Goal: Task Accomplishment & Management: Manage account settings

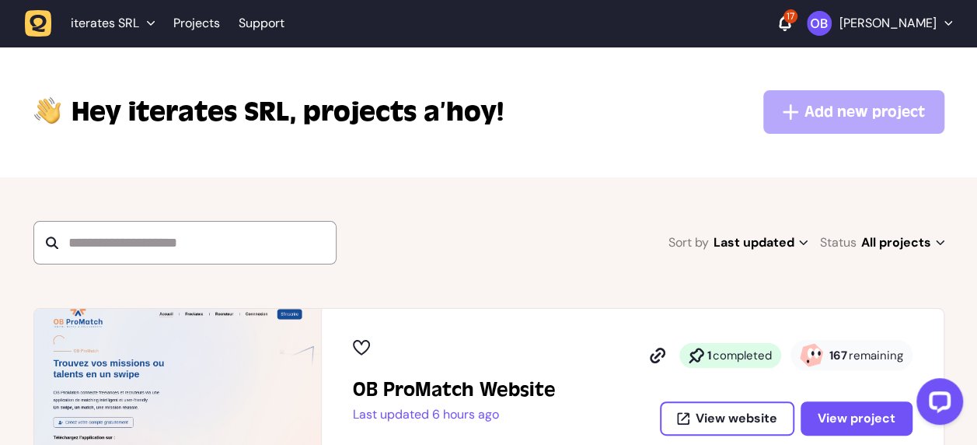
click at [862, 17] on p "[PERSON_NAME]" at bounding box center [888, 24] width 97 height 16
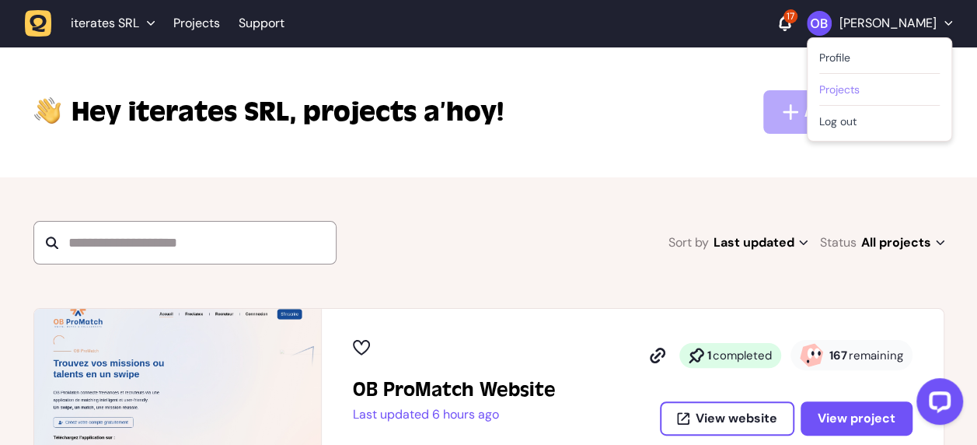
click at [820, 90] on link "Projects" at bounding box center [880, 90] width 121 height 16
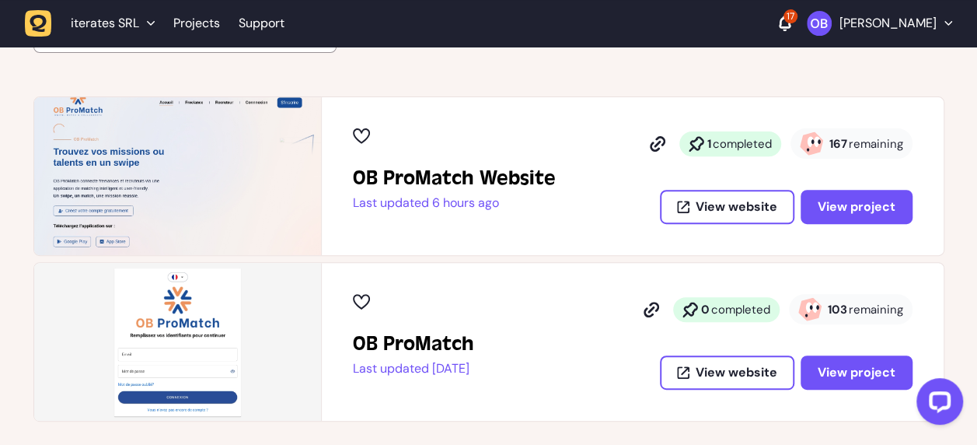
scroll to position [213, 0]
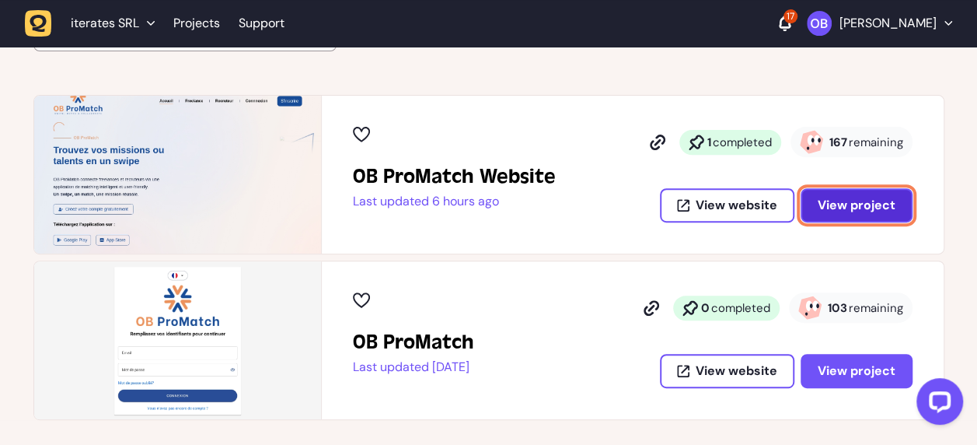
click at [865, 209] on span "View project" at bounding box center [857, 205] width 78 height 12
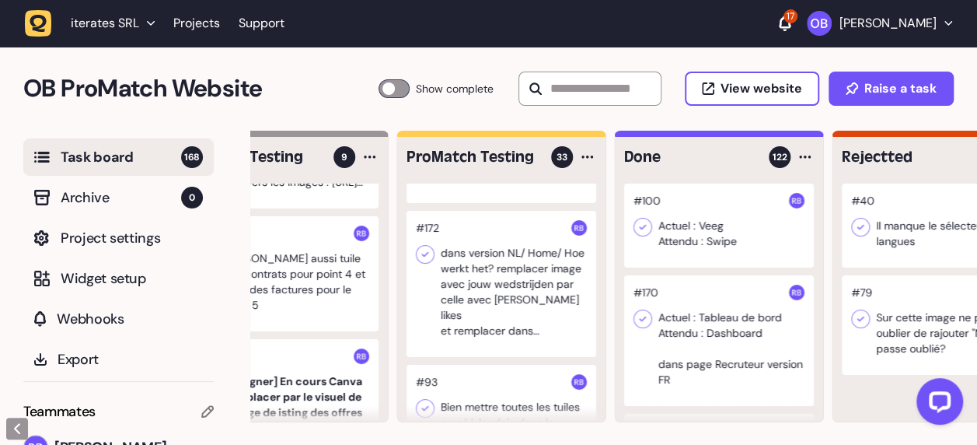
scroll to position [96, 0]
drag, startPoint x: 406, startPoint y: 291, endPoint x: 330, endPoint y: 114, distance: 191.9
click at [330, 114] on div "OB ProMatch Website Task Board 168 Show complete View website Raise a task" at bounding box center [488, 89] width 977 height 84
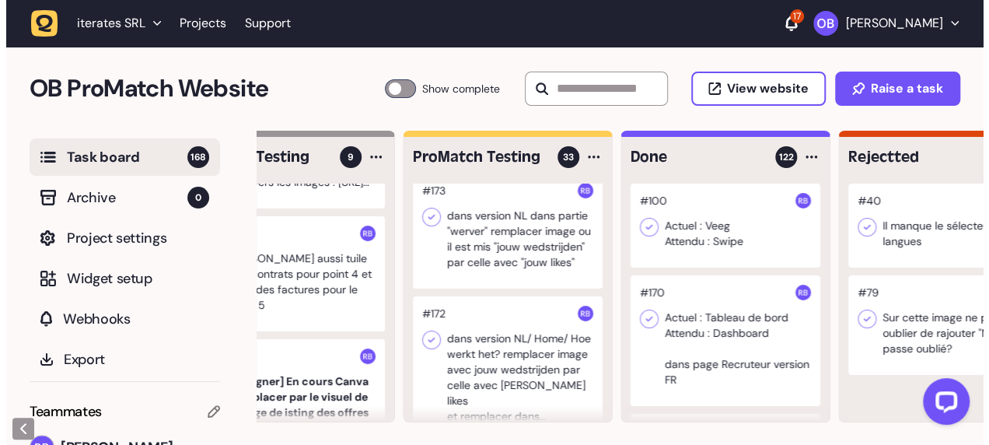
scroll to position [0, 0]
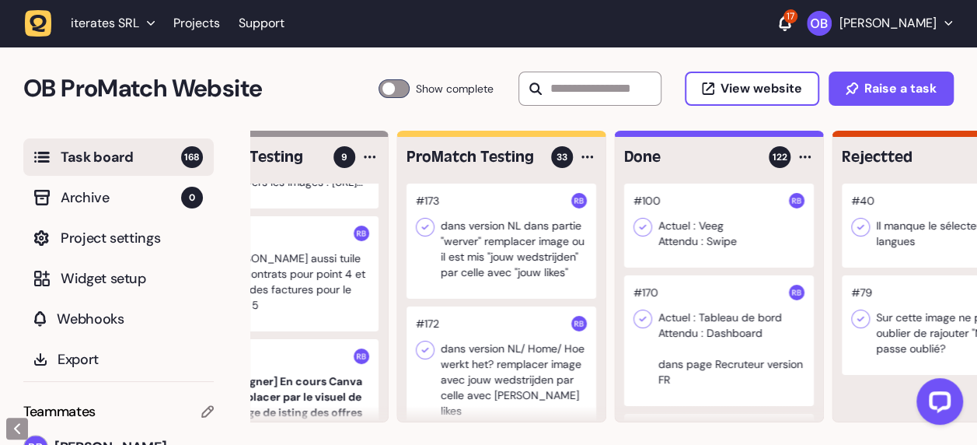
click at [523, 275] on div at bounding box center [502, 241] width 190 height 115
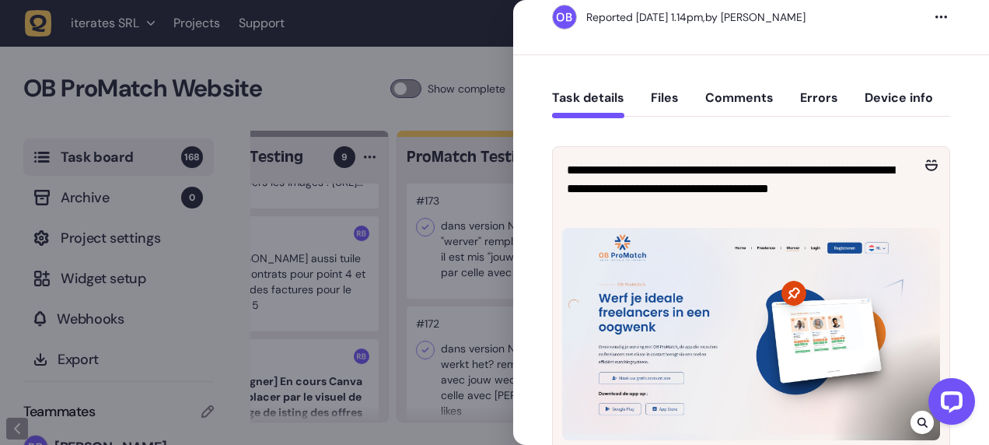
scroll to position [140, 0]
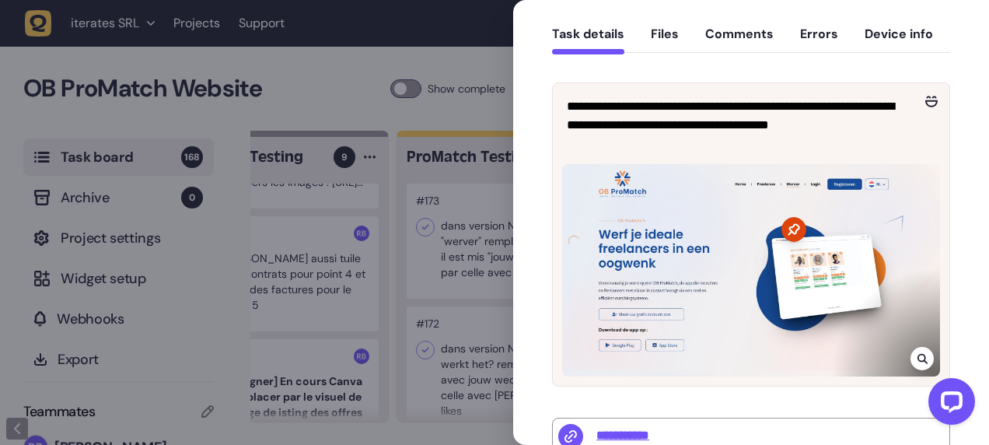
click at [449, 145] on div at bounding box center [494, 222] width 989 height 445
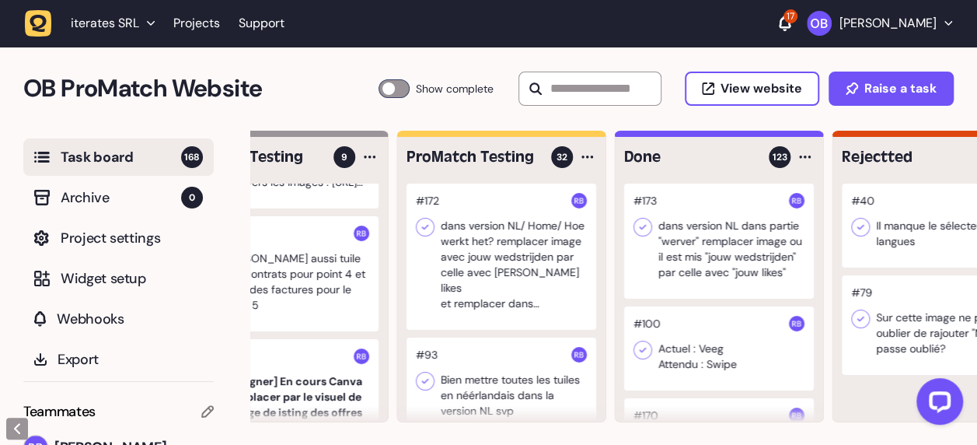
click at [515, 281] on div at bounding box center [502, 257] width 190 height 146
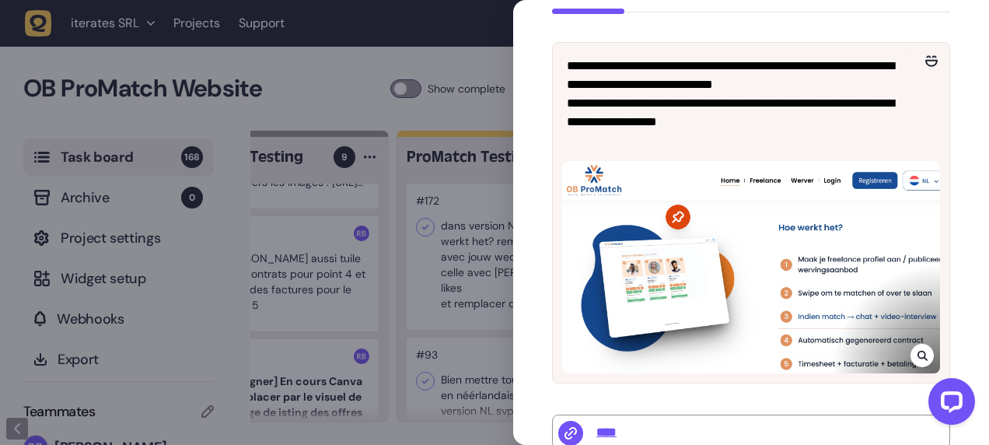
scroll to position [114, 0]
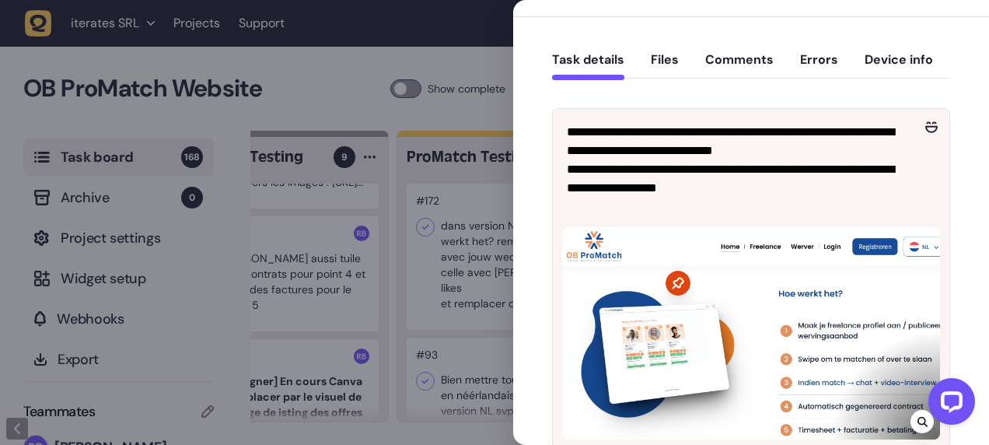
click at [452, 210] on div at bounding box center [494, 222] width 989 height 445
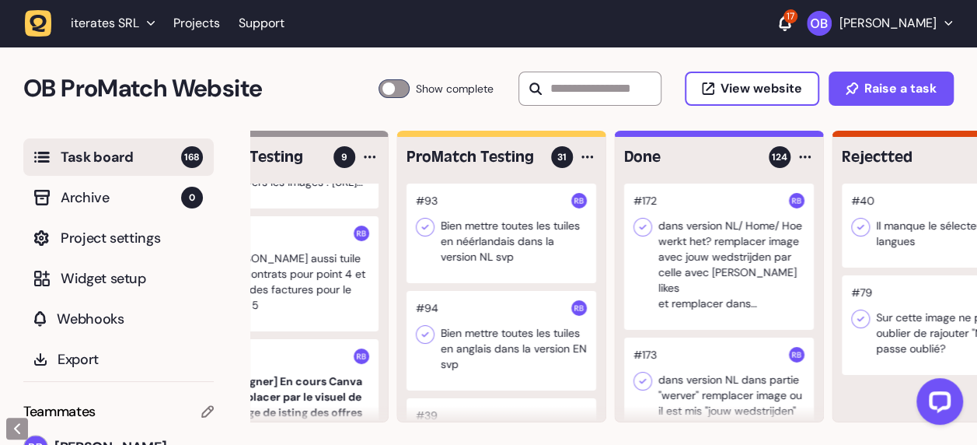
click at [498, 250] on div at bounding box center [502, 234] width 190 height 100
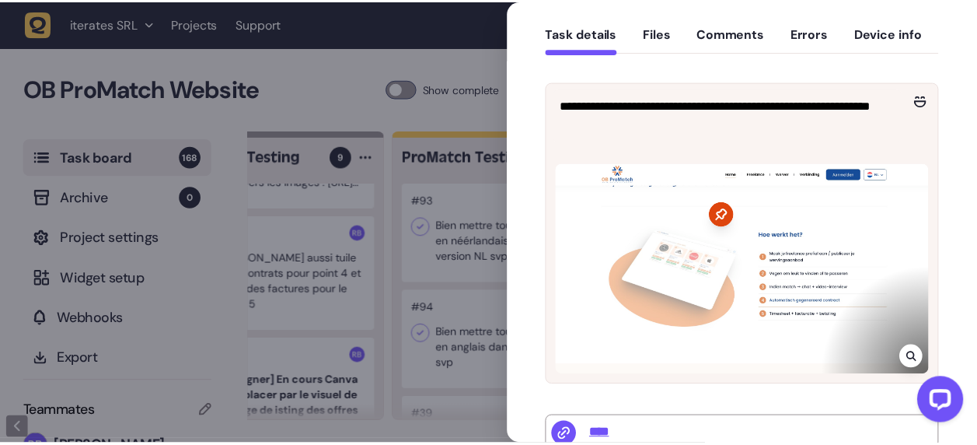
scroll to position [142, 0]
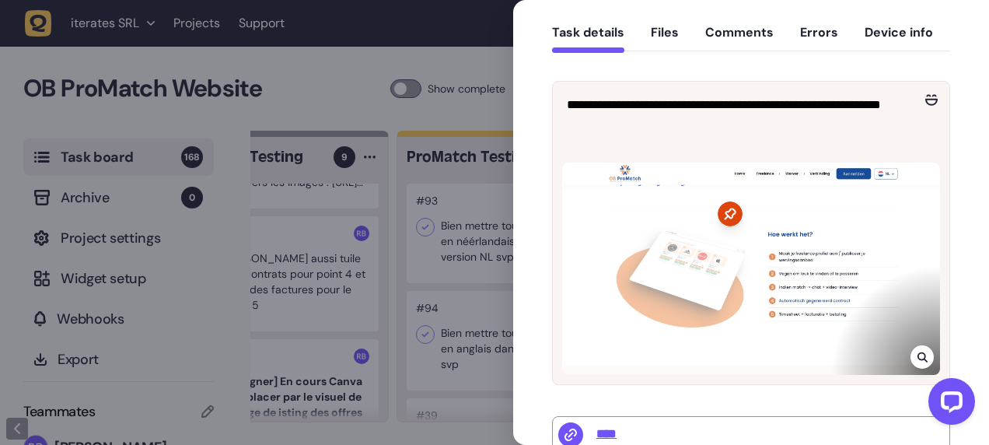
click at [931, 351] on div at bounding box center [751, 269] width 378 height 212
click at [925, 351] on div at bounding box center [922, 356] width 23 height 23
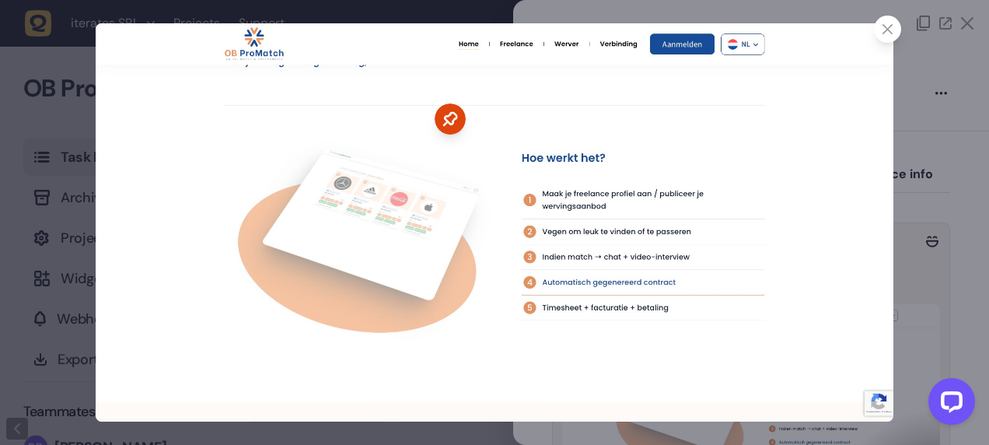
click at [925, 351] on div at bounding box center [494, 222] width 989 height 445
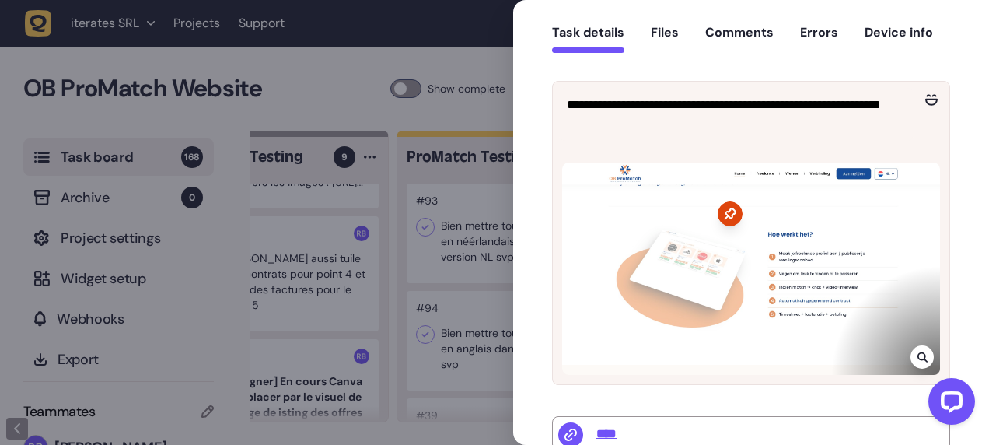
click at [925, 351] on div at bounding box center [922, 356] width 23 height 23
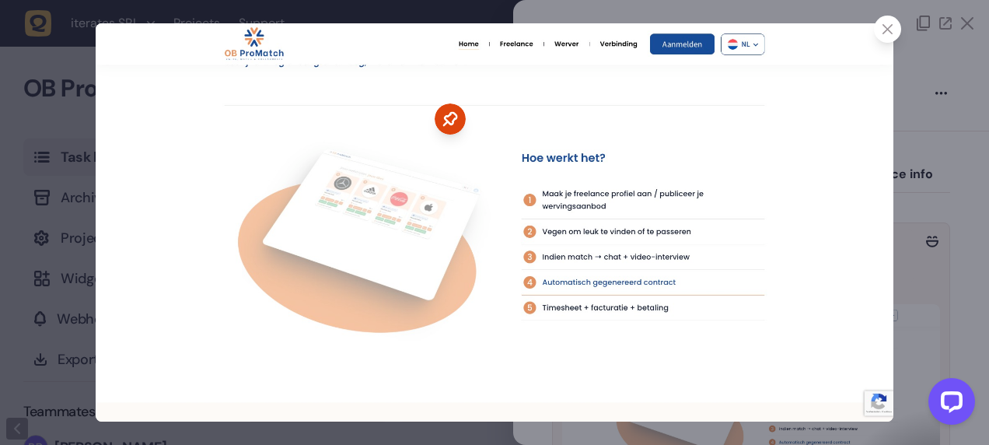
click at [917, 232] on div at bounding box center [494, 222] width 989 height 445
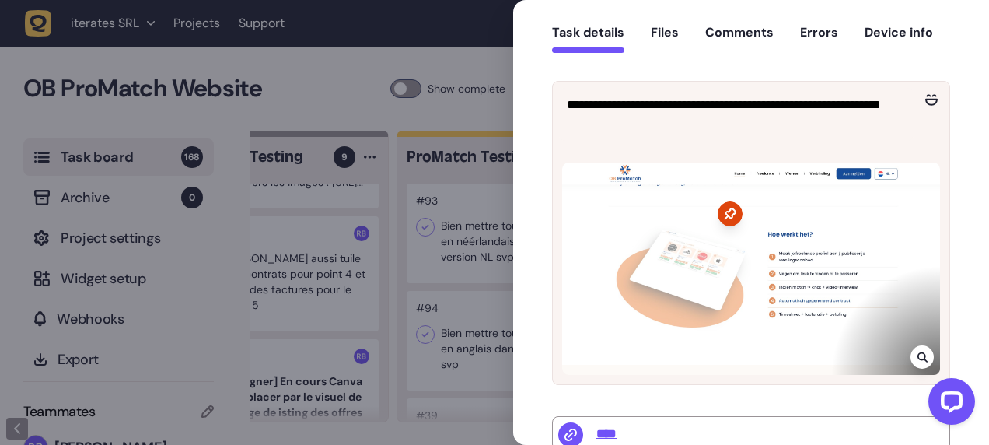
click at [477, 172] on div at bounding box center [494, 222] width 989 height 445
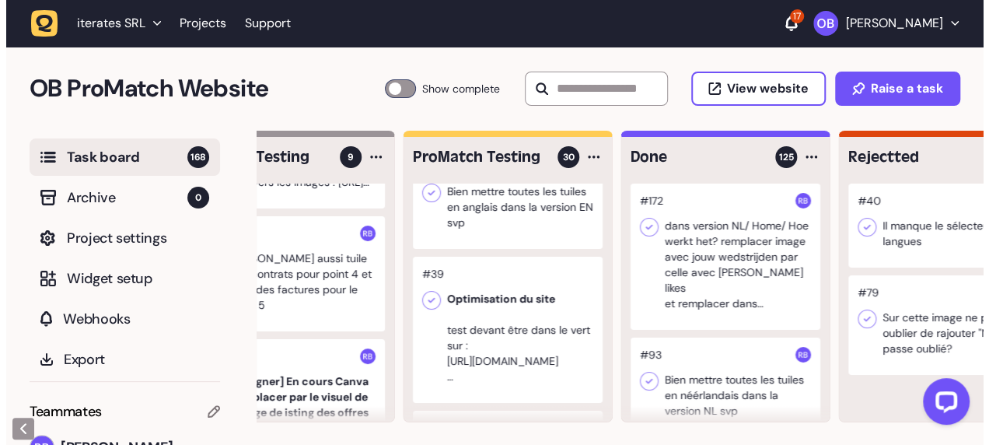
scroll to position [35, 0]
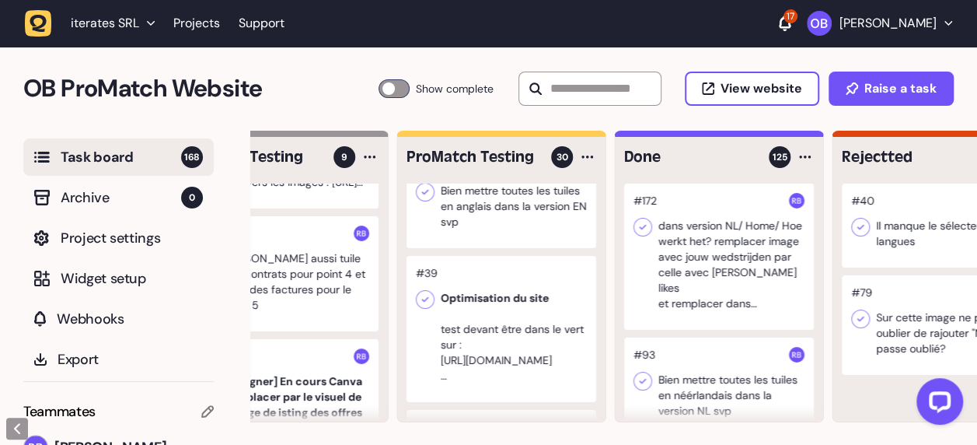
click at [515, 213] on div at bounding box center [502, 199] width 190 height 100
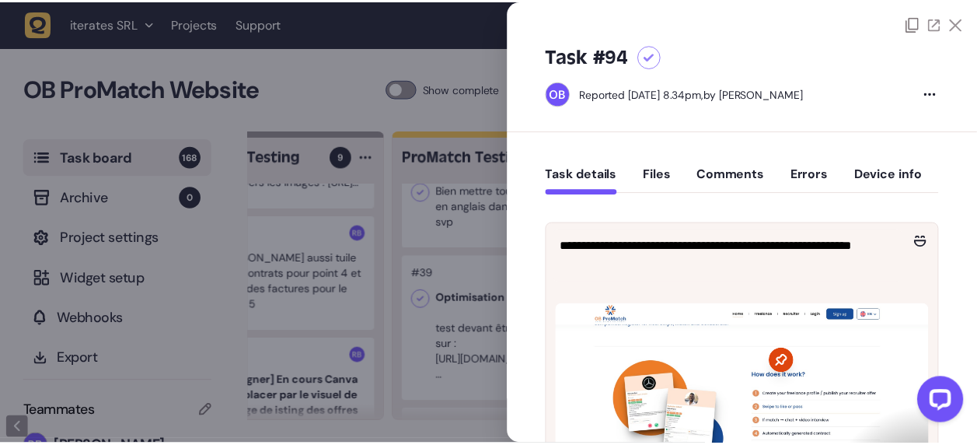
scroll to position [105, 0]
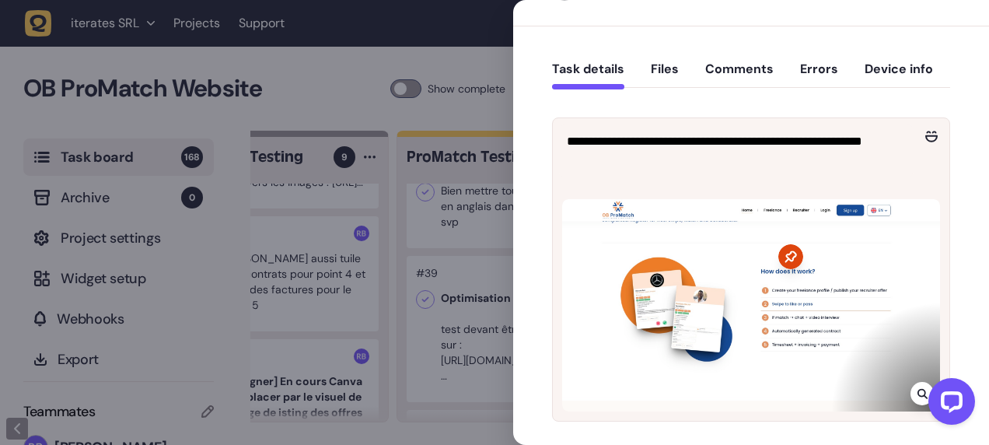
click at [906, 389] on div at bounding box center [751, 305] width 378 height 212
click at [911, 389] on div at bounding box center [922, 393] width 23 height 23
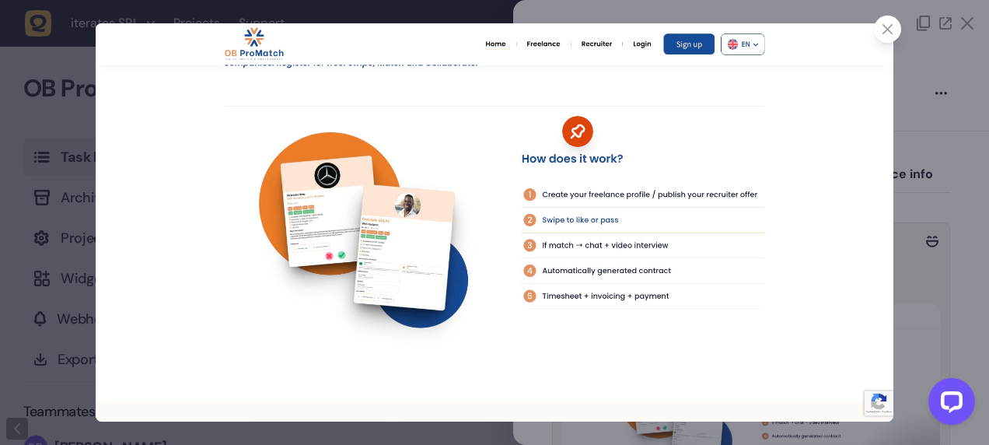
click at [902, 137] on div at bounding box center [494, 222] width 989 height 445
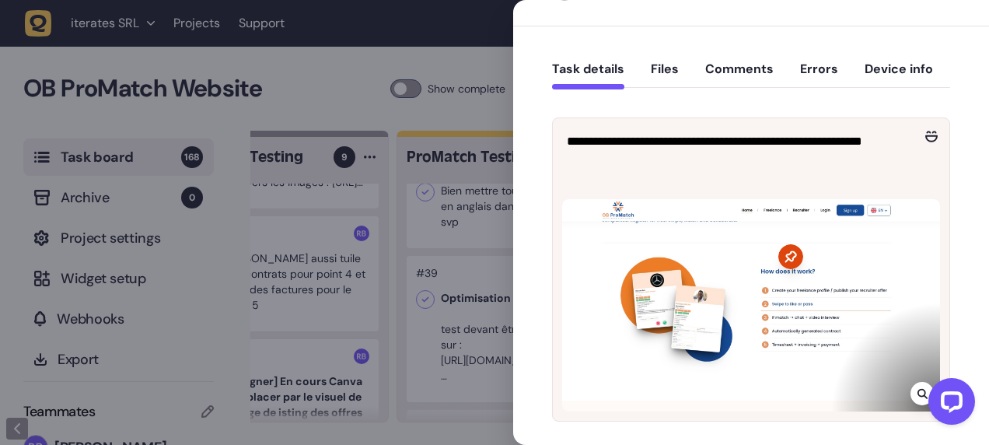
click at [404, 257] on div at bounding box center [494, 222] width 989 height 445
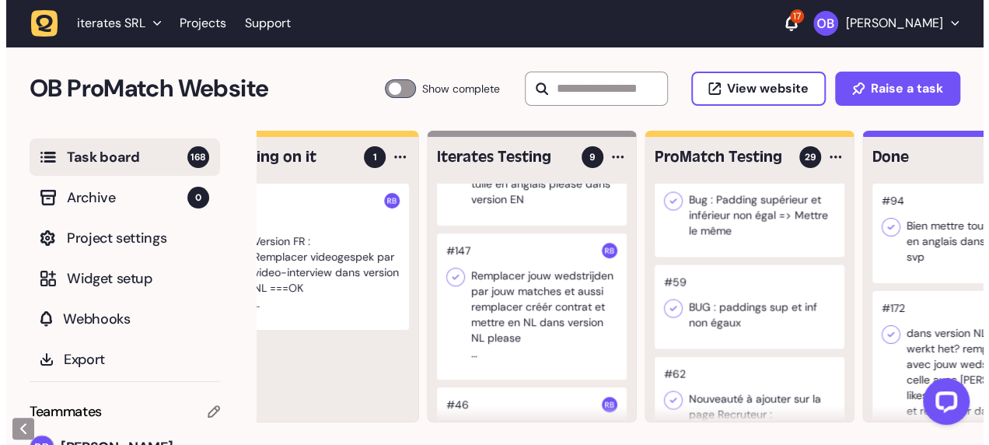
scroll to position [510, 0]
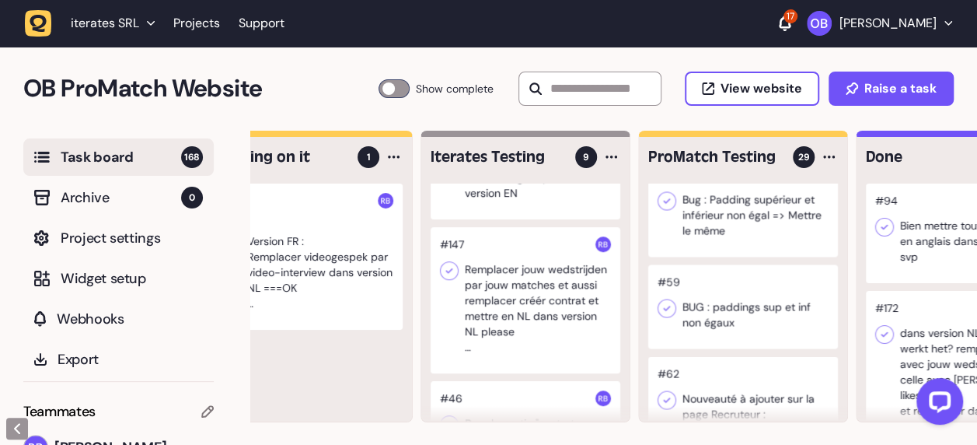
click at [533, 289] on div at bounding box center [526, 300] width 190 height 146
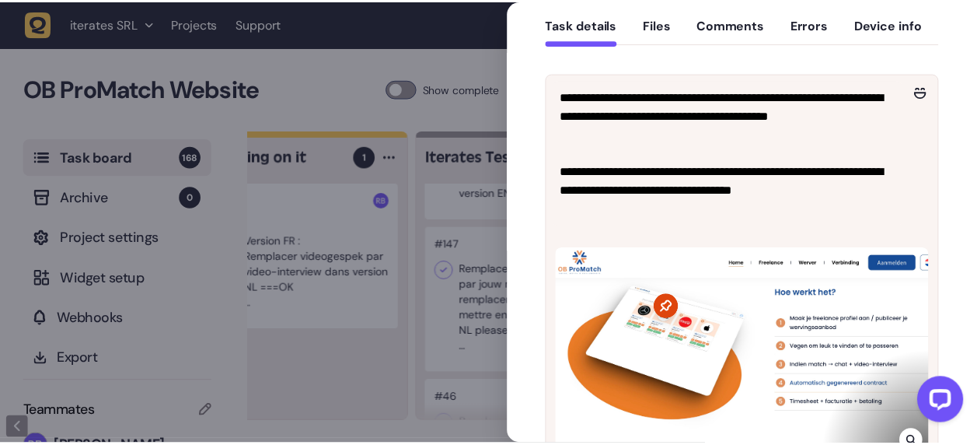
scroll to position [150, 0]
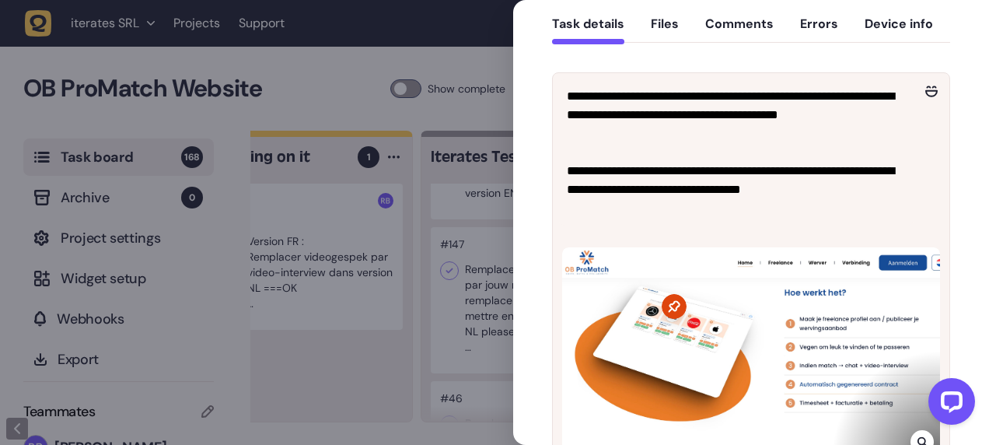
click at [471, 305] on div at bounding box center [494, 222] width 989 height 445
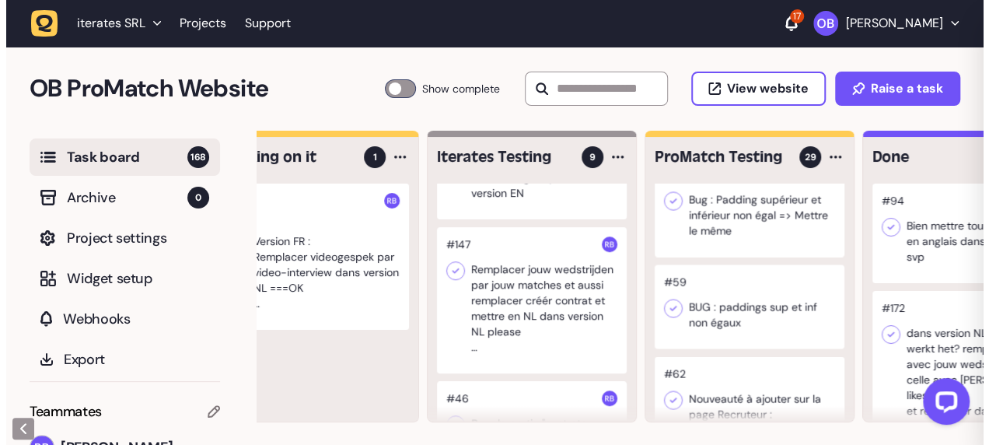
scroll to position [142, 0]
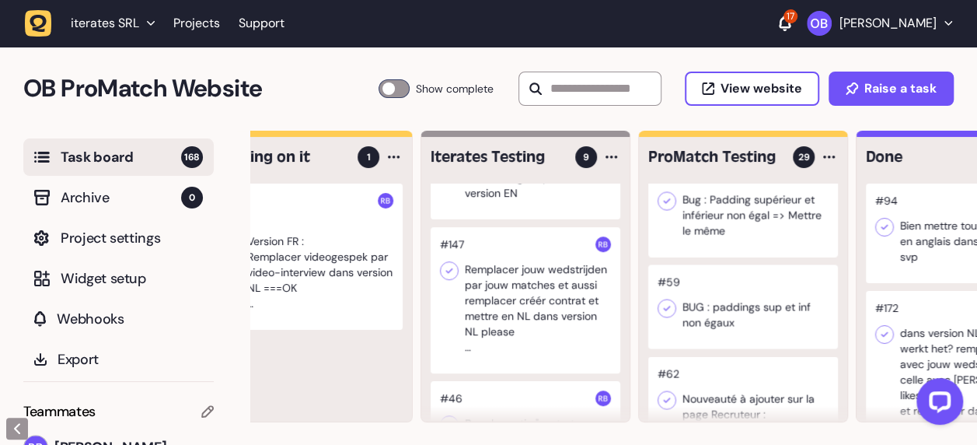
drag, startPoint x: 535, startPoint y: 308, endPoint x: 596, endPoint y: 260, distance: 77.0
drag, startPoint x: 596, startPoint y: 260, endPoint x: 533, endPoint y: 278, distance: 65.3
click at [533, 278] on div at bounding box center [526, 300] width 190 height 146
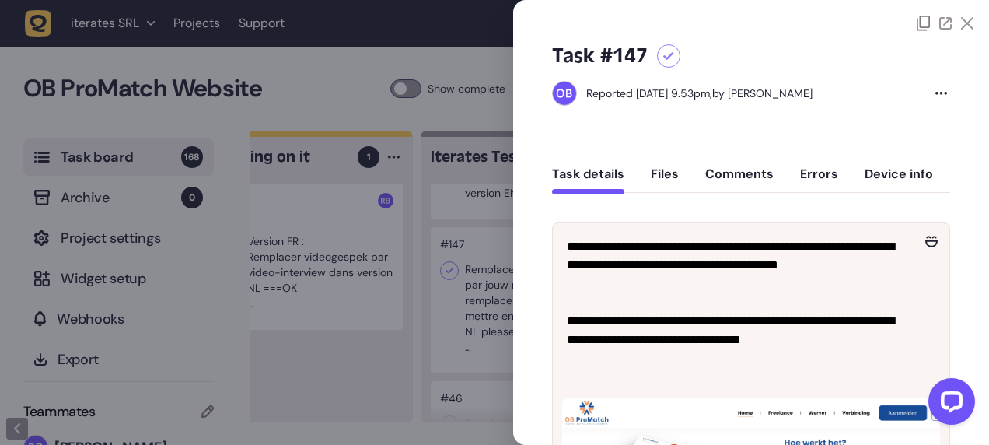
click at [449, 295] on div at bounding box center [494, 222] width 989 height 445
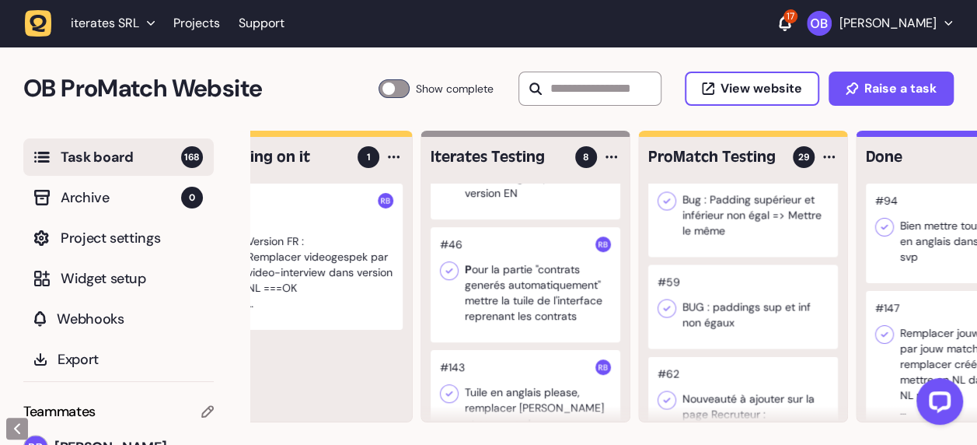
click at [487, 264] on div at bounding box center [526, 284] width 190 height 115
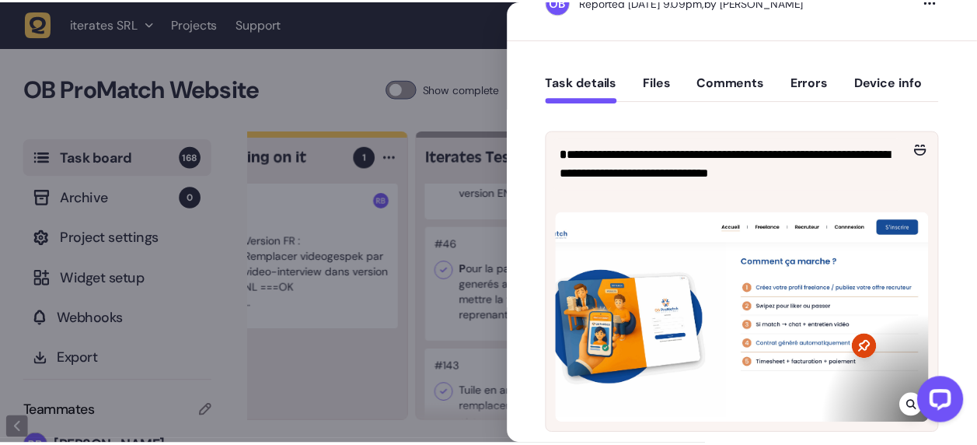
scroll to position [93, 0]
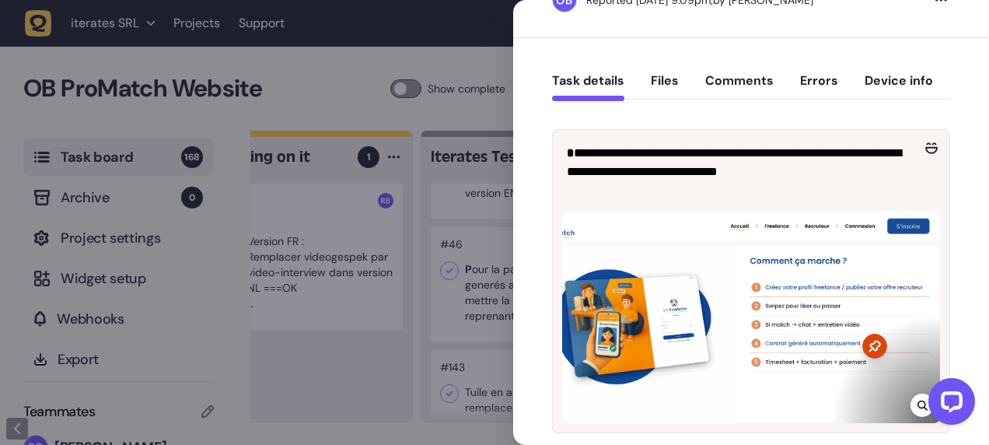
click at [390, 312] on div at bounding box center [494, 222] width 989 height 445
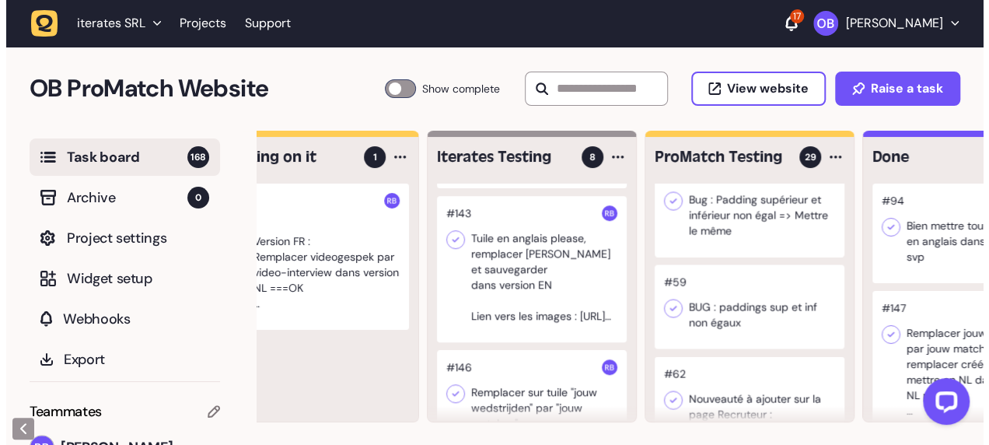
scroll to position [667, 0]
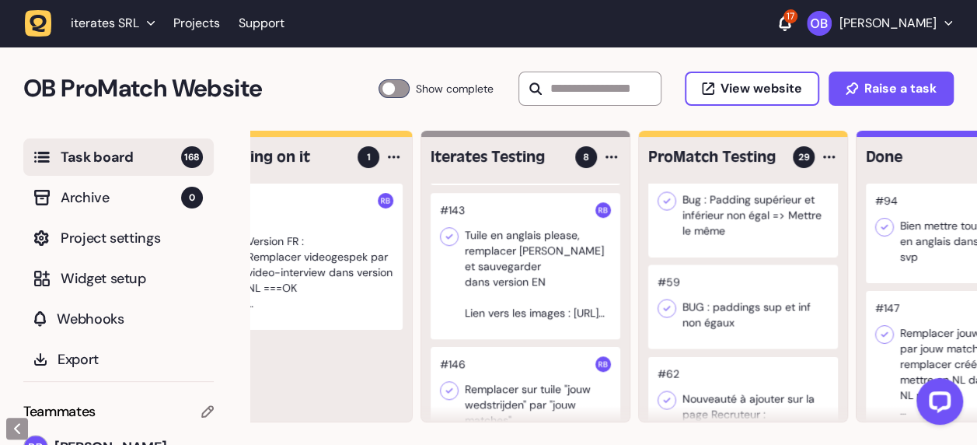
click at [578, 260] on div at bounding box center [526, 266] width 190 height 146
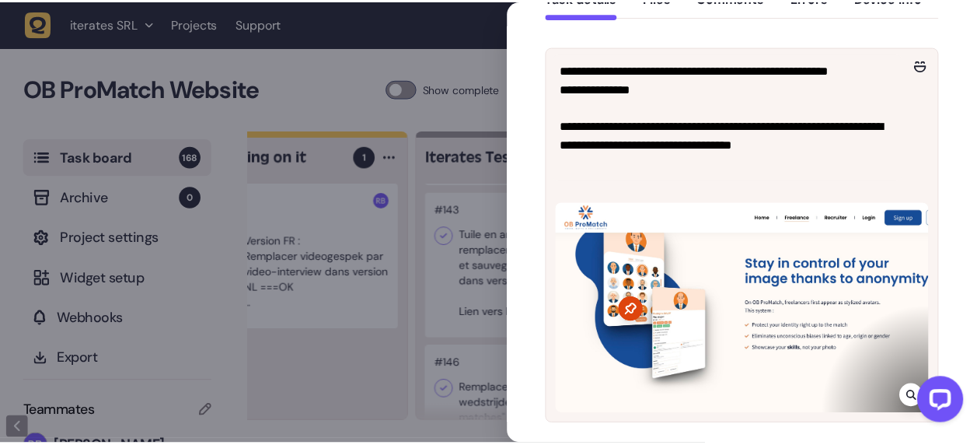
scroll to position [177, 0]
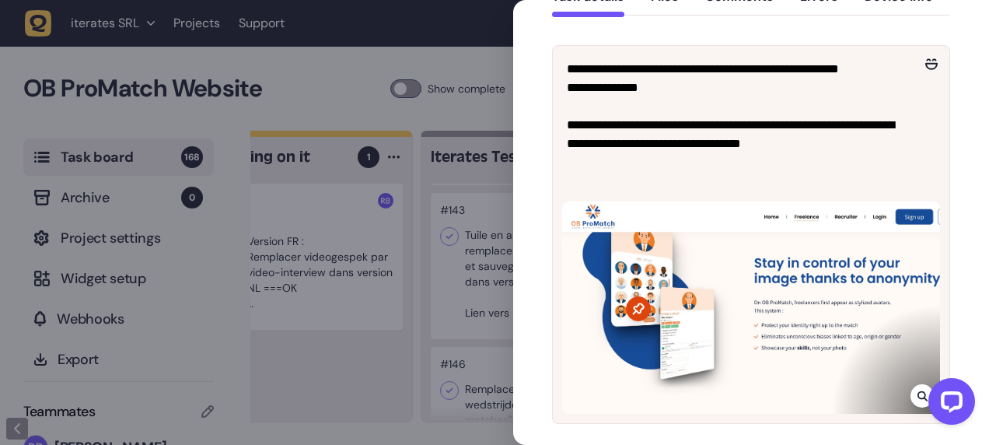
click at [917, 393] on icon at bounding box center [922, 396] width 10 height 10
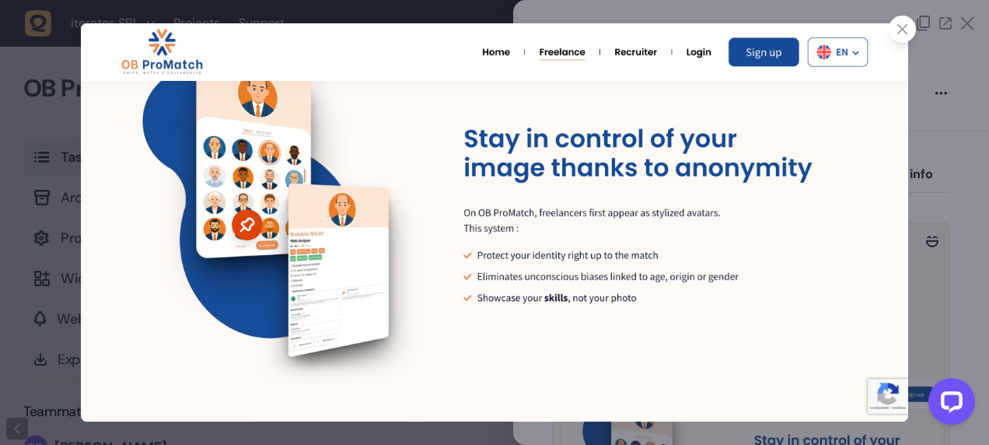
click at [48, 313] on div at bounding box center [494, 222] width 989 height 445
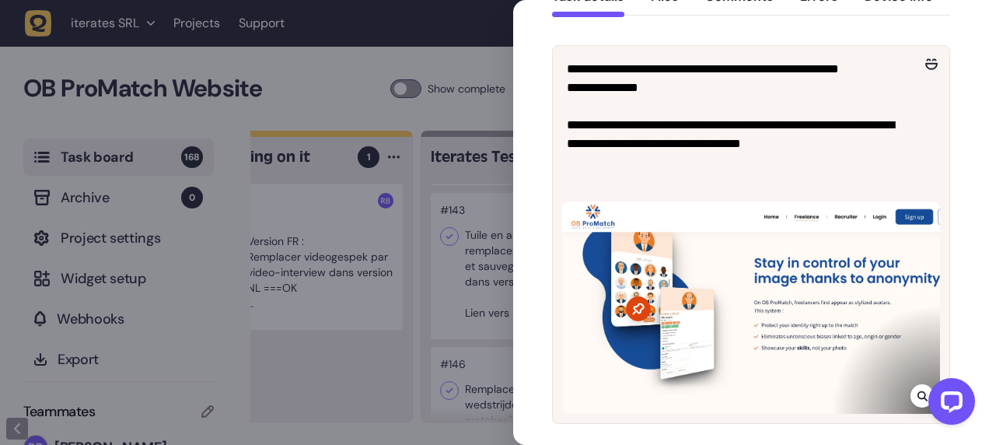
click at [379, 309] on div at bounding box center [494, 222] width 989 height 445
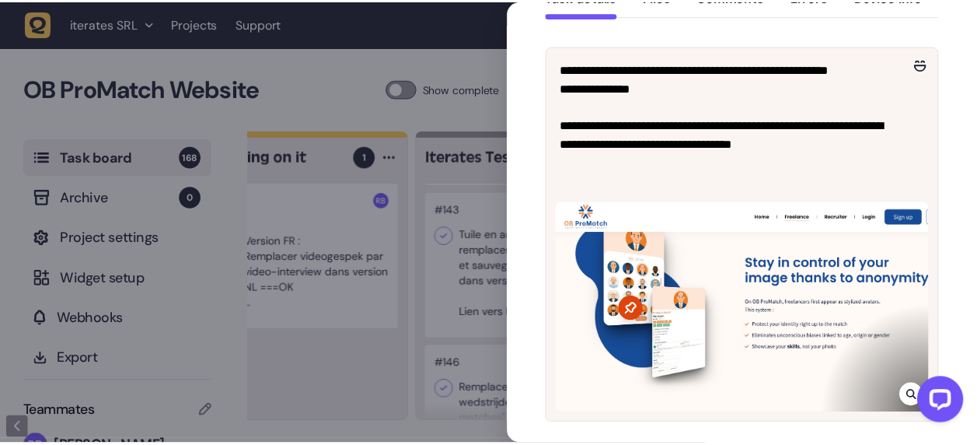
scroll to position [142, 0]
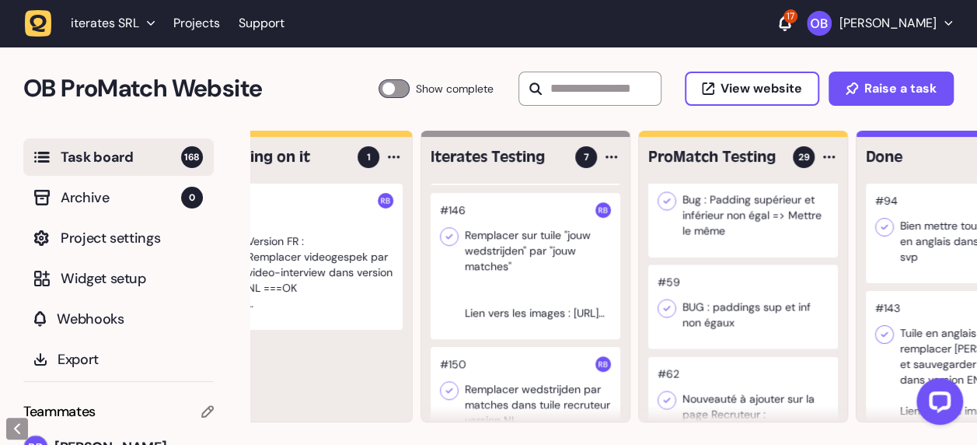
click at [571, 288] on div at bounding box center [526, 266] width 190 height 146
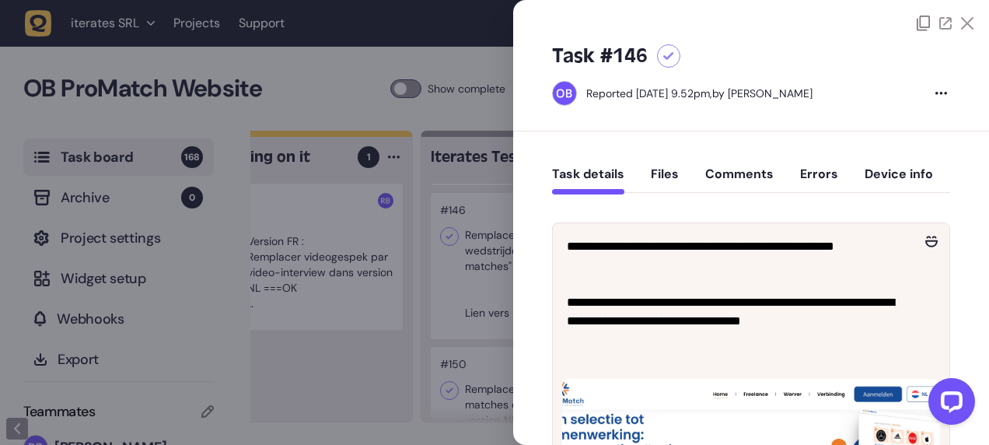
click at [456, 272] on div at bounding box center [494, 222] width 989 height 445
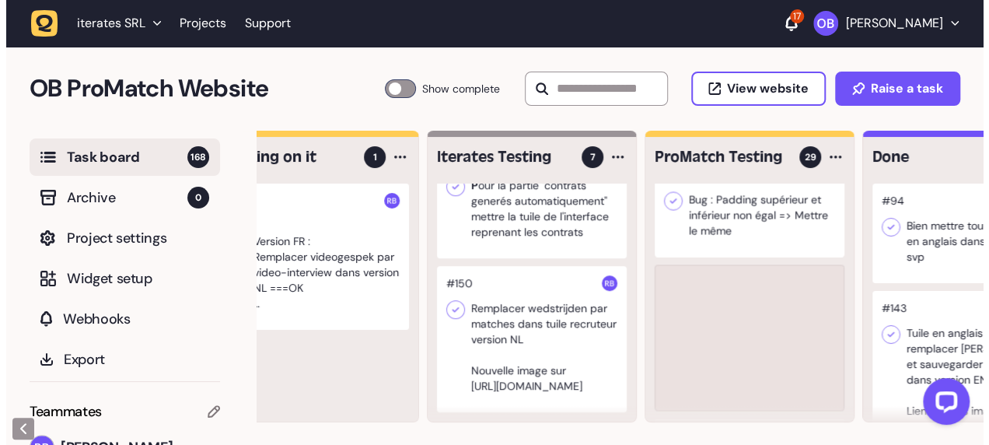
scroll to position [605, 0]
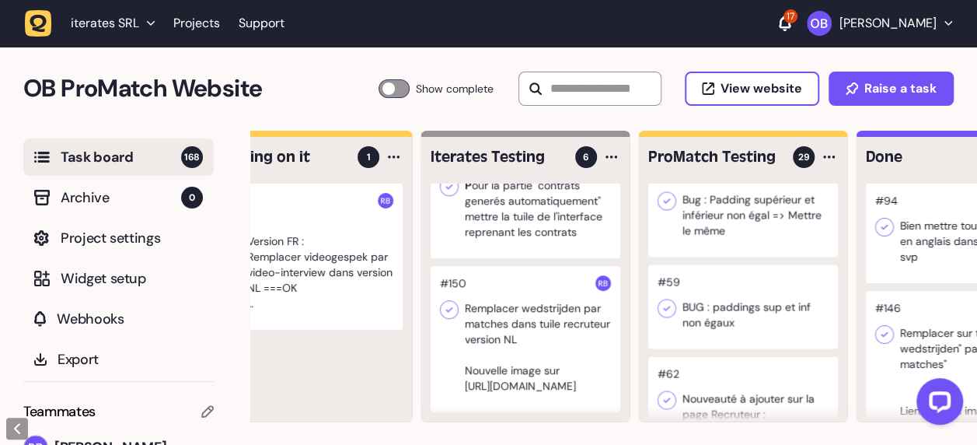
click at [533, 319] on div at bounding box center [526, 339] width 190 height 146
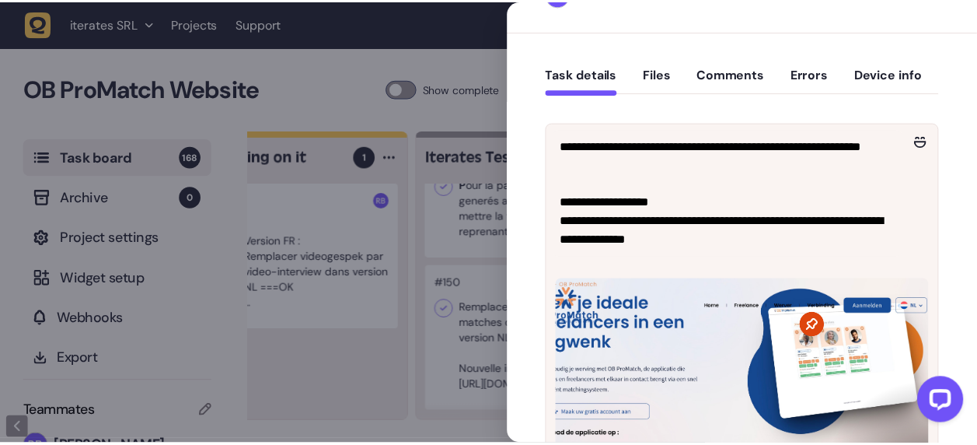
scroll to position [100, 0]
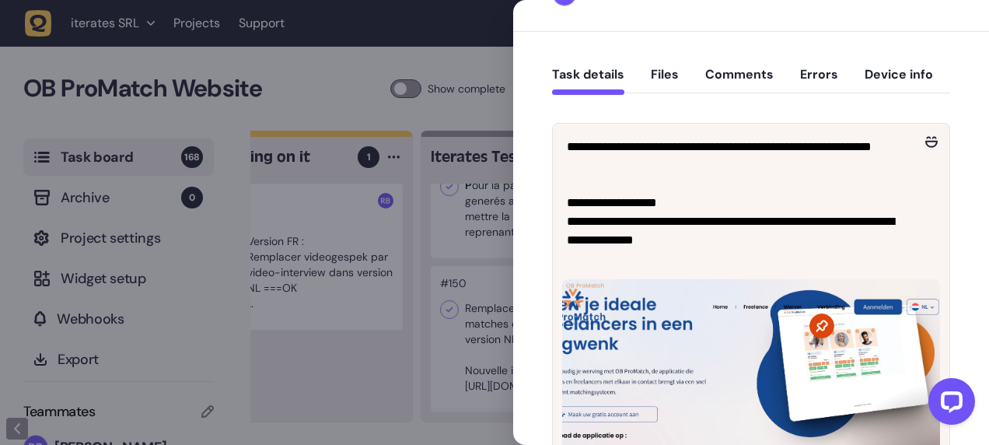
click at [463, 334] on div at bounding box center [494, 222] width 989 height 445
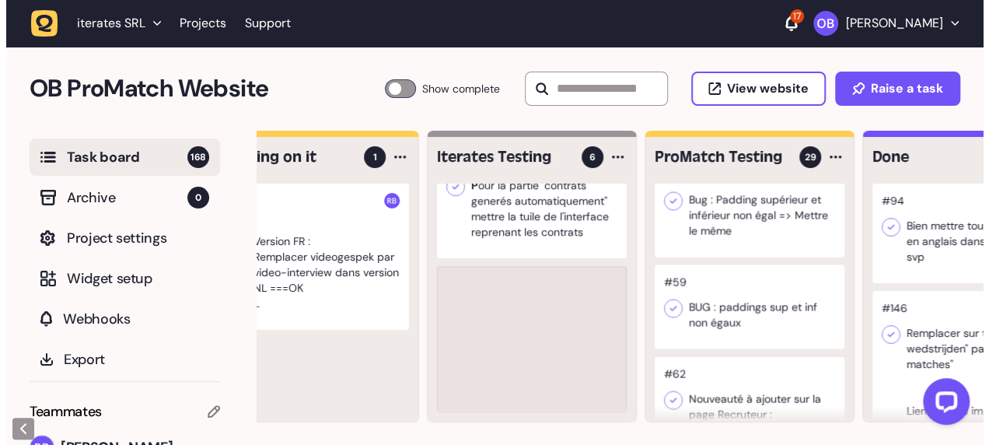
scroll to position [451, 0]
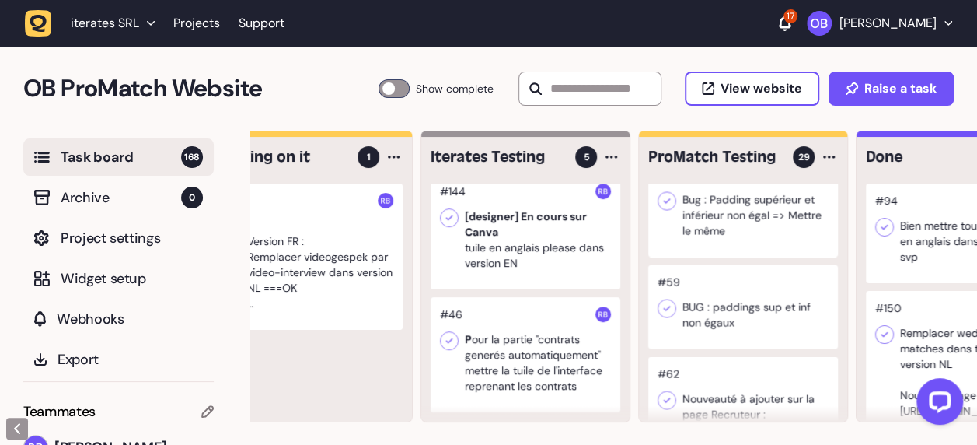
click at [953, 329] on div at bounding box center [961, 364] width 190 height 146
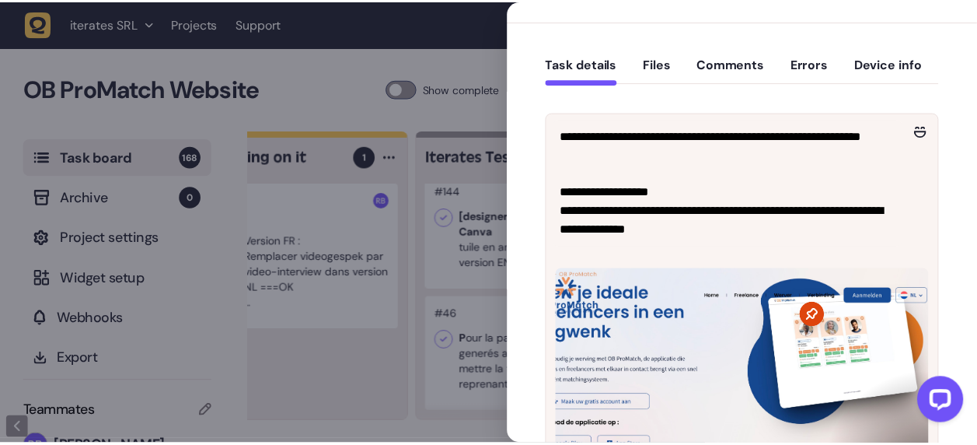
scroll to position [175, 0]
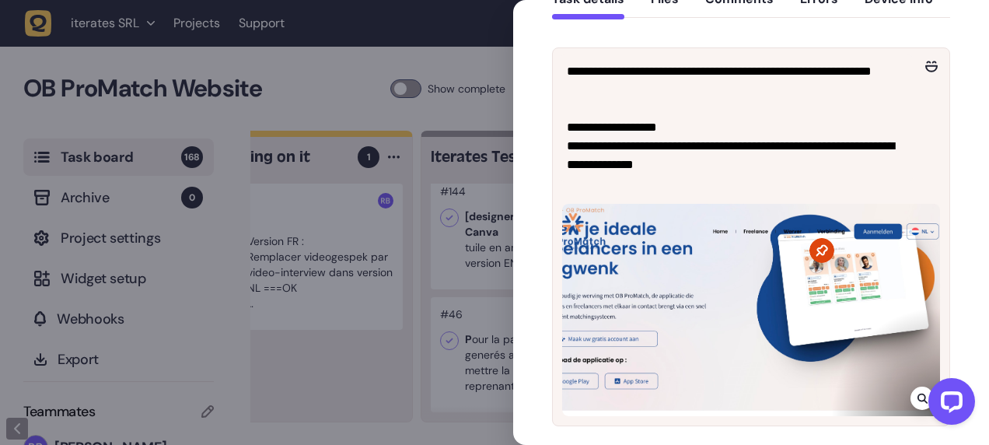
click at [911, 392] on div at bounding box center [922, 397] width 23 height 23
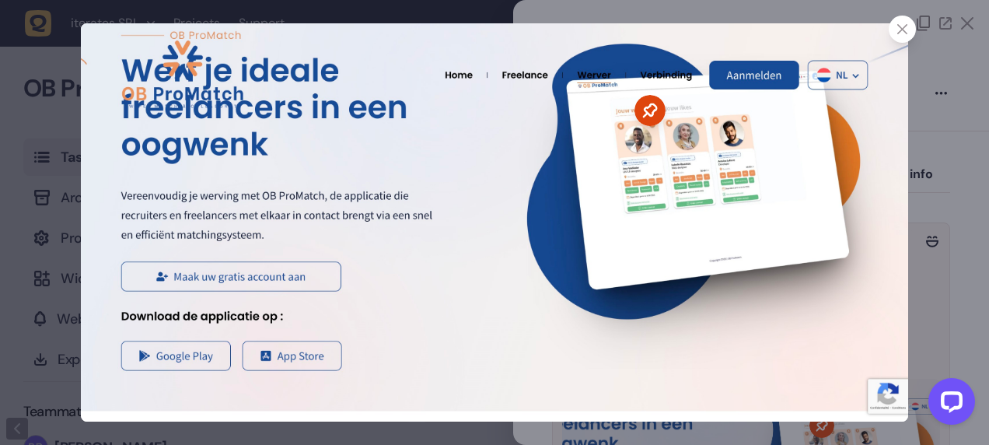
click at [35, 234] on div at bounding box center [494, 222] width 989 height 445
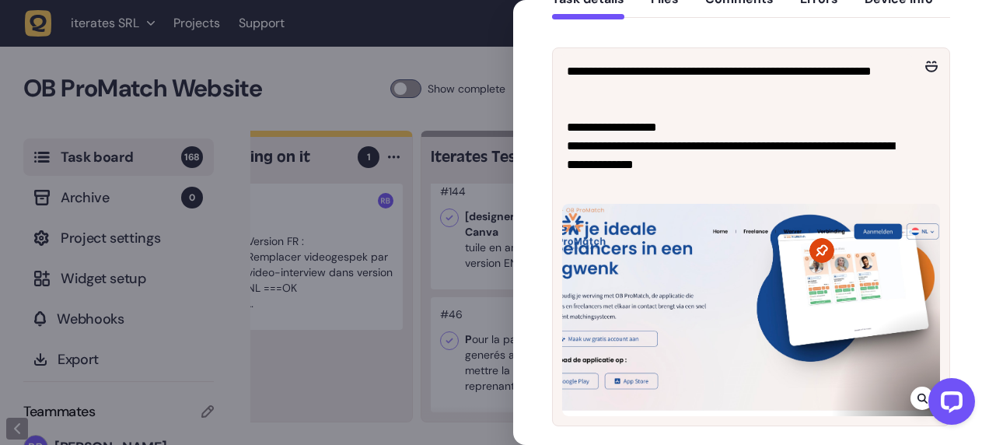
click at [397, 308] on div at bounding box center [494, 222] width 989 height 445
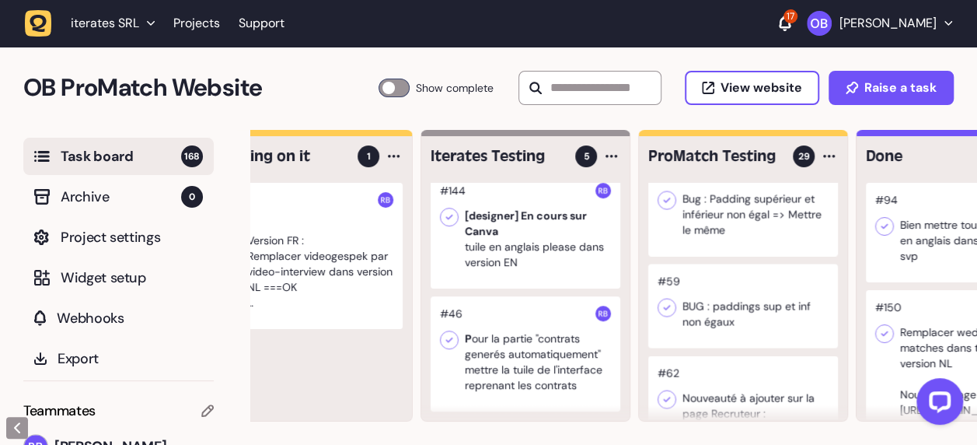
scroll to position [451, 0]
click at [900, 31] on button "[PERSON_NAME]" at bounding box center [879, 23] width 145 height 25
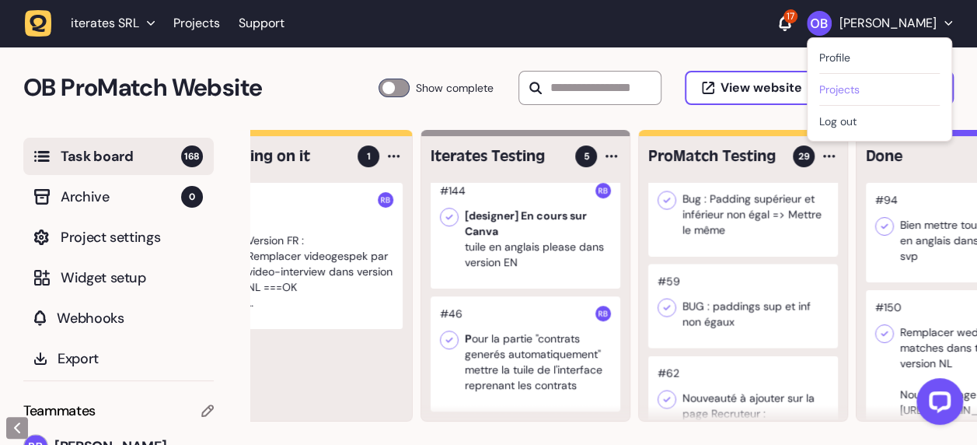
click at [859, 86] on link "Projects" at bounding box center [880, 90] width 121 height 16
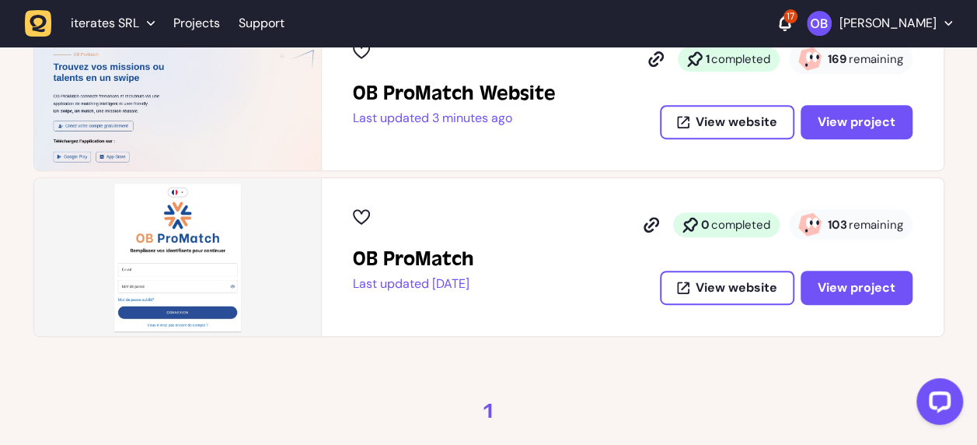
scroll to position [298, 0]
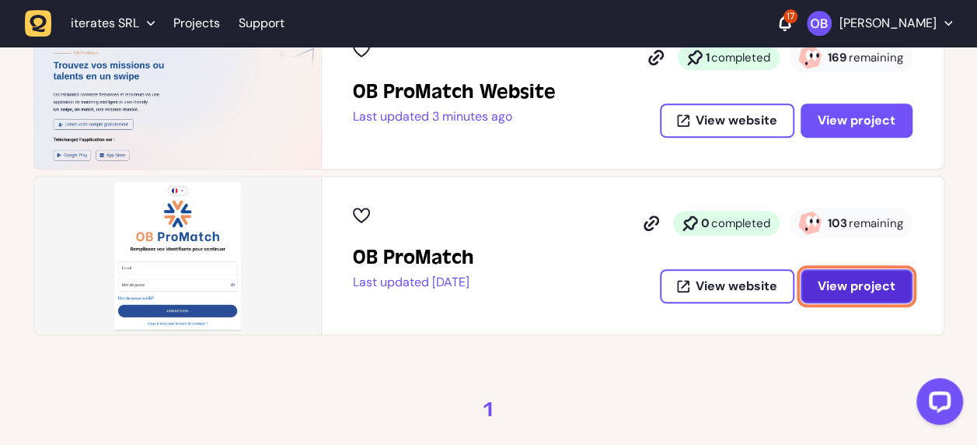
click at [853, 280] on span "View project" at bounding box center [857, 286] width 78 height 12
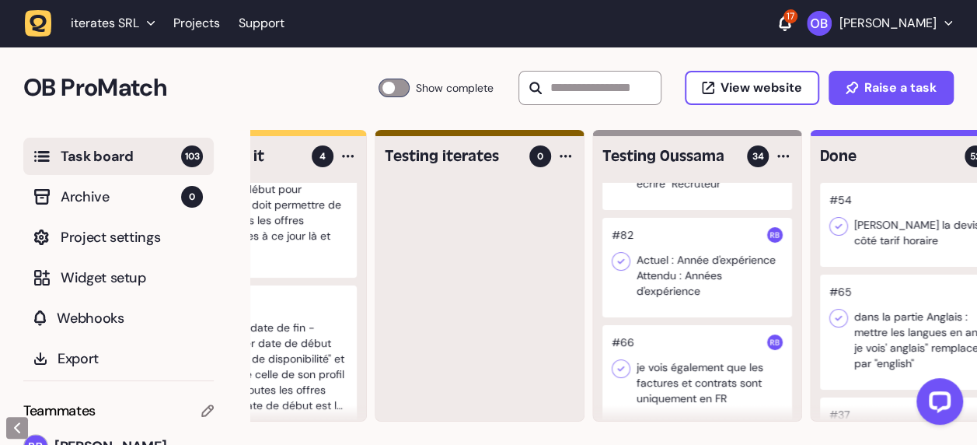
scroll to position [89, 0]
click at [715, 252] on div at bounding box center [698, 267] width 190 height 100
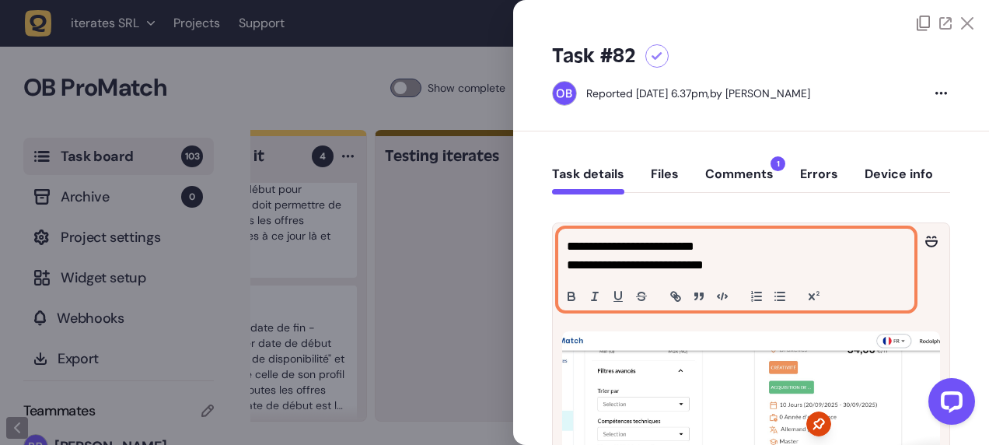
click at [715, 252] on p "**********" at bounding box center [735, 246] width 336 height 19
drag, startPoint x: 715, startPoint y: 252, endPoint x: 633, endPoint y: 252, distance: 82.4
click at [633, 252] on p "**********" at bounding box center [735, 246] width 336 height 19
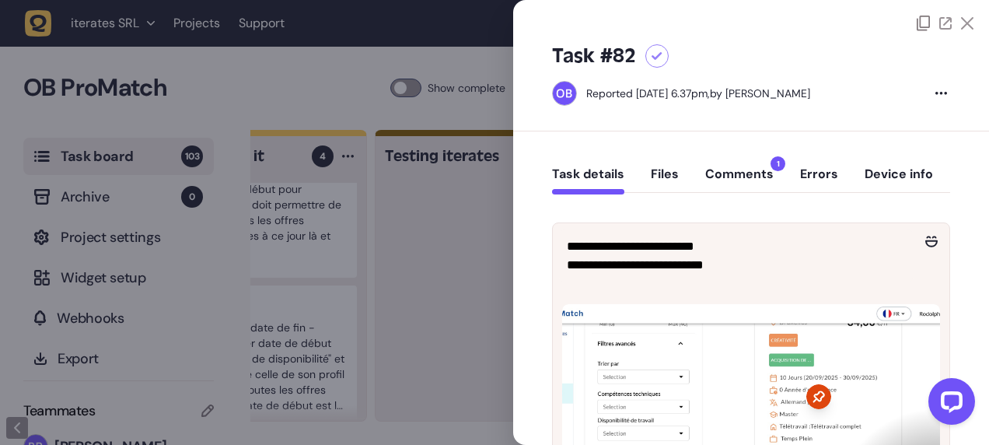
click at [451, 232] on div at bounding box center [494, 222] width 989 height 445
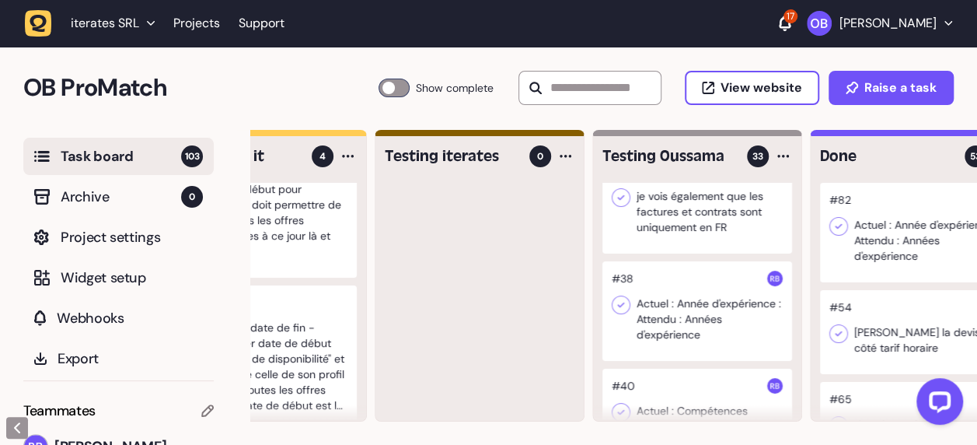
scroll to position [154, 0]
click at [699, 234] on div at bounding box center [698, 202] width 190 height 100
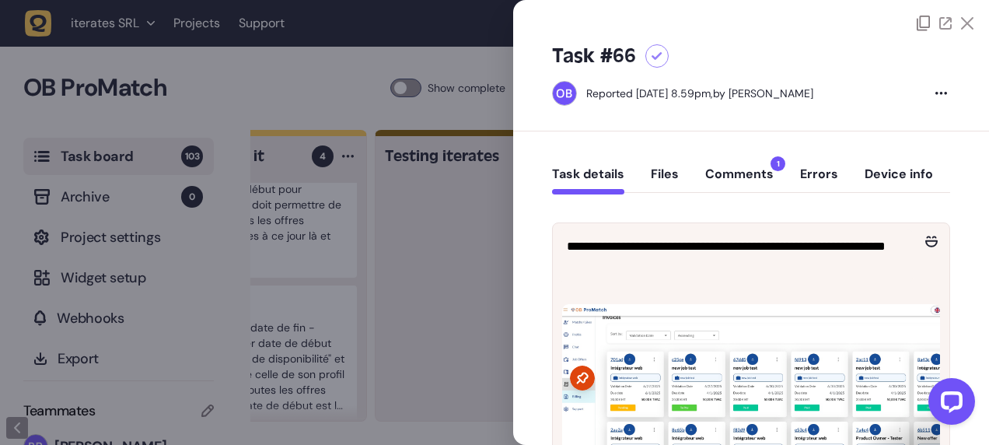
click at [470, 239] on div at bounding box center [494, 222] width 989 height 445
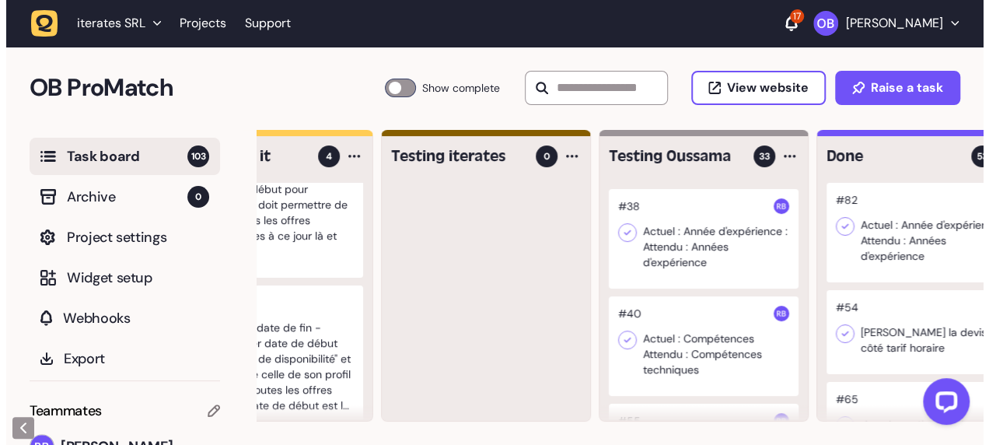
scroll to position [225, 0]
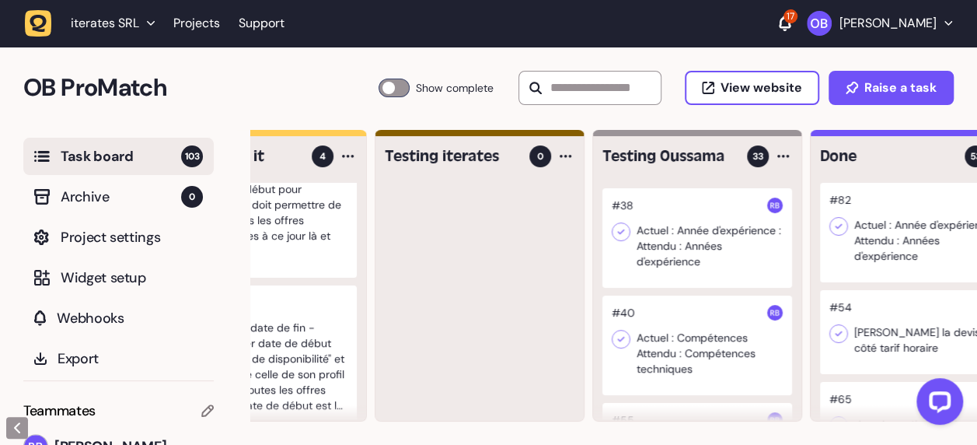
click at [695, 239] on div at bounding box center [698, 238] width 190 height 100
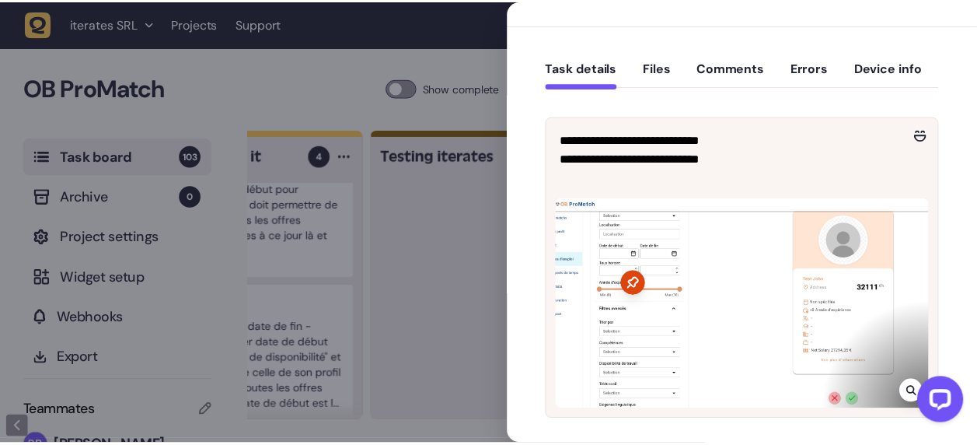
scroll to position [110, 0]
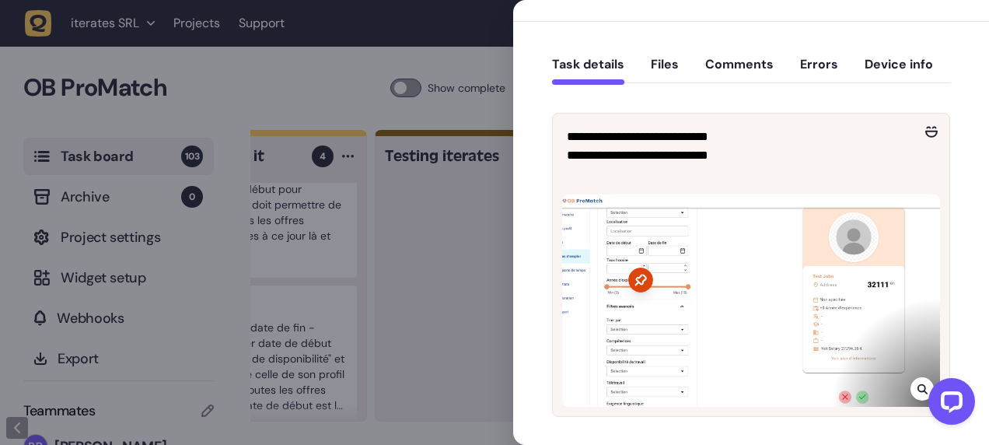
click at [477, 244] on div at bounding box center [494, 222] width 989 height 445
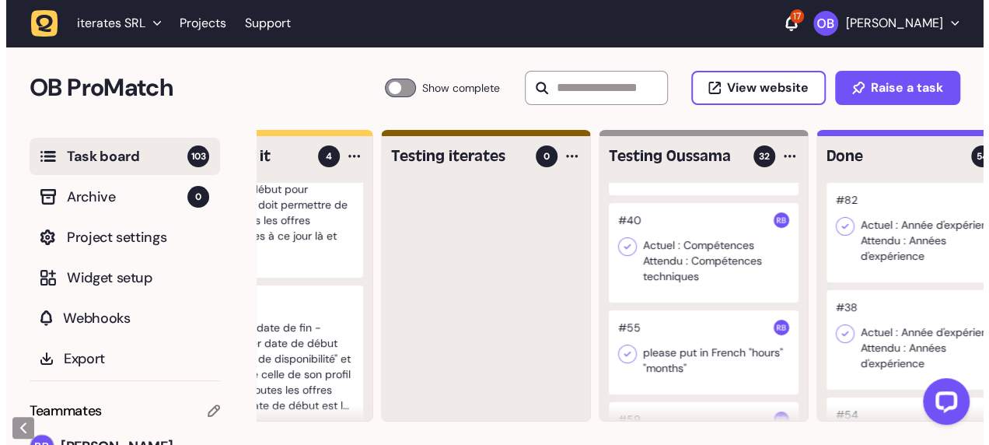
scroll to position [211, 0]
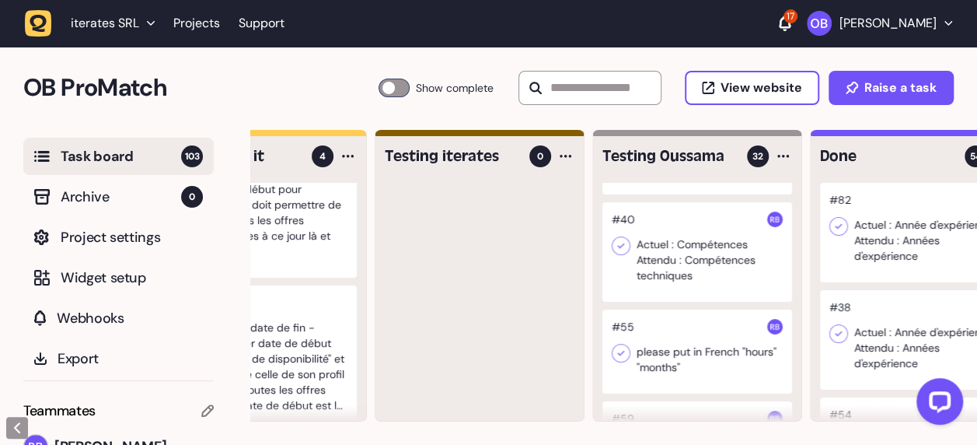
click at [720, 264] on div at bounding box center [698, 252] width 190 height 100
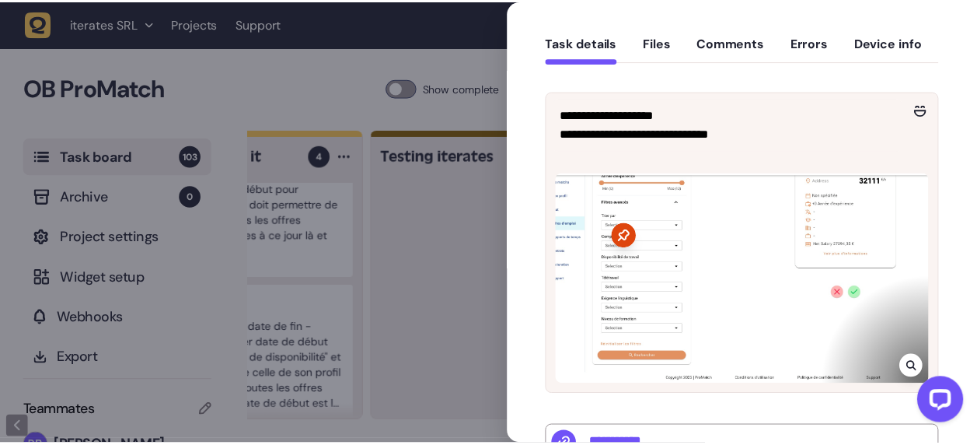
scroll to position [132, 0]
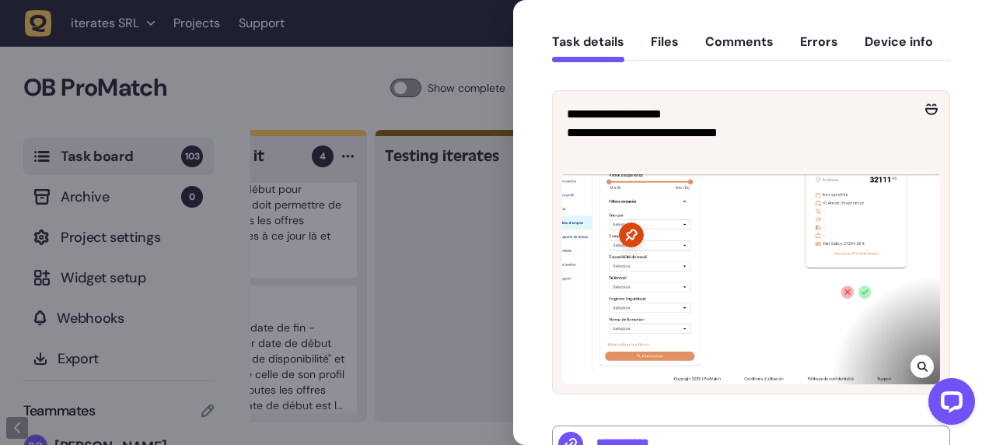
click at [920, 356] on div at bounding box center [922, 366] width 23 height 23
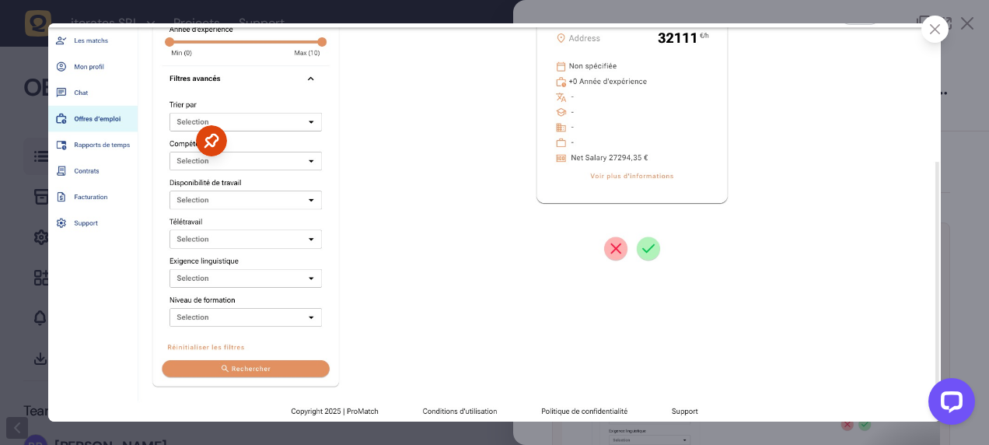
click at [929, 30] on div at bounding box center [934, 29] width 27 height 27
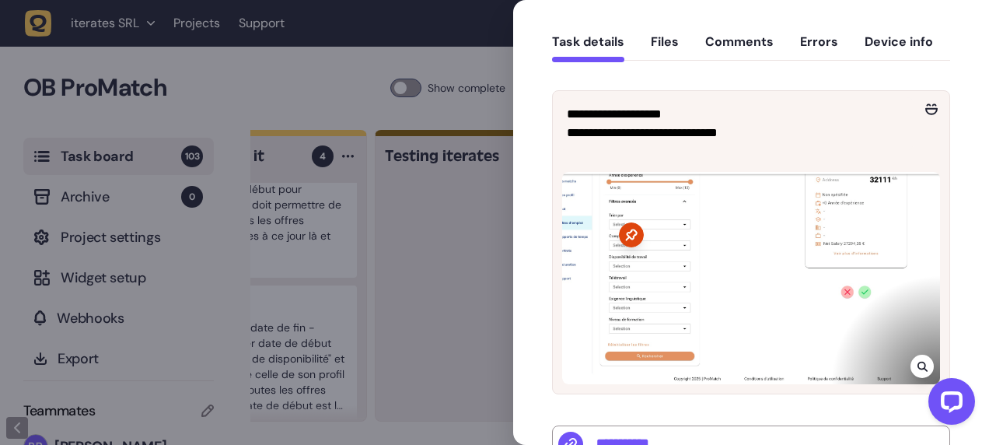
click at [461, 157] on div at bounding box center [494, 222] width 989 height 445
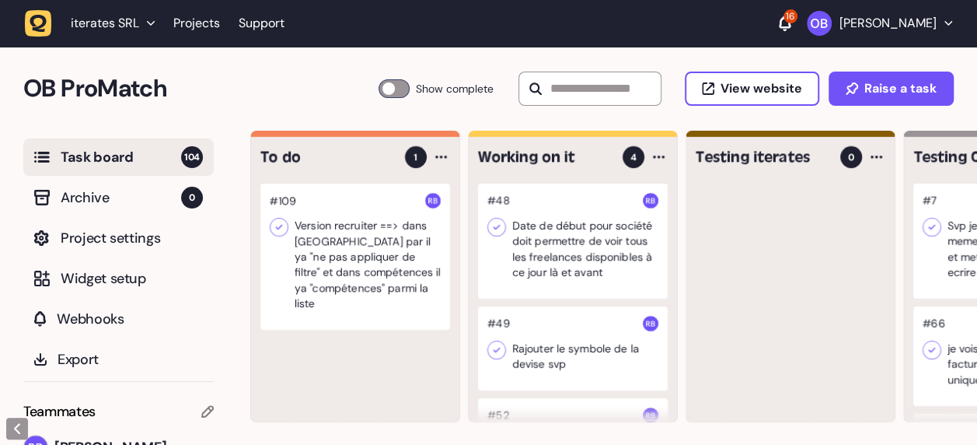
click at [323, 271] on div at bounding box center [355, 257] width 190 height 146
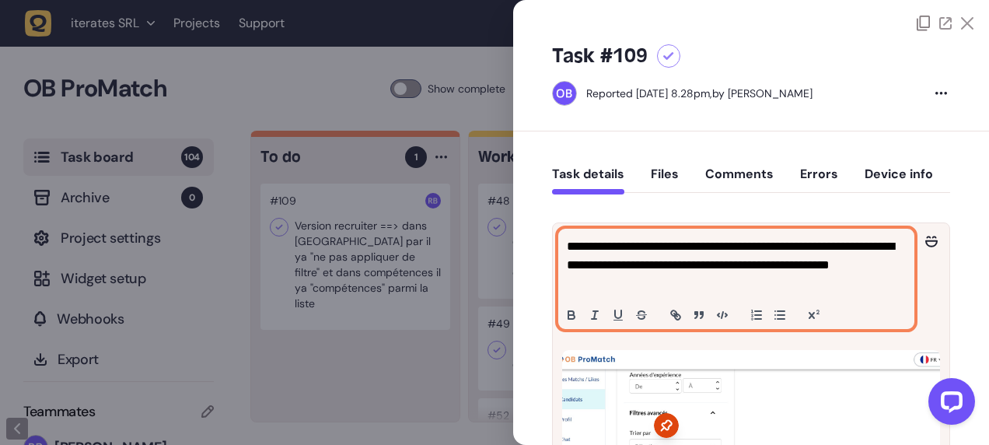
click at [640, 249] on p "**********" at bounding box center [735, 265] width 336 height 56
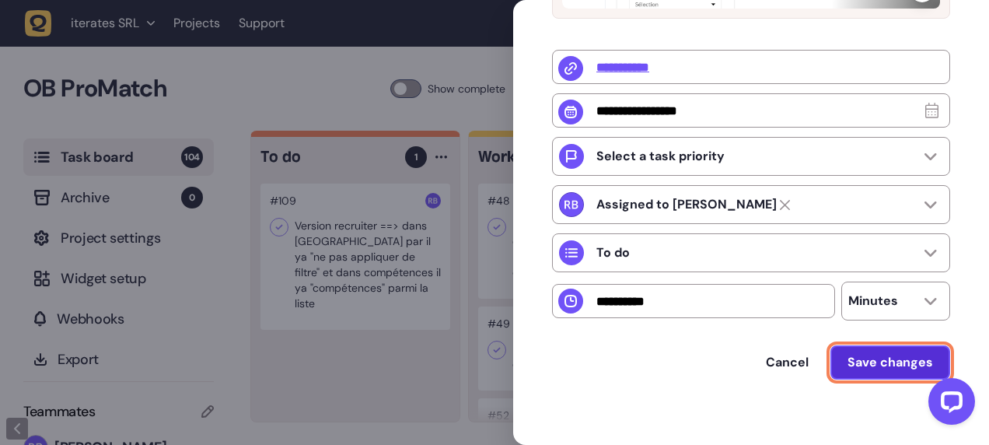
click at [854, 369] on span "Save changes" at bounding box center [891, 362] width 86 height 12
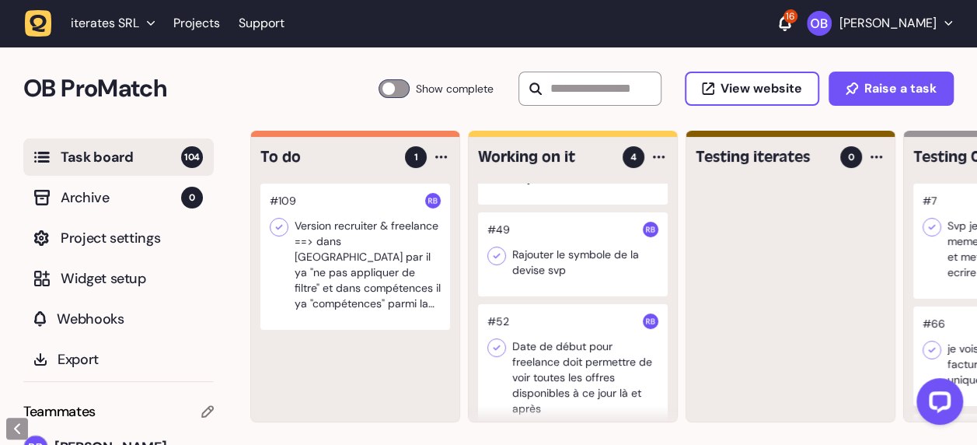
scroll to position [96, 0]
click at [570, 268] on div at bounding box center [573, 253] width 190 height 84
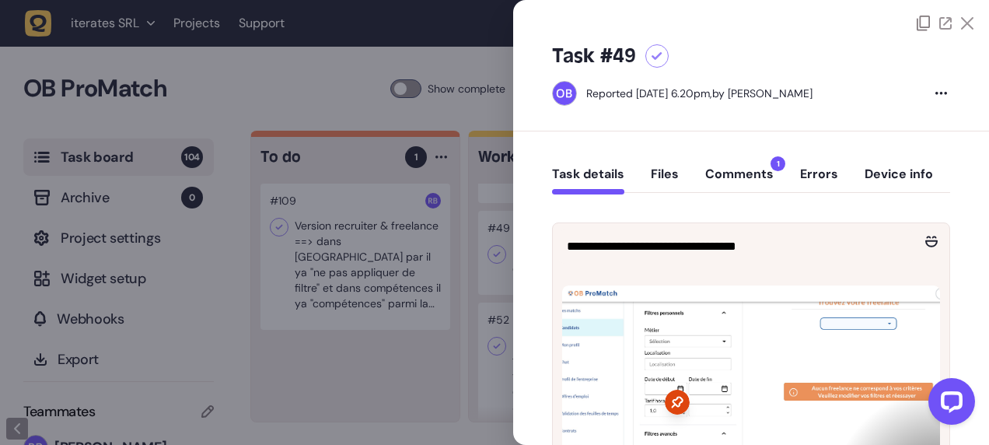
click at [425, 293] on div at bounding box center [494, 222] width 989 height 445
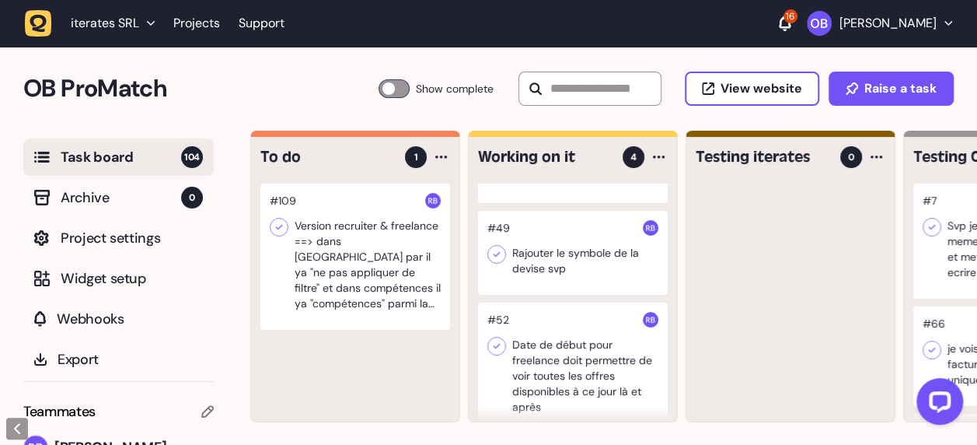
drag, startPoint x: 586, startPoint y: 246, endPoint x: 764, endPoint y: 304, distance: 187.4
drag, startPoint x: 764, startPoint y: 304, endPoint x: 725, endPoint y: 302, distance: 39.7
click at [725, 302] on div at bounding box center [791, 303] width 208 height 238
drag, startPoint x: 600, startPoint y: 268, endPoint x: 814, endPoint y: 244, distance: 215.2
drag, startPoint x: 814, startPoint y: 244, endPoint x: 743, endPoint y: 316, distance: 100.6
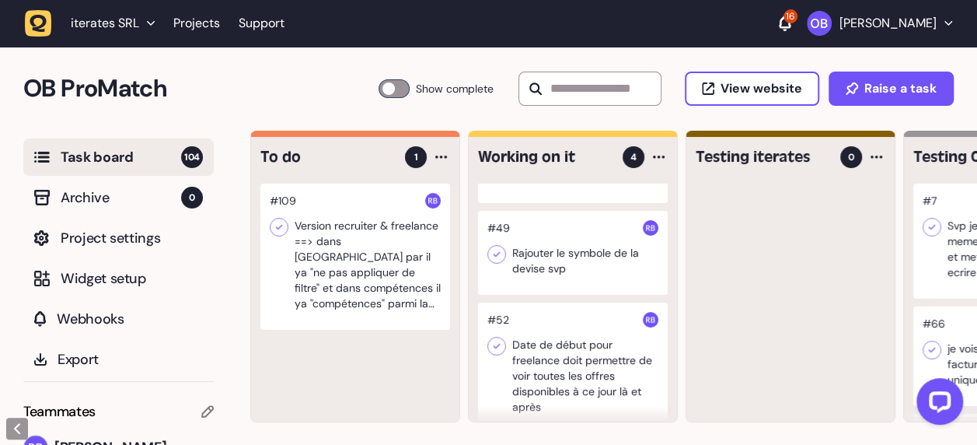
click at [743, 316] on div at bounding box center [791, 303] width 208 height 238
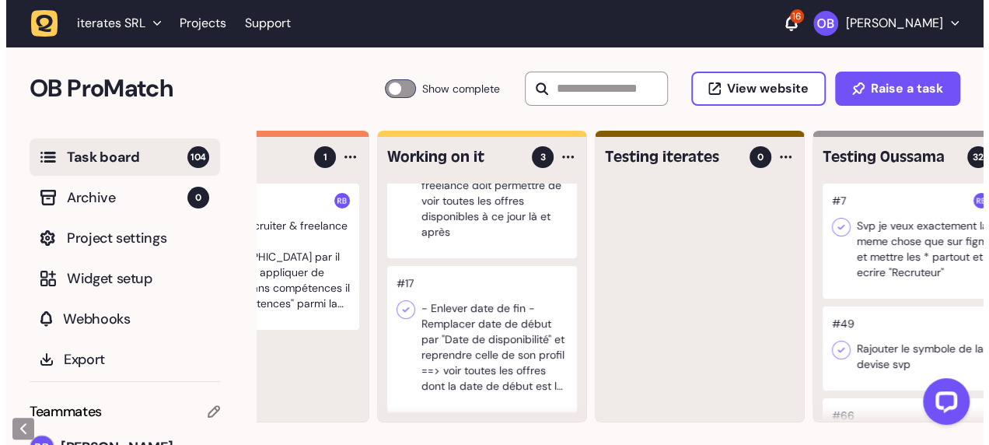
scroll to position [190, 0]
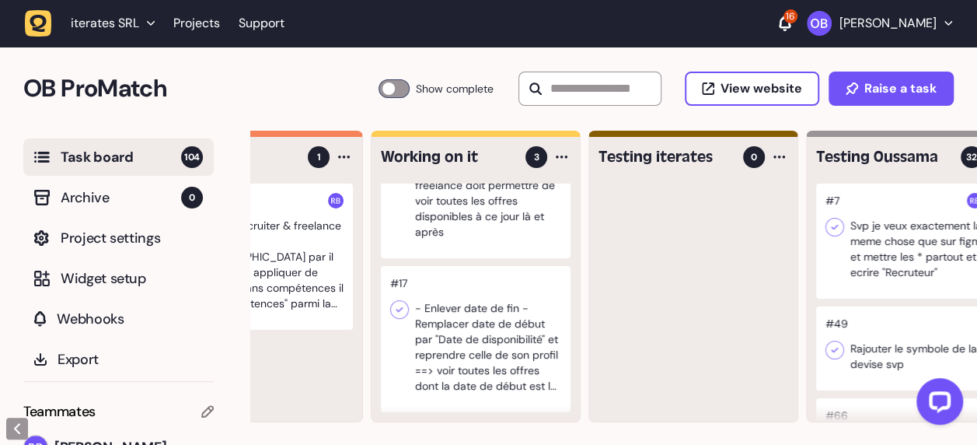
click at [499, 337] on div at bounding box center [476, 339] width 190 height 146
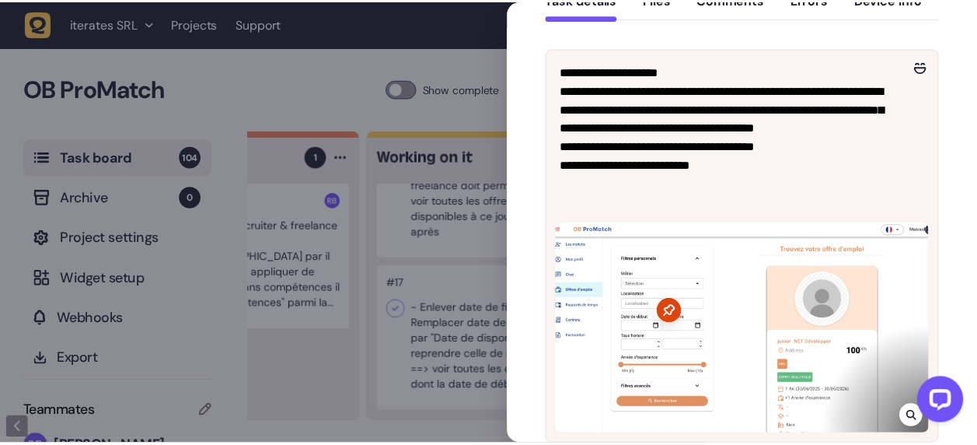
scroll to position [176, 0]
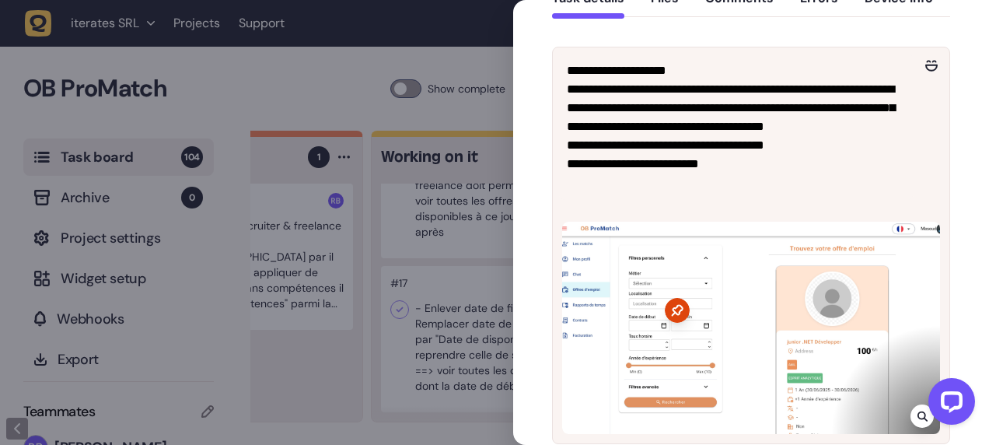
click at [398, 216] on div at bounding box center [494, 222] width 989 height 445
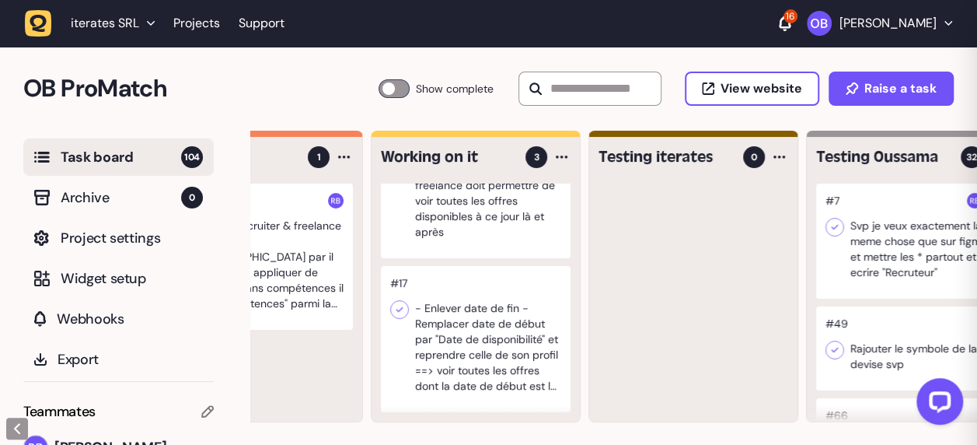
scroll to position [142, 0]
click at [398, 216] on div at bounding box center [476, 193] width 190 height 131
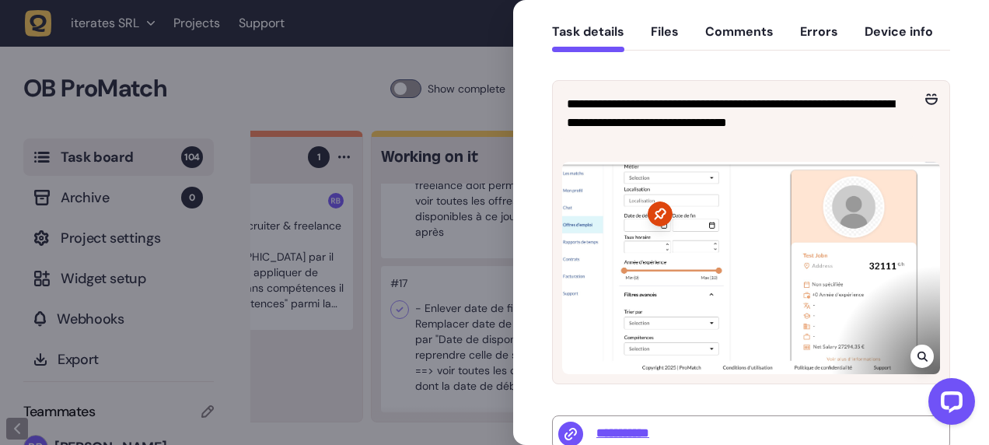
click at [398, 216] on div at bounding box center [494, 222] width 989 height 445
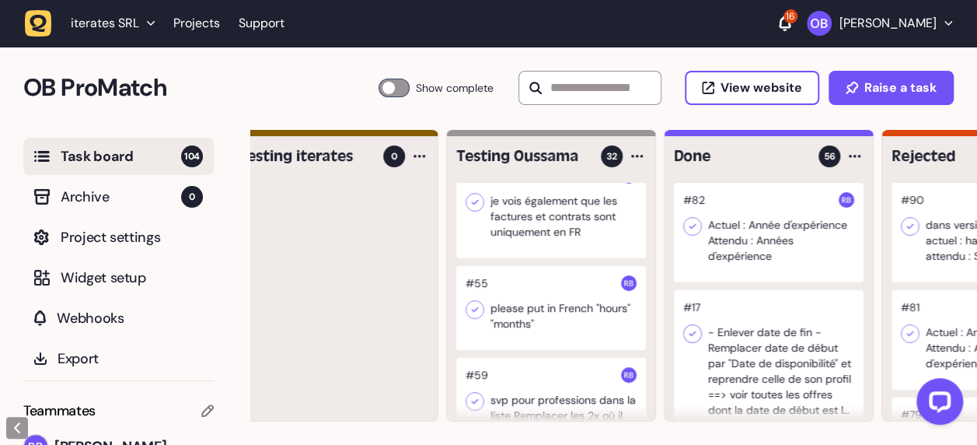
scroll to position [239, 0]
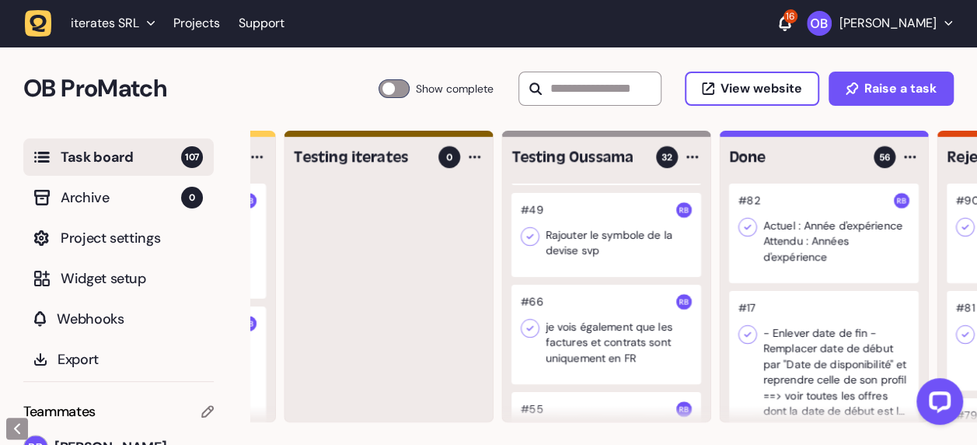
scroll to position [111, 0]
click at [606, 240] on div at bounding box center [607, 237] width 190 height 84
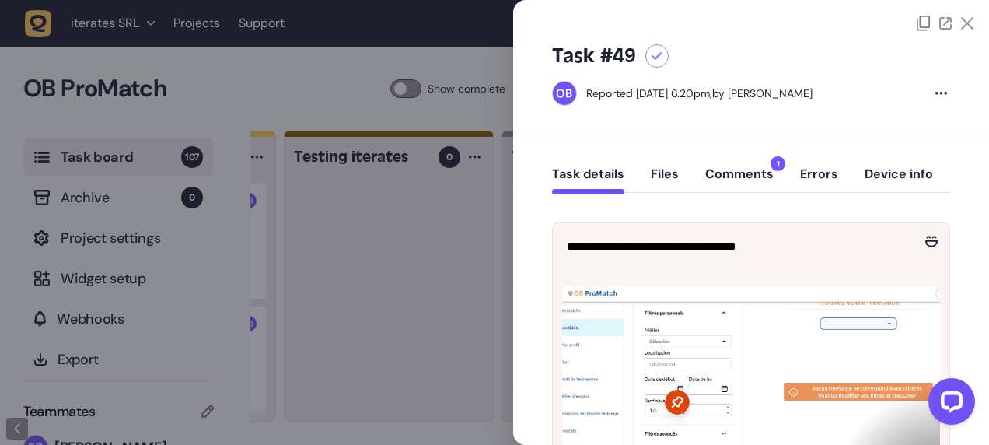
click at [431, 275] on div at bounding box center [494, 222] width 989 height 445
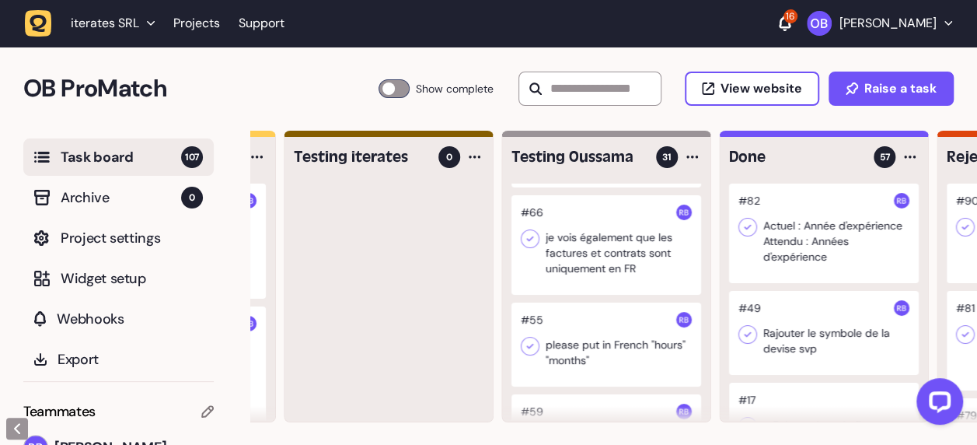
click at [610, 260] on div at bounding box center [607, 245] width 190 height 100
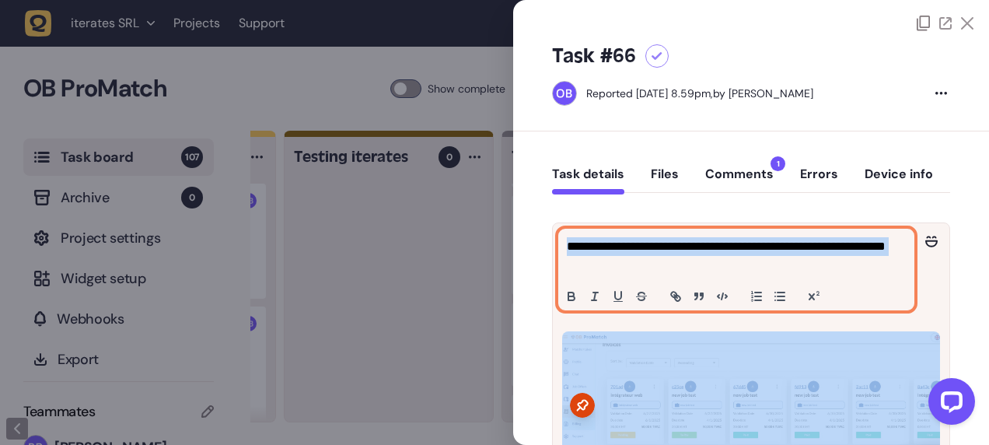
drag, startPoint x: 440, startPoint y: 263, endPoint x: 435, endPoint y: 250, distance: 13.6
click at [435, 250] on div at bounding box center [494, 222] width 989 height 445
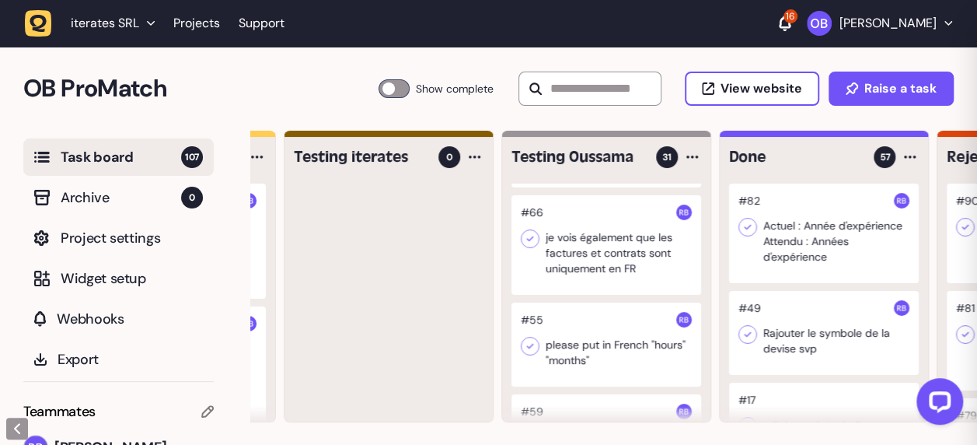
click at [435, 250] on div at bounding box center [389, 303] width 208 height 238
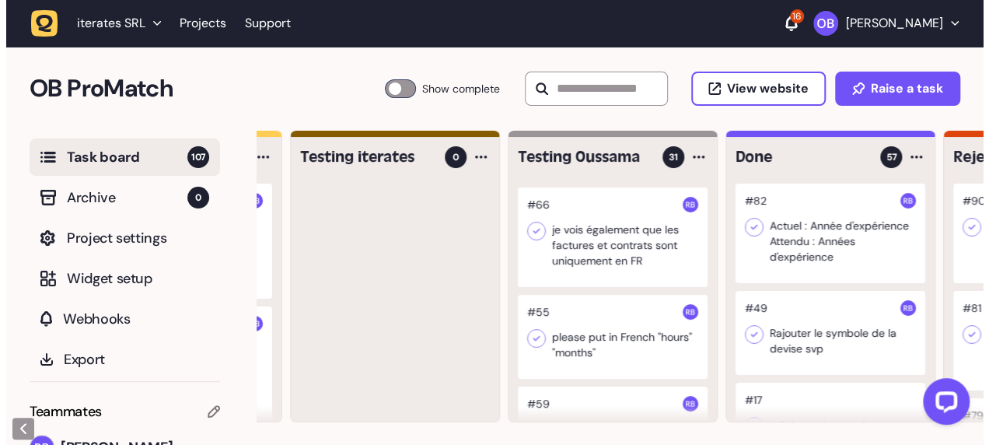
scroll to position [175, 0]
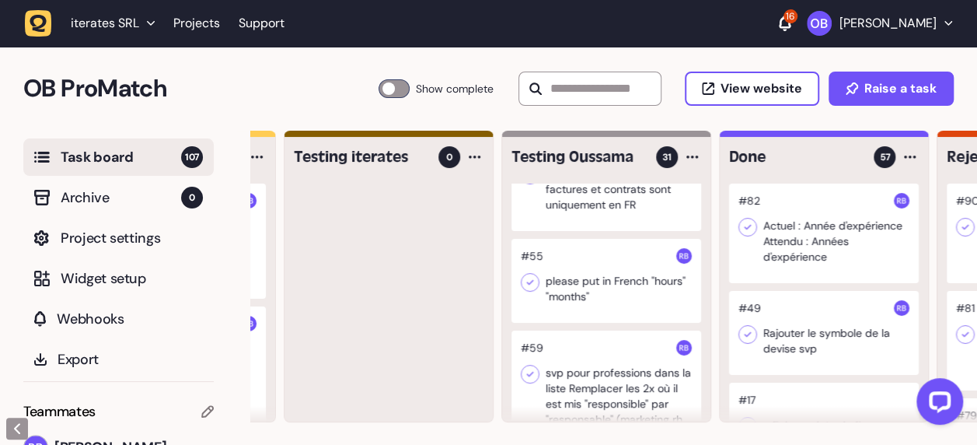
click at [596, 275] on div at bounding box center [607, 281] width 190 height 84
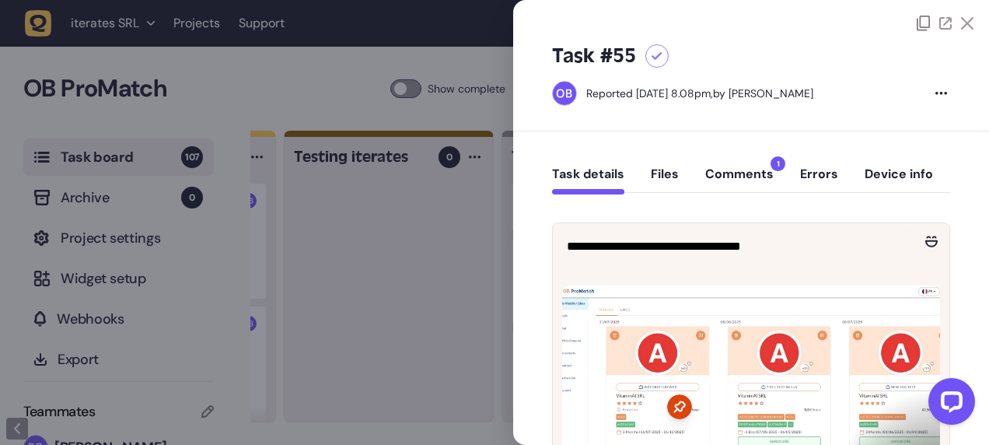
click at [459, 190] on div at bounding box center [494, 222] width 989 height 445
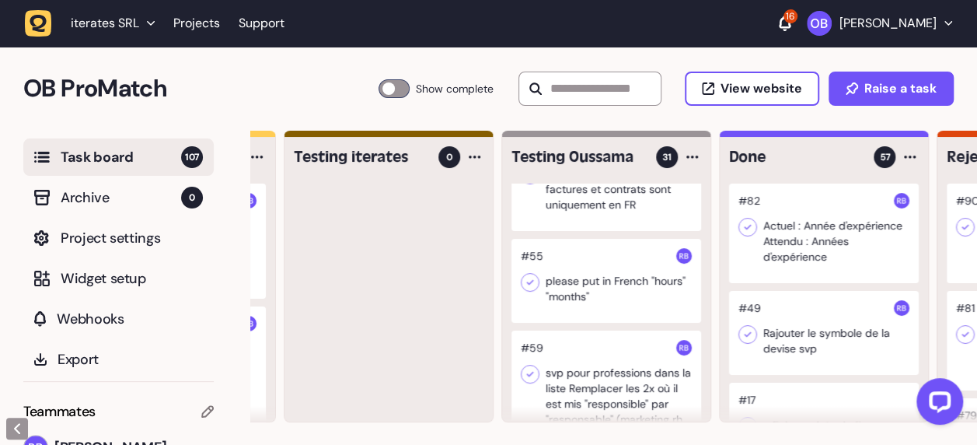
click at [647, 288] on div at bounding box center [607, 281] width 190 height 84
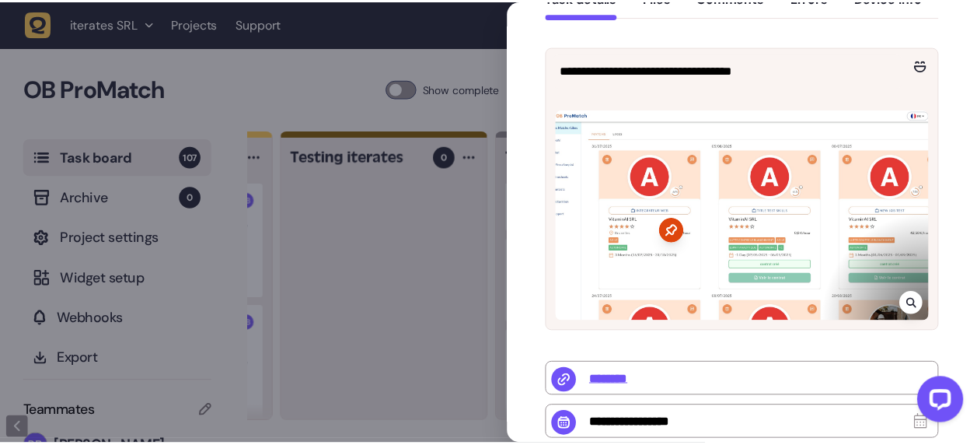
scroll to position [177, 0]
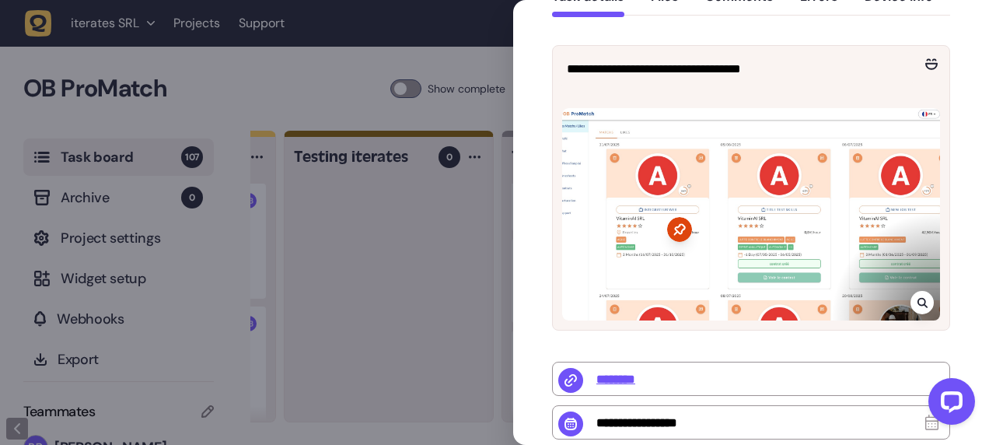
click at [918, 305] on icon at bounding box center [923, 302] width 10 height 12
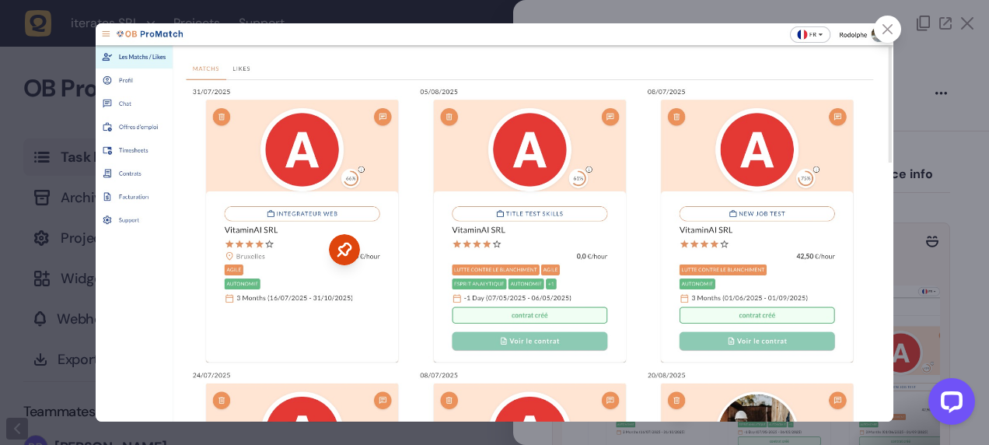
click at [930, 225] on div at bounding box center [494, 222] width 989 height 445
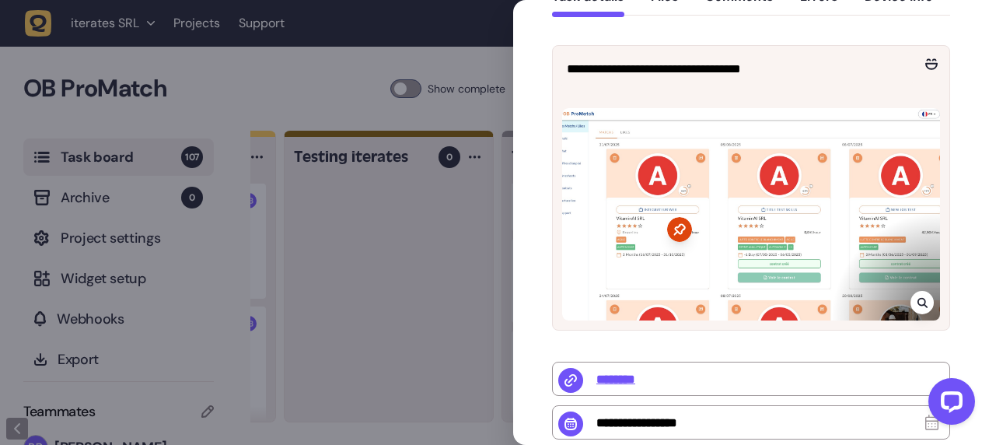
click at [403, 210] on div at bounding box center [494, 222] width 989 height 445
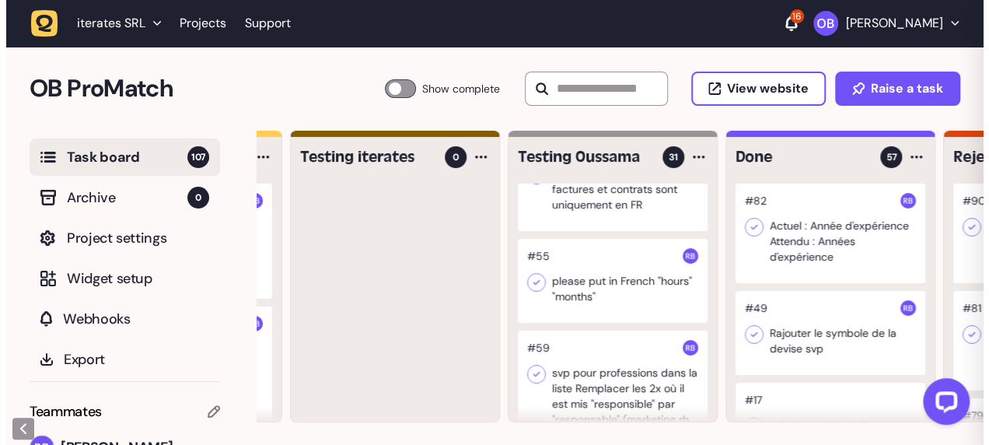
scroll to position [142, 0]
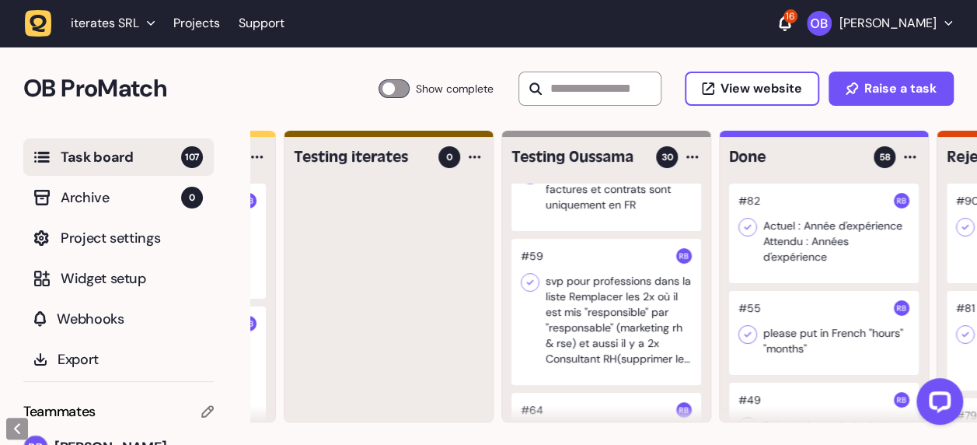
click at [611, 296] on div at bounding box center [607, 312] width 190 height 146
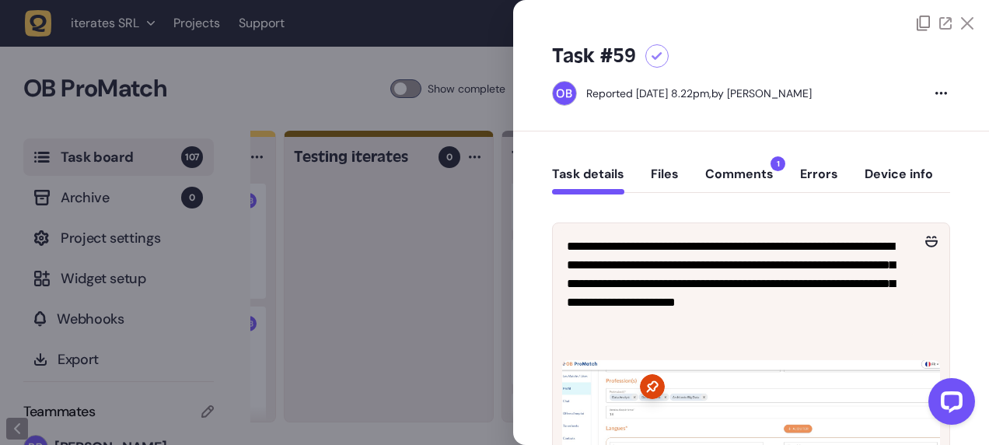
click at [414, 246] on div at bounding box center [494, 222] width 989 height 445
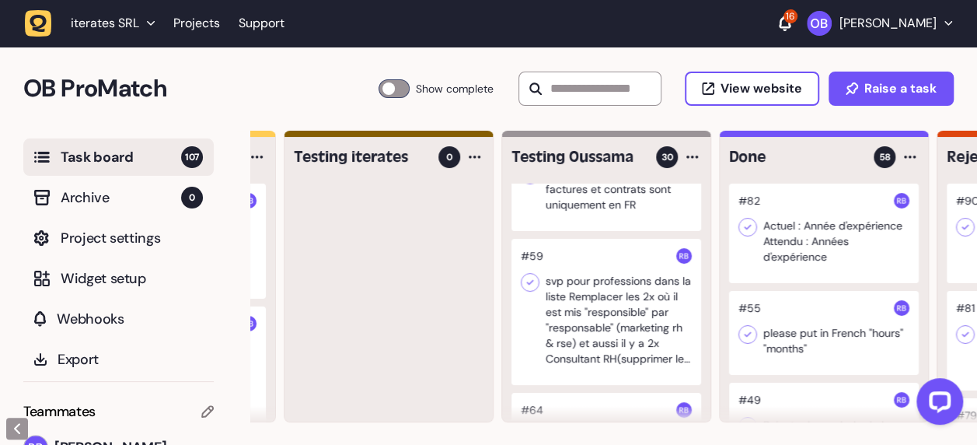
click at [398, 380] on div at bounding box center [389, 303] width 208 height 238
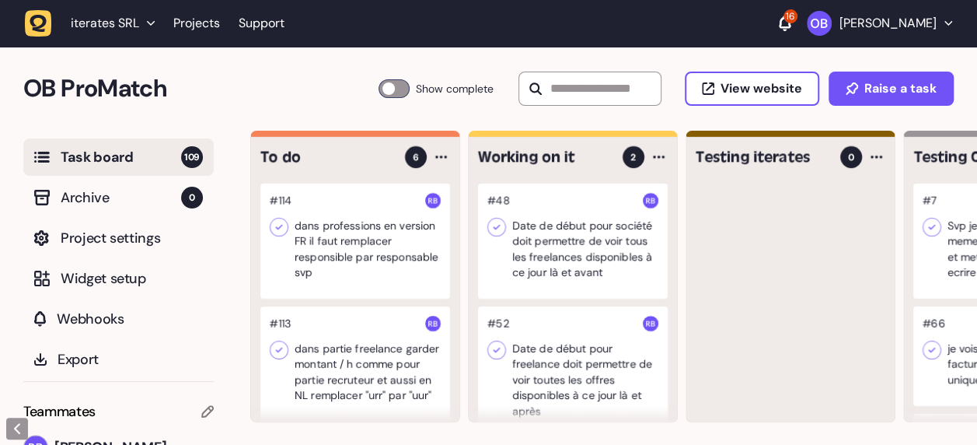
click at [339, 249] on div at bounding box center [355, 241] width 190 height 115
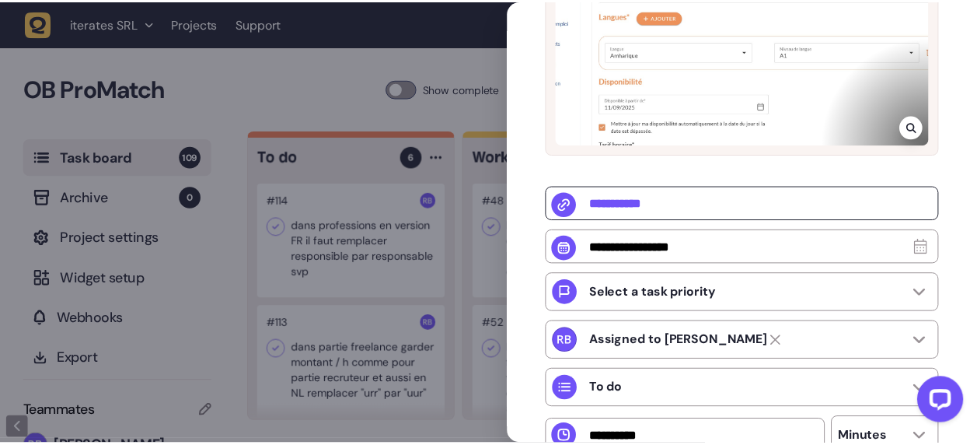
scroll to position [372, 0]
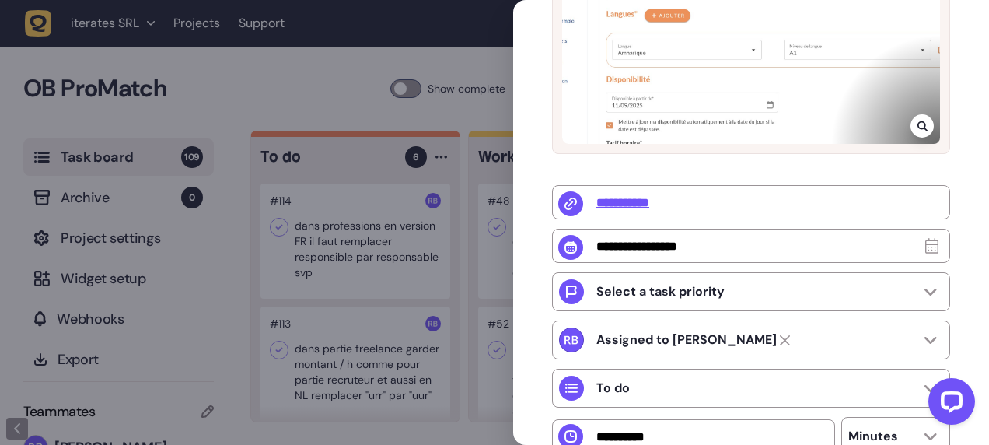
click at [422, 283] on div at bounding box center [494, 222] width 989 height 445
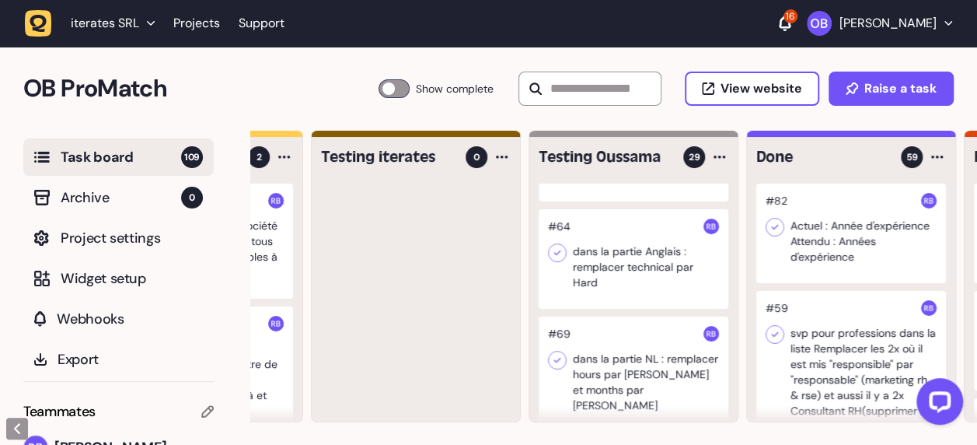
scroll to position [260, 0]
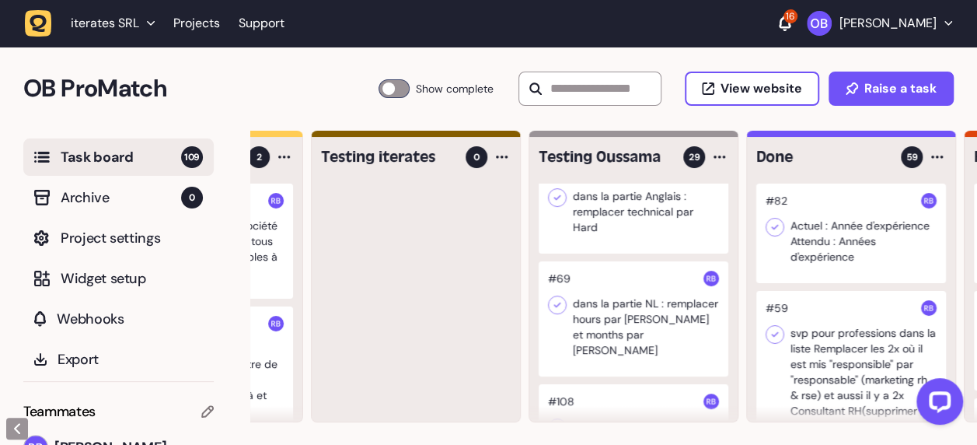
click at [630, 222] on div at bounding box center [634, 204] width 190 height 100
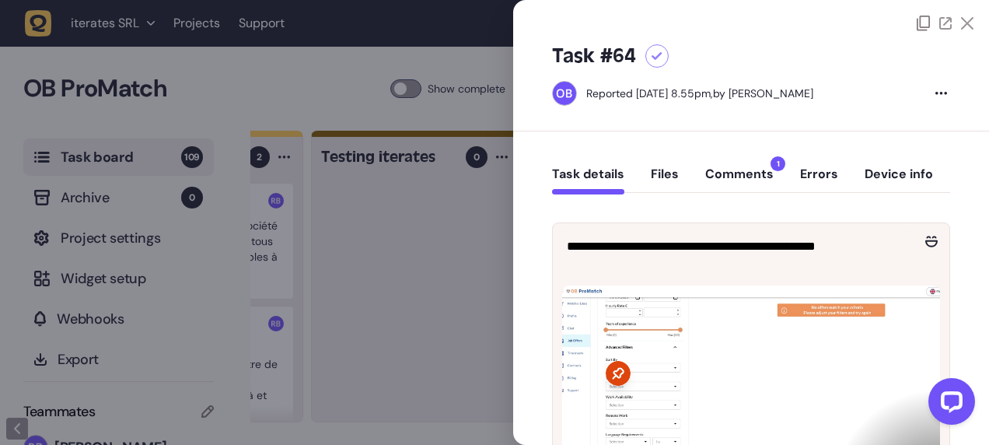
click at [470, 283] on div at bounding box center [494, 222] width 989 height 445
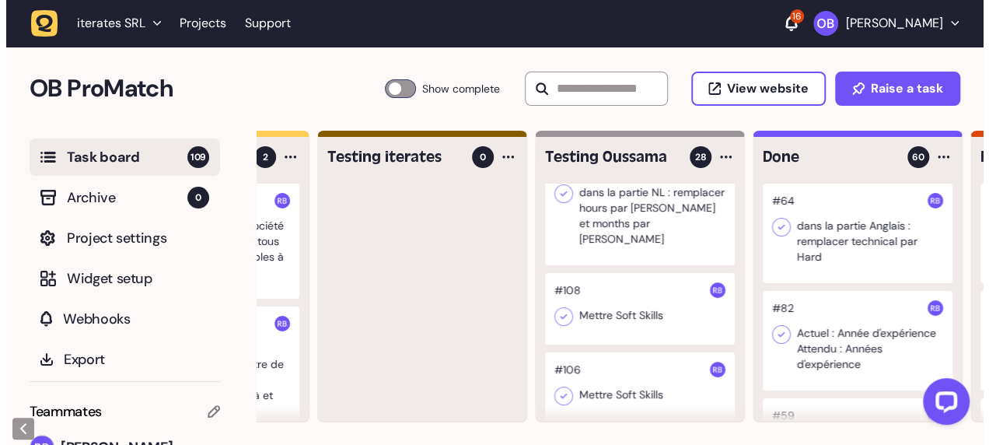
scroll to position [266, 0]
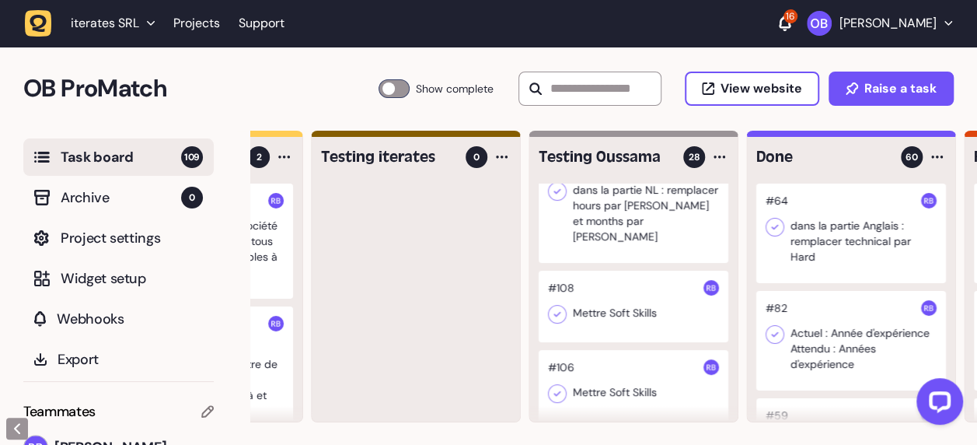
click at [652, 232] on div at bounding box center [634, 205] width 190 height 115
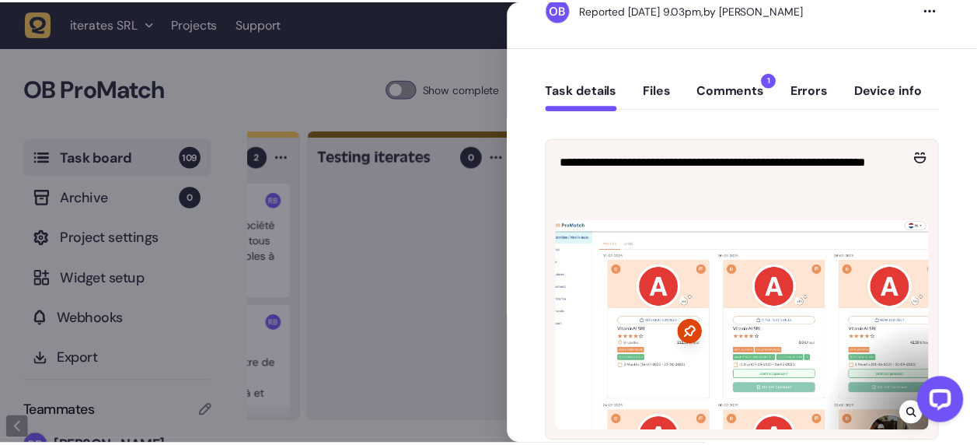
scroll to position [112, 0]
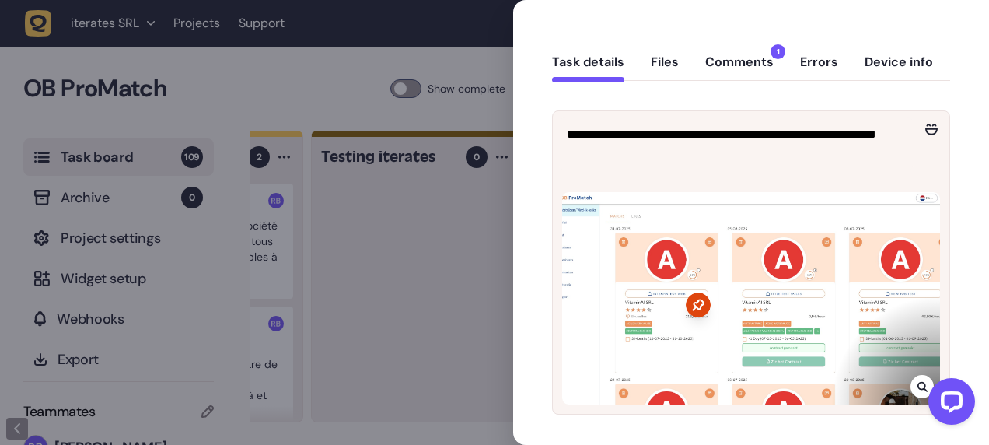
click at [429, 228] on div at bounding box center [494, 222] width 989 height 445
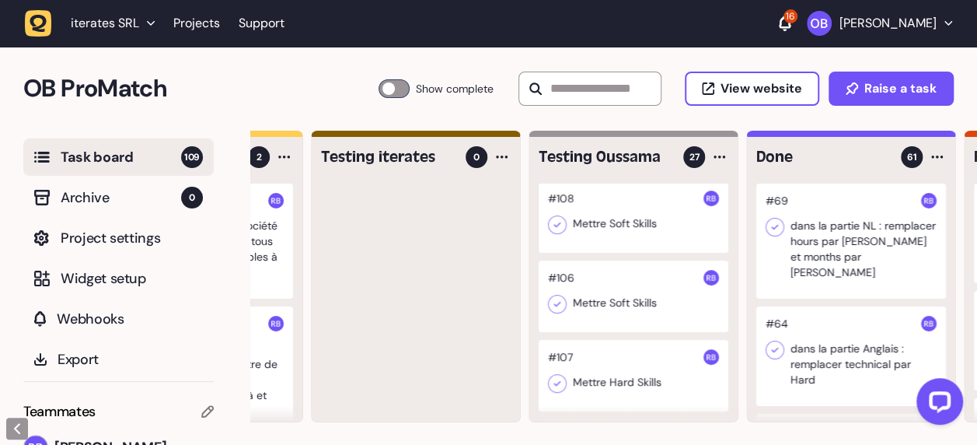
scroll to position [233, 0]
click at [634, 219] on div at bounding box center [634, 216] width 190 height 72
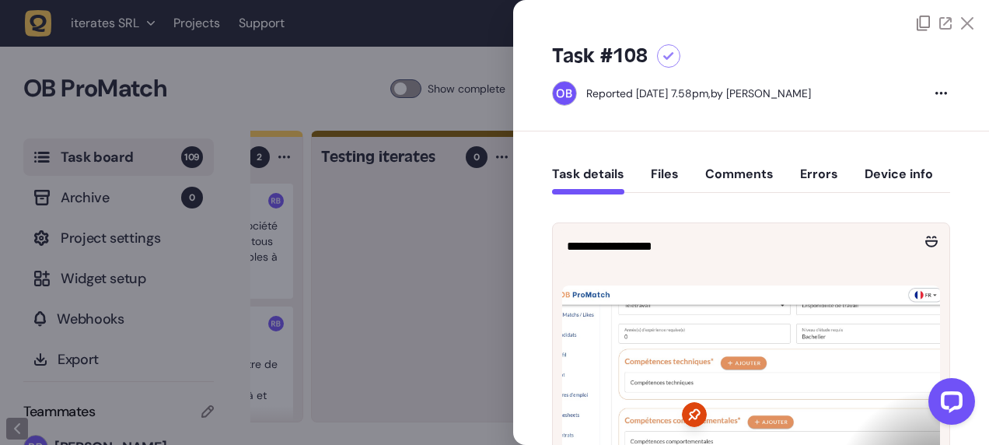
click at [414, 225] on div at bounding box center [494, 222] width 989 height 445
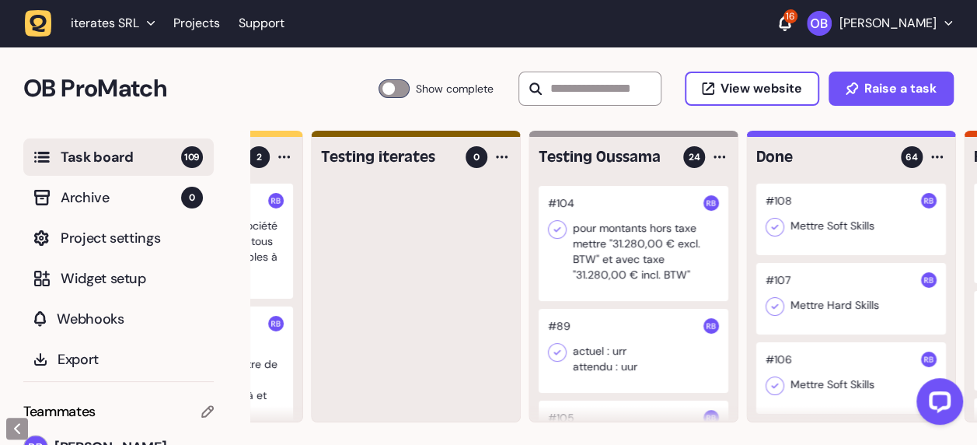
scroll to position [229, 0]
click at [622, 251] on div at bounding box center [634, 242] width 190 height 115
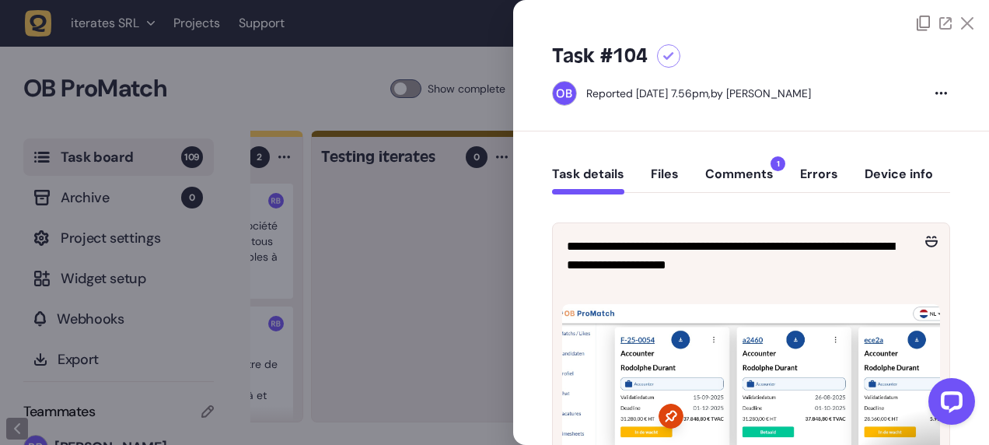
click at [440, 244] on div at bounding box center [494, 222] width 989 height 445
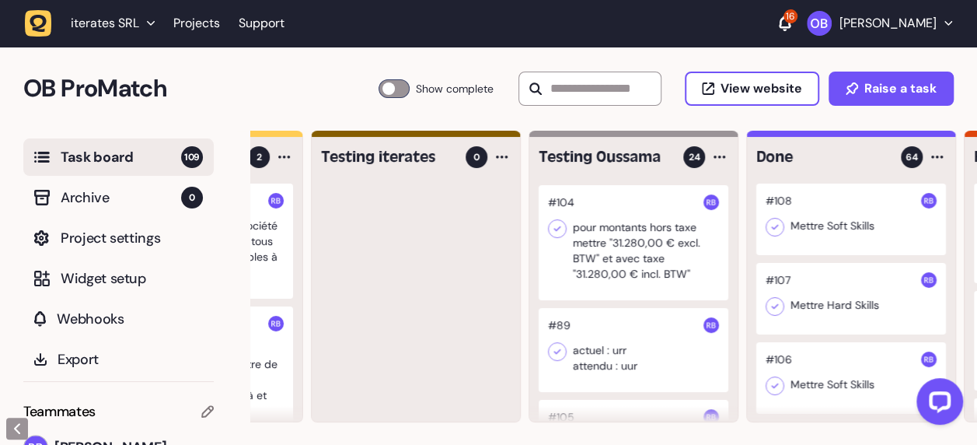
drag, startPoint x: 636, startPoint y: 244, endPoint x: 697, endPoint y: 263, distance: 63.5
drag, startPoint x: 697, startPoint y: 263, endPoint x: 460, endPoint y: 257, distance: 236.5
click at [460, 257] on div at bounding box center [416, 303] width 208 height 238
drag, startPoint x: 611, startPoint y: 244, endPoint x: 784, endPoint y: 278, distance: 176.0
drag, startPoint x: 784, startPoint y: 278, endPoint x: 603, endPoint y: 246, distance: 184.1
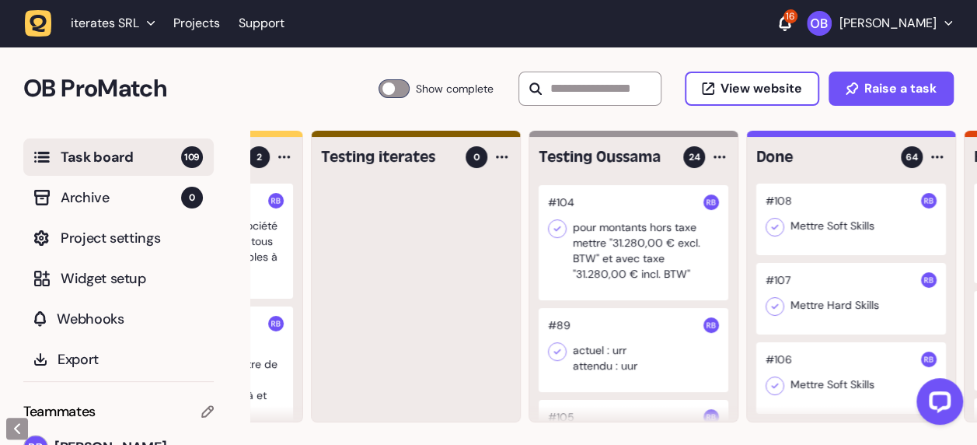
click at [603, 246] on div at bounding box center [634, 242] width 190 height 115
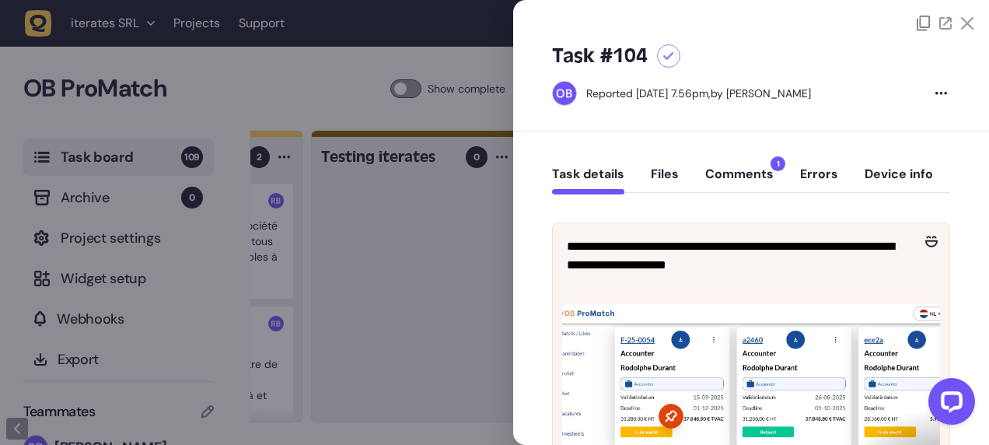
click at [447, 253] on div at bounding box center [494, 222] width 989 height 445
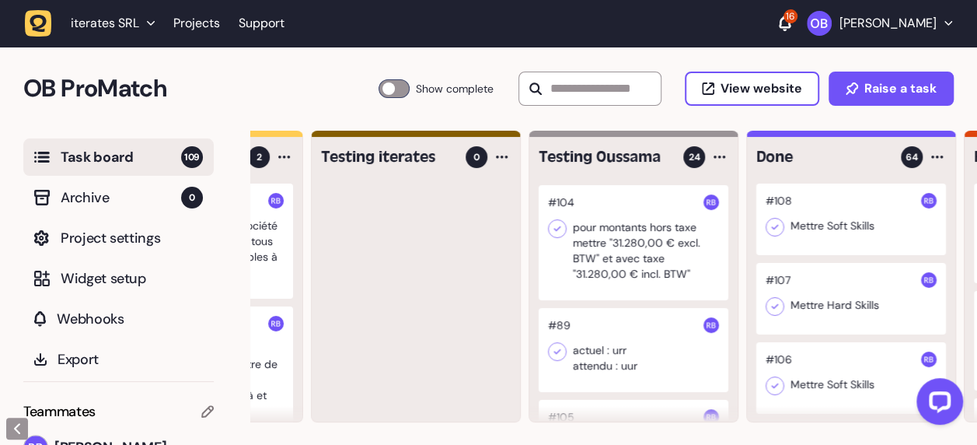
drag, startPoint x: 622, startPoint y: 251, endPoint x: 809, endPoint y: 282, distance: 189.2
drag, startPoint x: 809, startPoint y: 282, endPoint x: 509, endPoint y: 250, distance: 301.8
click at [509, 250] on div at bounding box center [416, 303] width 208 height 238
click at [605, 362] on div at bounding box center [634, 350] width 190 height 84
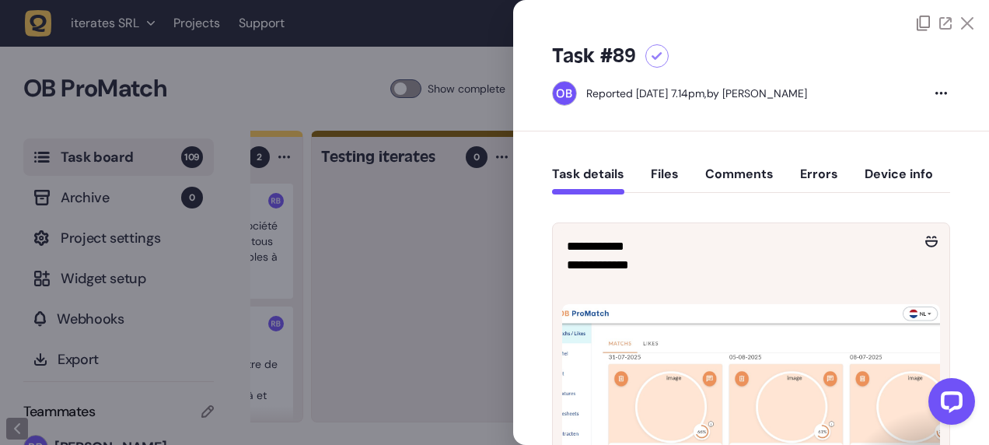
click at [491, 243] on div at bounding box center [494, 222] width 989 height 445
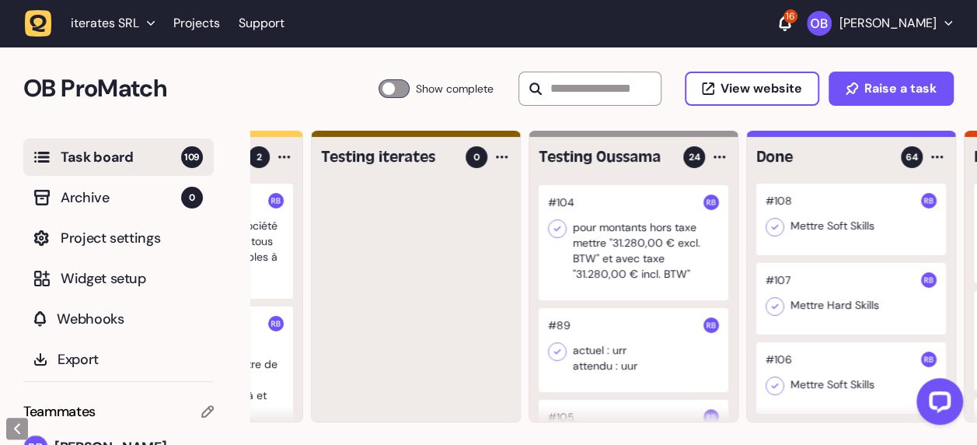
drag, startPoint x: 604, startPoint y: 241, endPoint x: 592, endPoint y: 244, distance: 12.8
drag, startPoint x: 592, startPoint y: 244, endPoint x: 472, endPoint y: 247, distance: 119.8
click at [472, 247] on div at bounding box center [416, 303] width 208 height 238
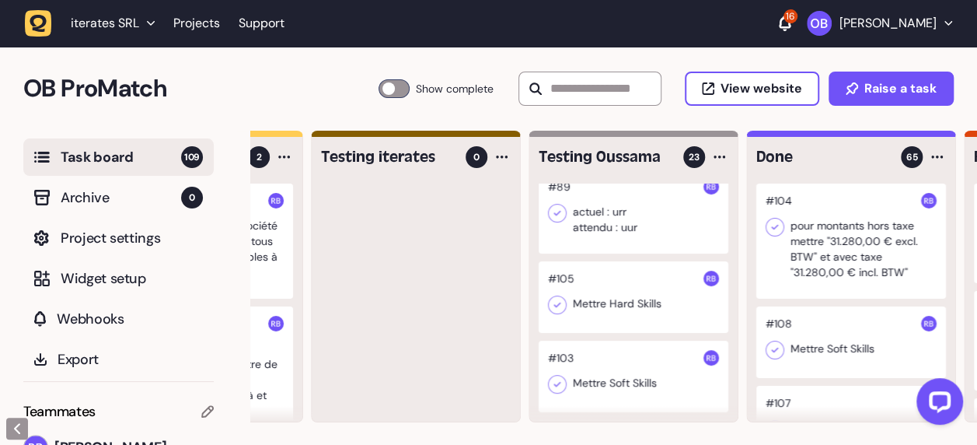
scroll to position [245, 0]
drag, startPoint x: 646, startPoint y: 313, endPoint x: 825, endPoint y: 334, distance: 180.2
drag, startPoint x: 825, startPoint y: 334, endPoint x: 620, endPoint y: 278, distance: 212.0
click at [620, 278] on div at bounding box center [634, 296] width 190 height 72
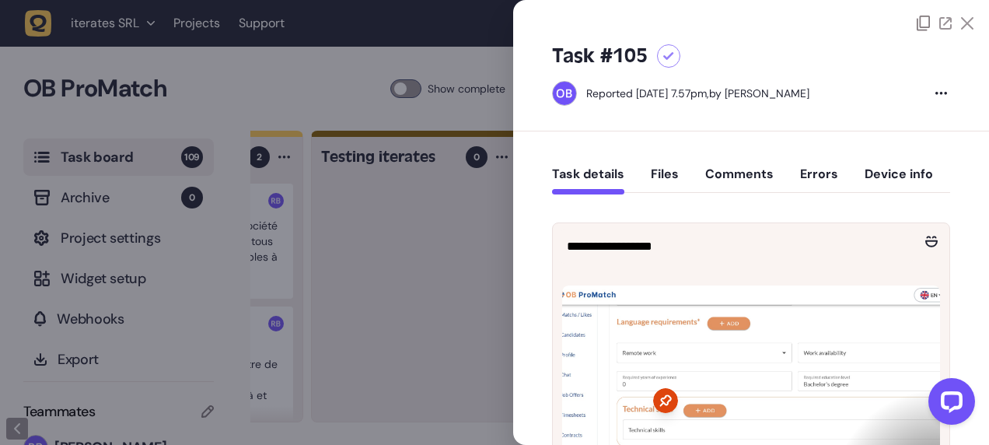
drag, startPoint x: 705, startPoint y: 286, endPoint x: 420, endPoint y: 292, distance: 285.4
click at [420, 292] on div at bounding box center [494, 222] width 989 height 445
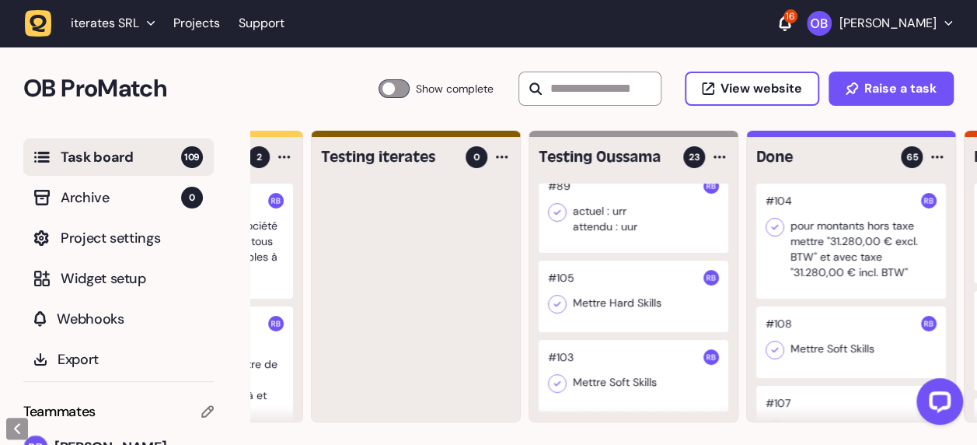
drag, startPoint x: 611, startPoint y: 276, endPoint x: 481, endPoint y: 288, distance: 130.4
drag, startPoint x: 481, startPoint y: 288, endPoint x: 511, endPoint y: 326, distance: 48.2
click at [511, 326] on div at bounding box center [416, 303] width 208 height 238
drag, startPoint x: 606, startPoint y: 294, endPoint x: 485, endPoint y: 302, distance: 121.6
drag, startPoint x: 485, startPoint y: 302, endPoint x: 440, endPoint y: 313, distance: 46.4
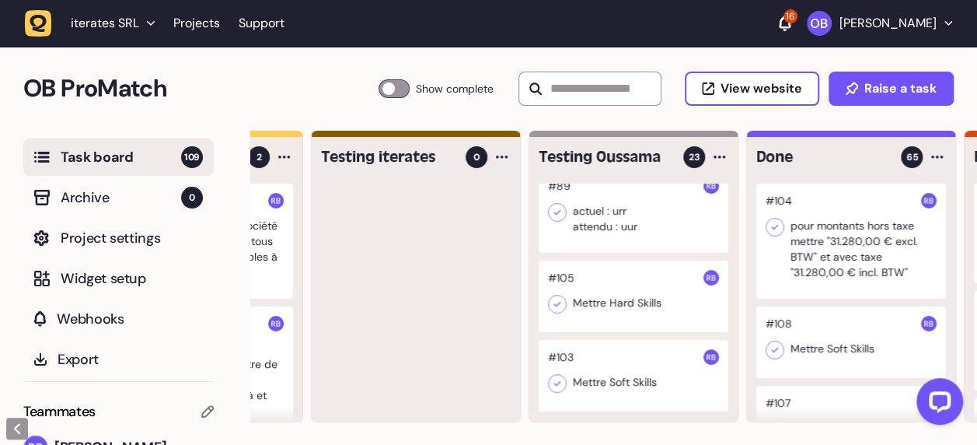
click at [440, 313] on div at bounding box center [416, 303] width 208 height 238
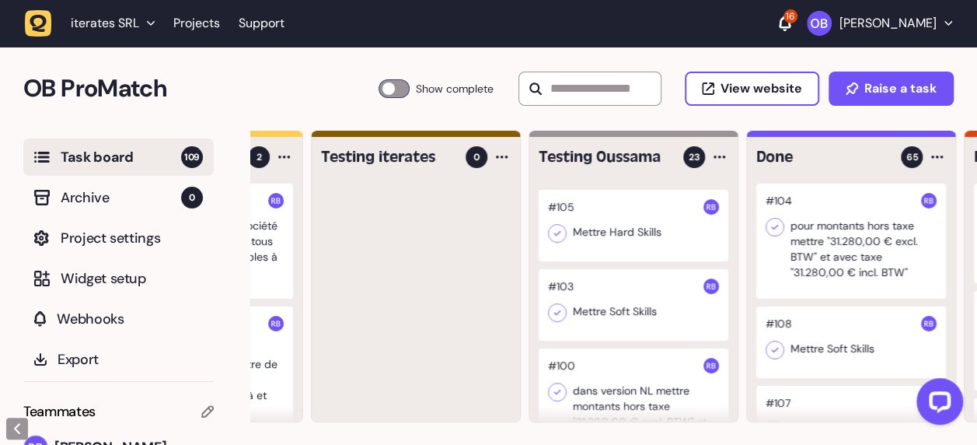
scroll to position [317, 0]
drag, startPoint x: 620, startPoint y: 300, endPoint x: 860, endPoint y: 300, distance: 240.3
drag, startPoint x: 860, startPoint y: 300, endPoint x: 498, endPoint y: 248, distance: 366.1
click at [498, 248] on div at bounding box center [416, 303] width 208 height 238
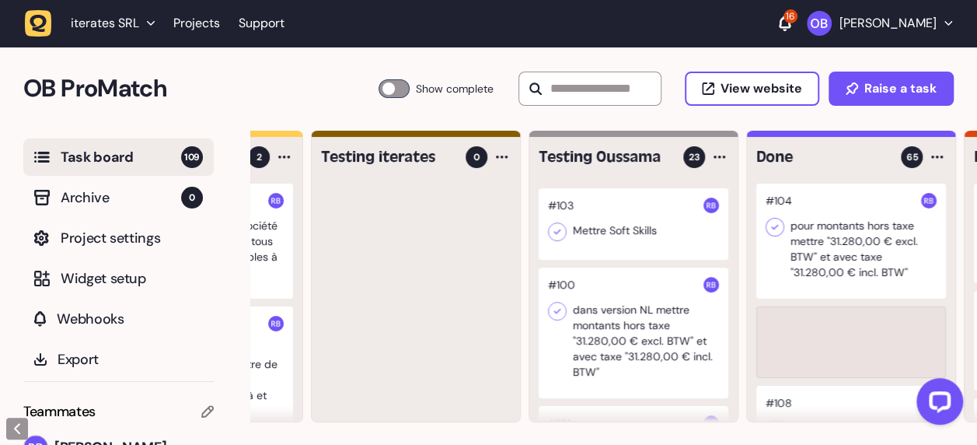
scroll to position [238, 0]
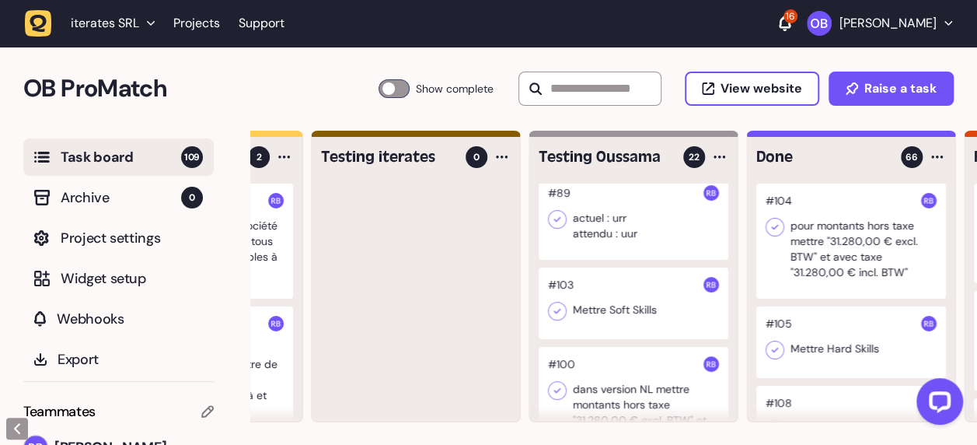
drag, startPoint x: 645, startPoint y: 330, endPoint x: 837, endPoint y: 367, distance: 194.9
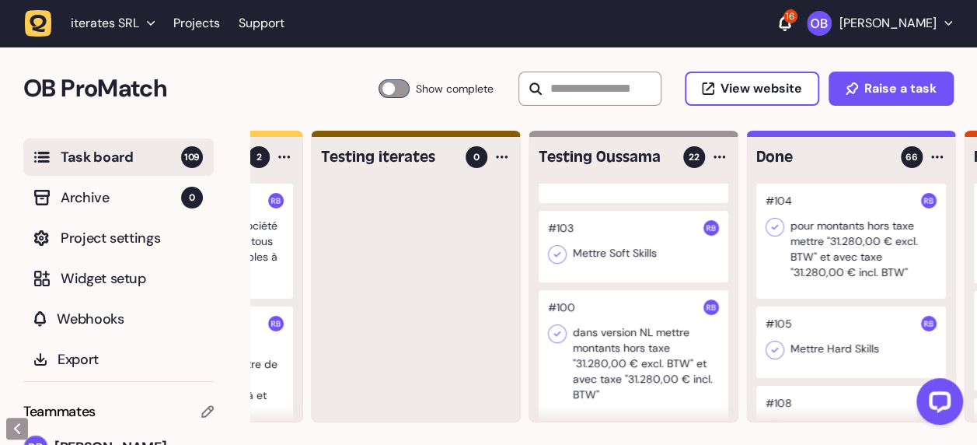
scroll to position [295, 0]
drag, startPoint x: 837, startPoint y: 367, endPoint x: 524, endPoint y: 267, distance: 328.0
click at [524, 267] on div "To do 6 #114 dans professions en version FR il faut remplacer responsible par r…" at bounding box center [634, 277] width 1516 height 292
drag, startPoint x: 568, startPoint y: 269, endPoint x: 754, endPoint y: 365, distance: 209.7
drag, startPoint x: 754, startPoint y: 365, endPoint x: 598, endPoint y: 260, distance: 187.8
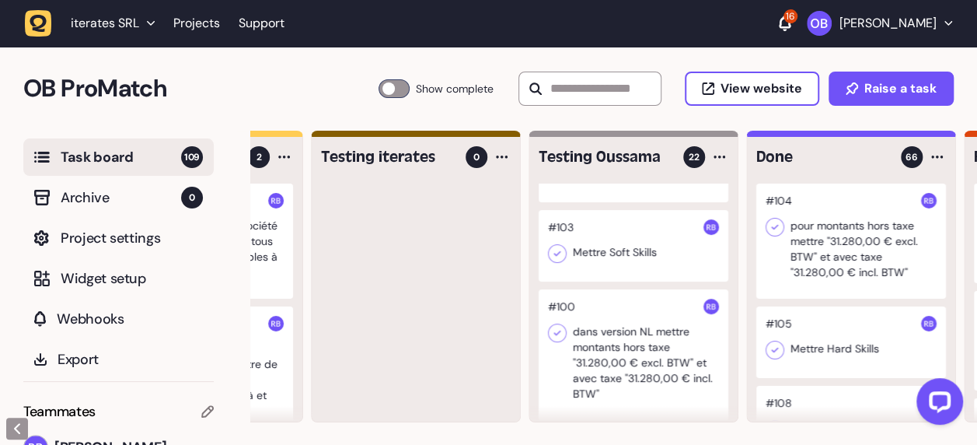
click at [598, 260] on div at bounding box center [634, 246] width 190 height 72
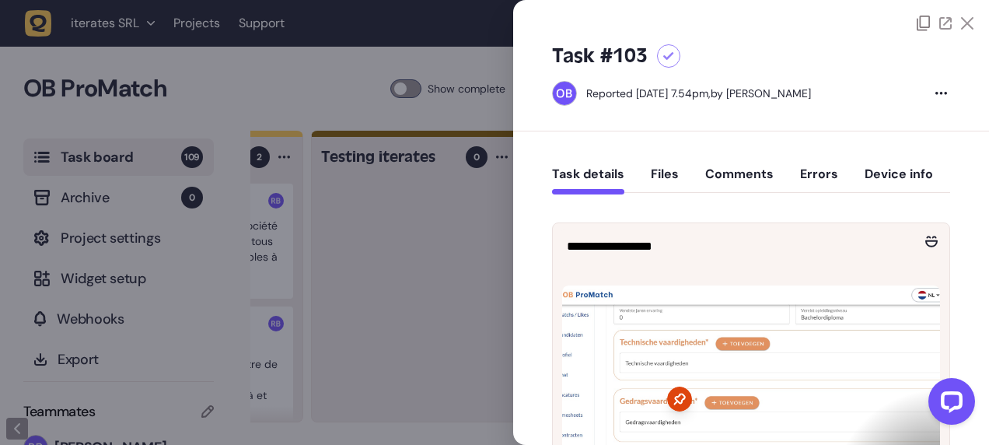
click at [465, 263] on div at bounding box center [494, 222] width 989 height 445
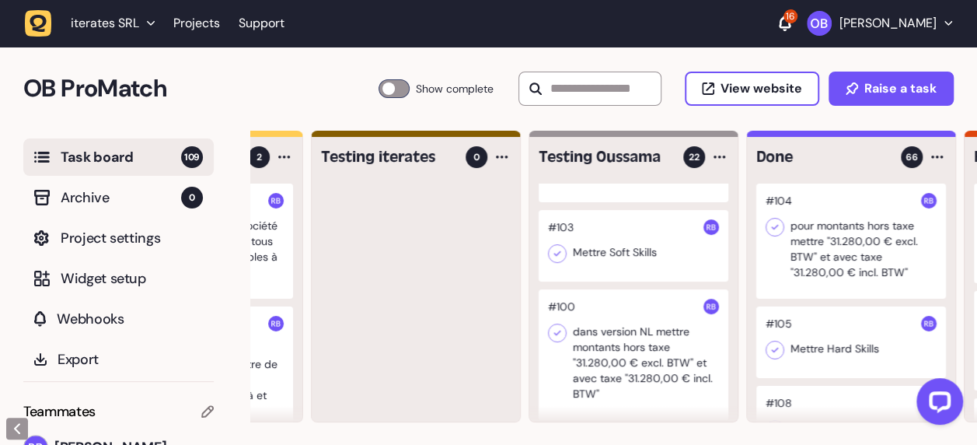
drag, startPoint x: 585, startPoint y: 260, endPoint x: 826, endPoint y: 257, distance: 241.1
drag, startPoint x: 826, startPoint y: 257, endPoint x: 725, endPoint y: 272, distance: 102.3
click at [725, 272] on div "#7 Svp je veux exactement la meme chose que sur figma et mettre les * partout e…" at bounding box center [634, 303] width 208 height 238
drag, startPoint x: 725, startPoint y: 272, endPoint x: 802, endPoint y: 295, distance: 81.0
drag, startPoint x: 802, startPoint y: 295, endPoint x: 548, endPoint y: 332, distance: 257.0
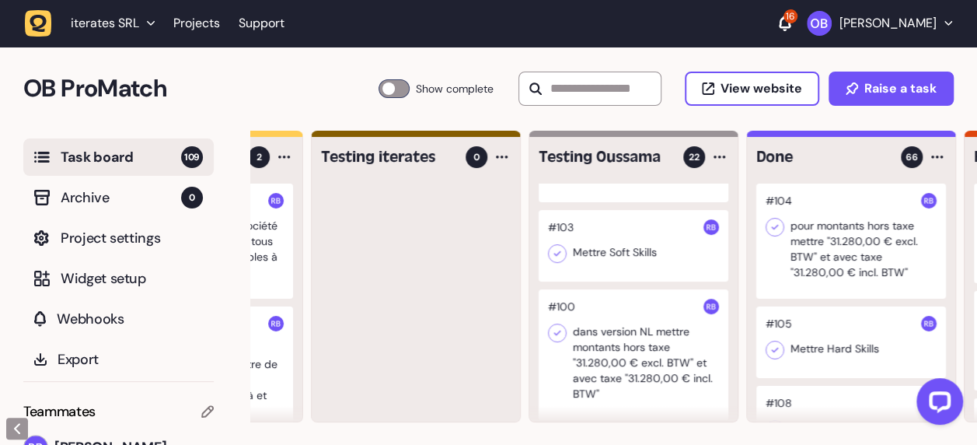
click at [548, 332] on div at bounding box center [557, 332] width 19 height 19
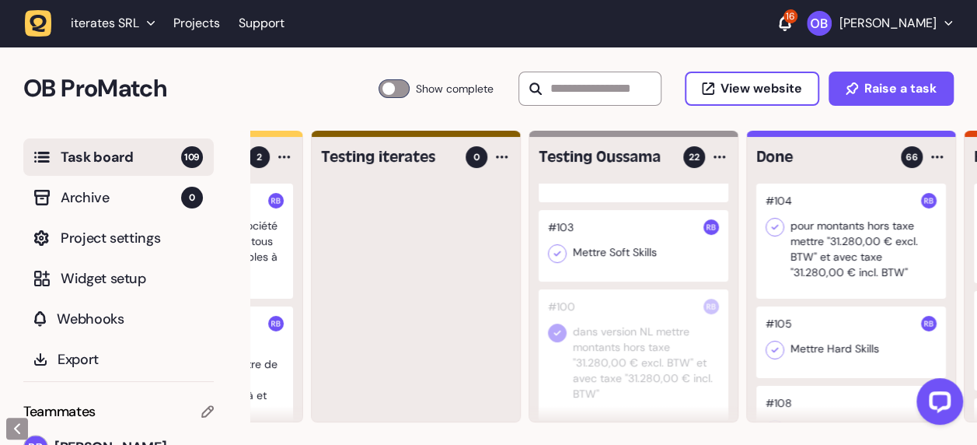
drag, startPoint x: 605, startPoint y: 299, endPoint x: 751, endPoint y: 320, distance: 147.7
drag, startPoint x: 751, startPoint y: 320, endPoint x: 547, endPoint y: 331, distance: 204.8
click at [547, 331] on div at bounding box center [634, 354] width 190 height 131
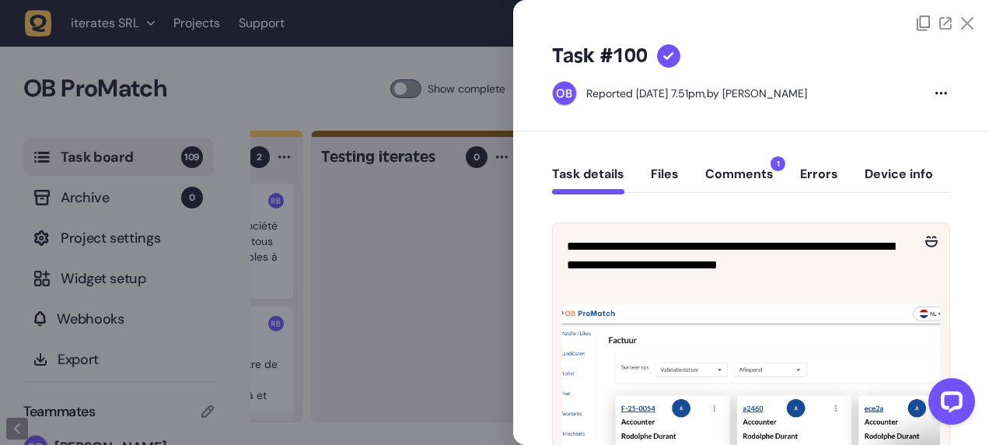
click at [412, 328] on div at bounding box center [494, 222] width 989 height 445
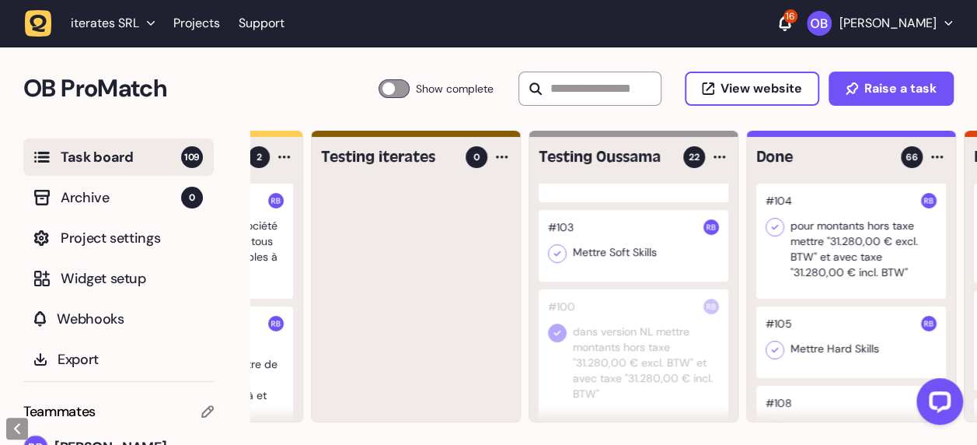
click at [556, 334] on icon at bounding box center [557, 332] width 7 height 5
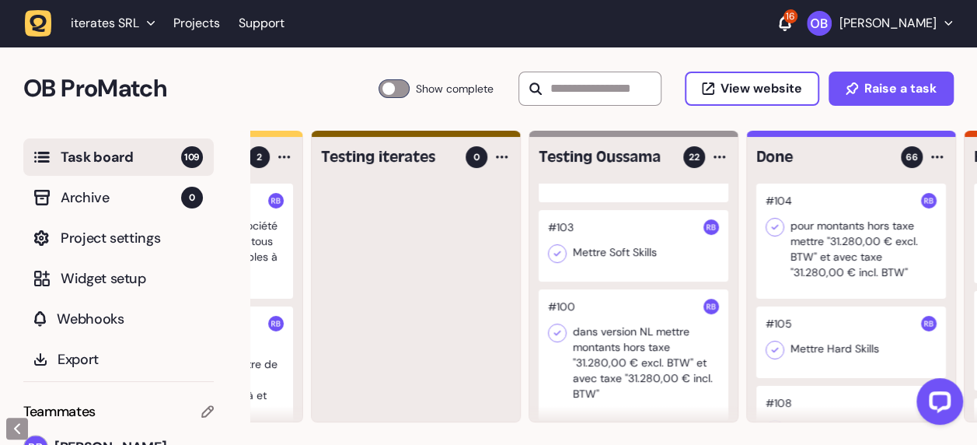
drag, startPoint x: 603, startPoint y: 315, endPoint x: 585, endPoint y: 317, distance: 18.8
drag, startPoint x: 585, startPoint y: 317, endPoint x: 463, endPoint y: 258, distance: 135.6
click at [463, 258] on div at bounding box center [416, 303] width 208 height 238
drag, startPoint x: 634, startPoint y: 244, endPoint x: 778, endPoint y: 305, distance: 156.8
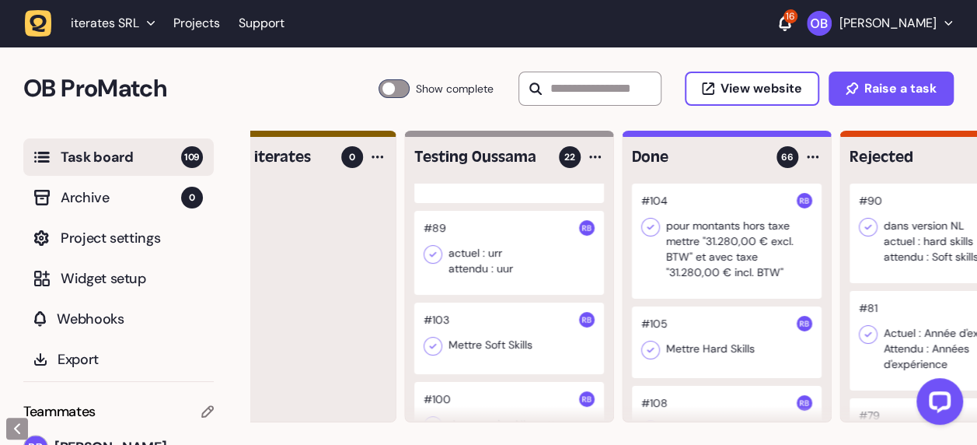
scroll to position [222, 0]
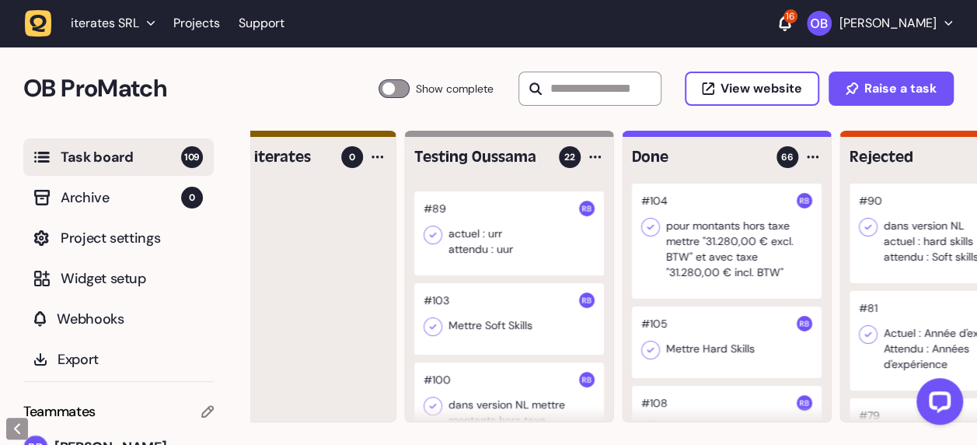
drag, startPoint x: 515, startPoint y: 317, endPoint x: 708, endPoint y: 300, distance: 194.4
drag, startPoint x: 708, startPoint y: 300, endPoint x: 329, endPoint y: 253, distance: 382.3
click at [329, 253] on div at bounding box center [291, 303] width 208 height 238
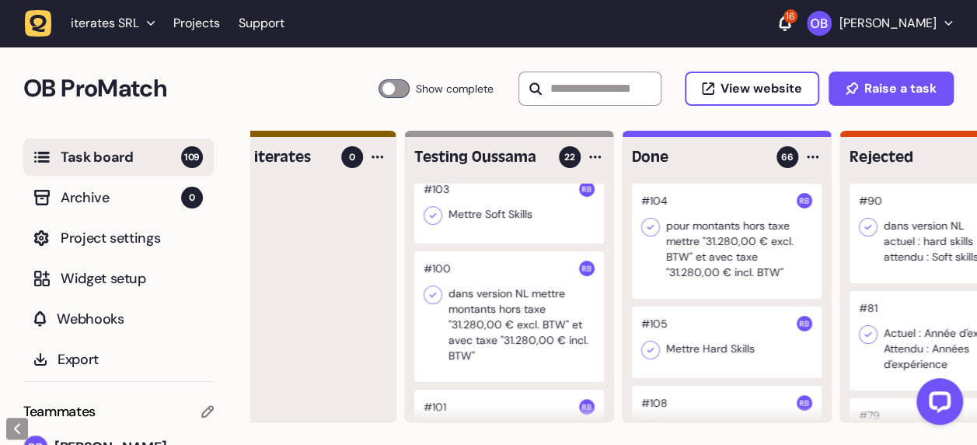
scroll to position [334, 0]
drag, startPoint x: 548, startPoint y: 275, endPoint x: 670, endPoint y: 306, distance: 125.8
drag, startPoint x: 670, startPoint y: 306, endPoint x: 606, endPoint y: 330, distance: 68.9
click at [606, 330] on div "#7 Svp je veux exactement la meme chose que sur figma et mettre les * partout e…" at bounding box center [509, 303] width 208 height 238
drag, startPoint x: 592, startPoint y: 358, endPoint x: 673, endPoint y: 294, distance: 103.5
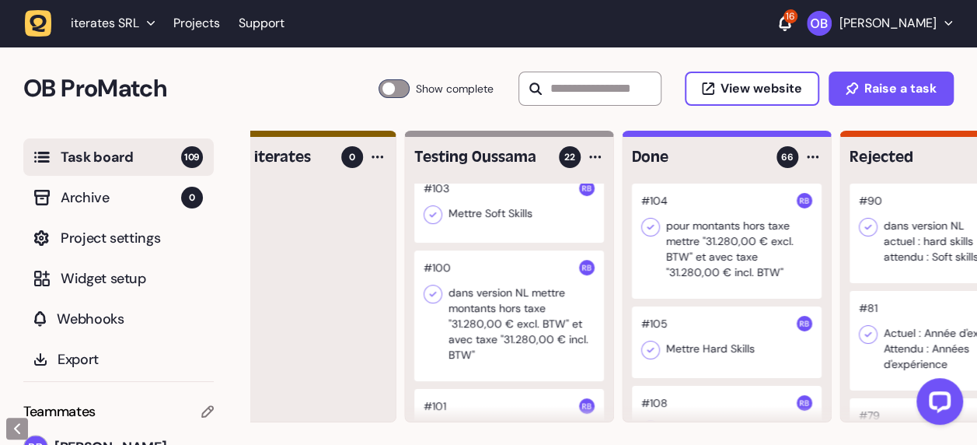
drag, startPoint x: 673, startPoint y: 294, endPoint x: 367, endPoint y: 253, distance: 309.0
click at [367, 253] on div at bounding box center [291, 303] width 208 height 238
drag, startPoint x: 439, startPoint y: 267, endPoint x: 541, endPoint y: 325, distance: 117.7
drag, startPoint x: 541, startPoint y: 325, endPoint x: 517, endPoint y: 323, distance: 24.2
click at [517, 323] on div at bounding box center [509, 315] width 190 height 131
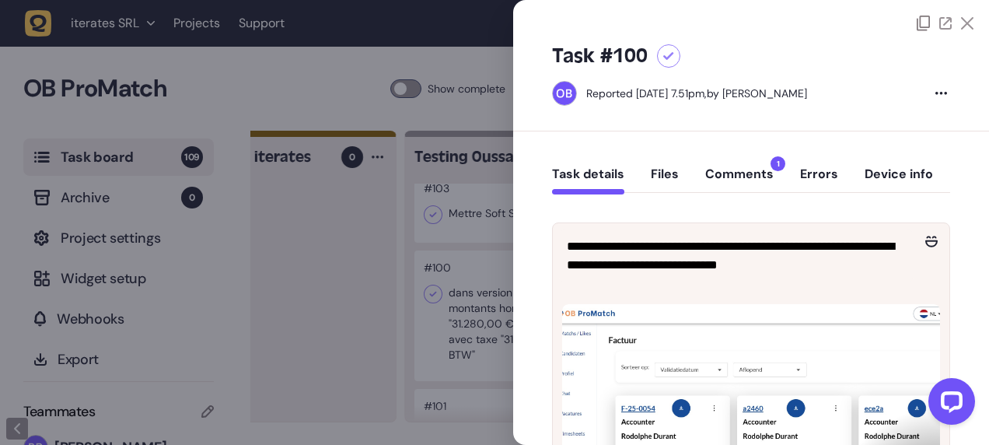
drag, startPoint x: 620, startPoint y: 315, endPoint x: 451, endPoint y: 309, distance: 169.6
click at [451, 309] on div at bounding box center [494, 222] width 989 height 445
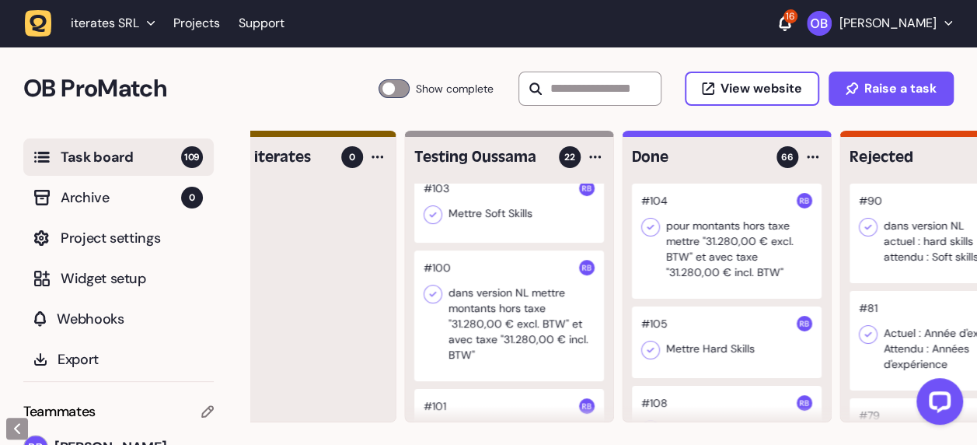
drag, startPoint x: 481, startPoint y: 316, endPoint x: 515, endPoint y: 329, distance: 36.7
drag, startPoint x: 515, startPoint y: 329, endPoint x: 346, endPoint y: 323, distance: 168.8
click at [346, 323] on div at bounding box center [291, 303] width 208 height 238
drag, startPoint x: 502, startPoint y: 316, endPoint x: 571, endPoint y: 344, distance: 74.4
drag, startPoint x: 571, startPoint y: 344, endPoint x: 599, endPoint y: 369, distance: 37.4
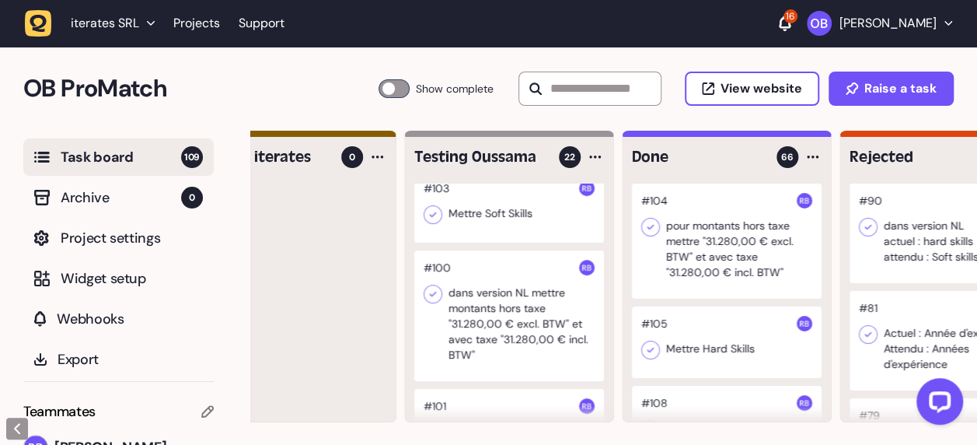
click at [599, 369] on div at bounding box center [509, 315] width 190 height 131
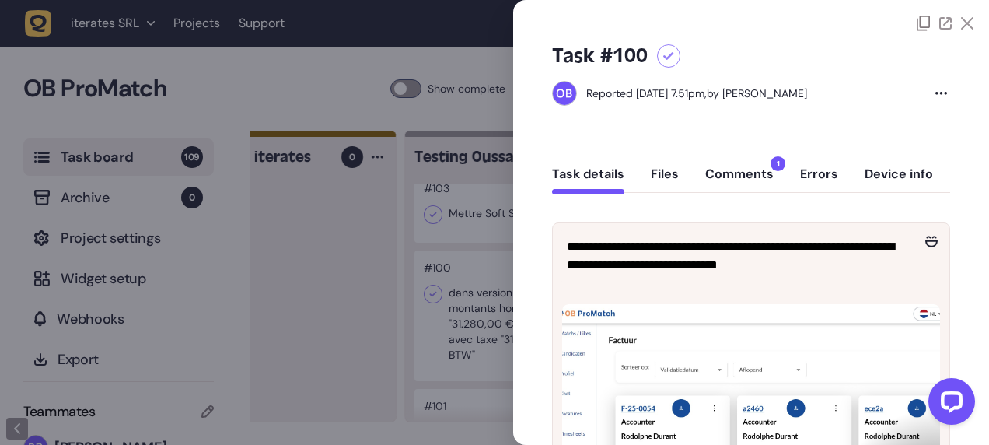
click at [432, 358] on div at bounding box center [494, 222] width 989 height 445
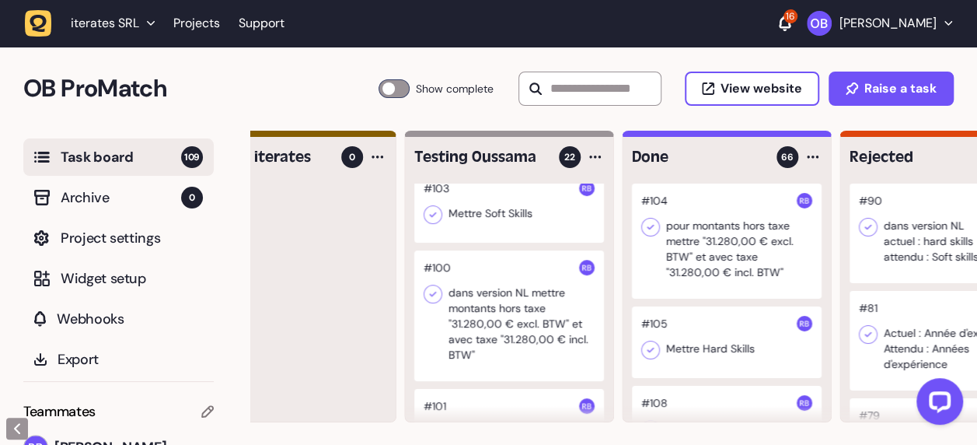
drag, startPoint x: 564, startPoint y: 353, endPoint x: 697, endPoint y: 300, distance: 142.4
drag, startPoint x: 697, startPoint y: 300, endPoint x: 522, endPoint y: 294, distance: 175.1
click at [522, 294] on div at bounding box center [509, 315] width 190 height 131
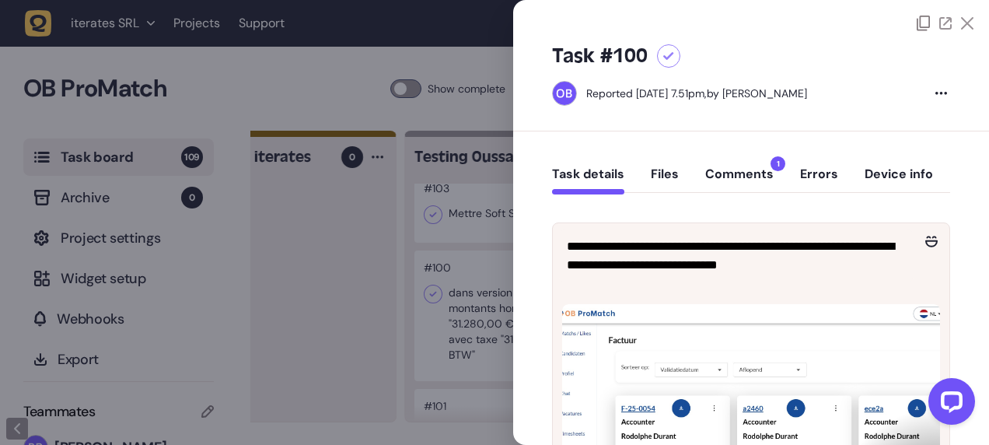
click at [451, 291] on div at bounding box center [494, 222] width 989 height 445
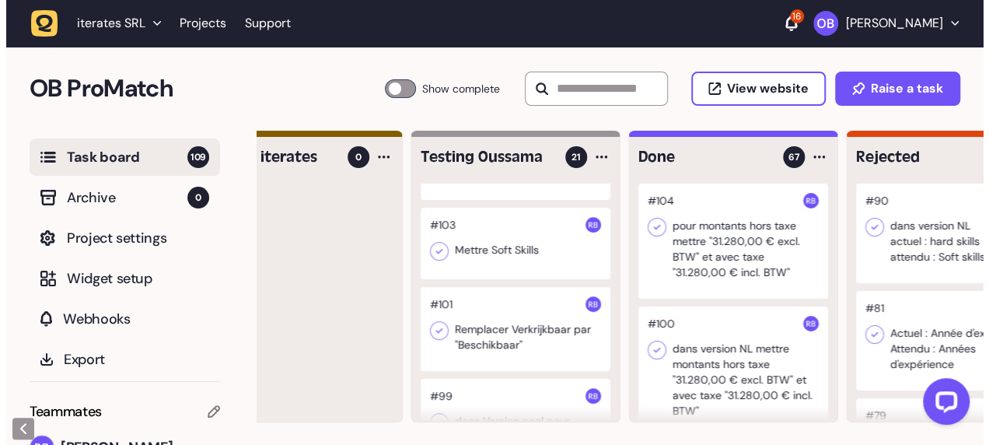
scroll to position [297, 0]
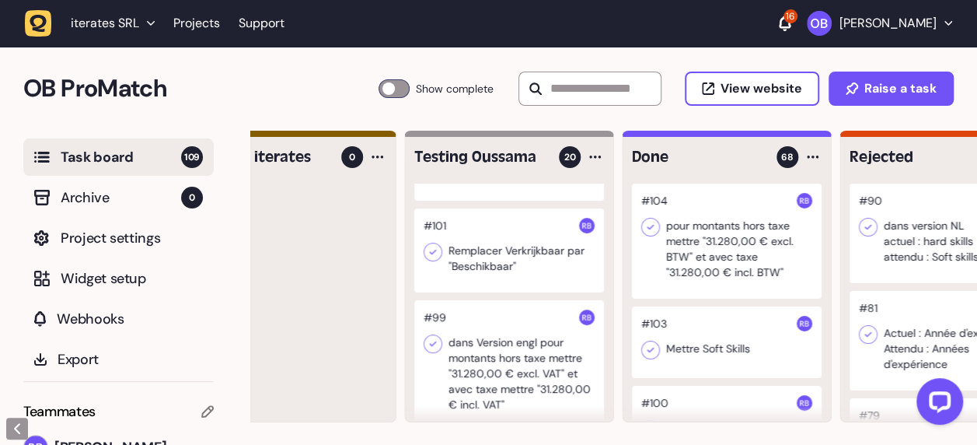
click at [506, 260] on div at bounding box center [509, 250] width 190 height 84
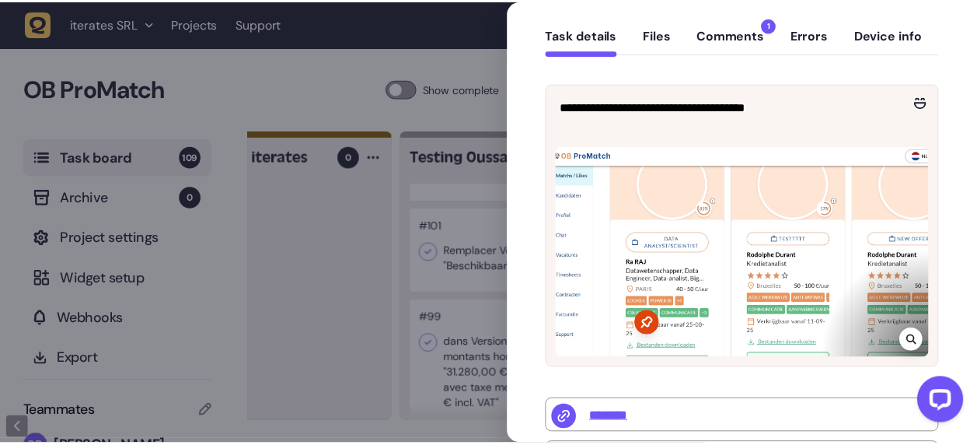
scroll to position [138, 0]
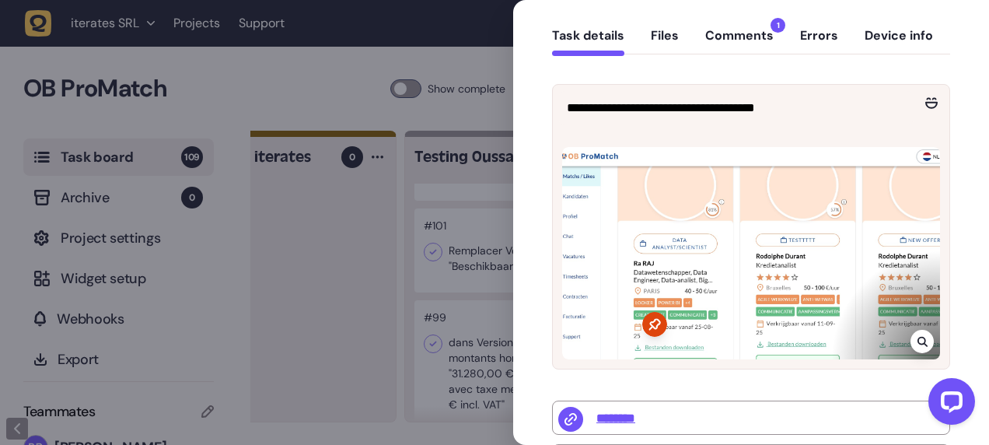
click at [918, 337] on icon at bounding box center [923, 341] width 10 height 12
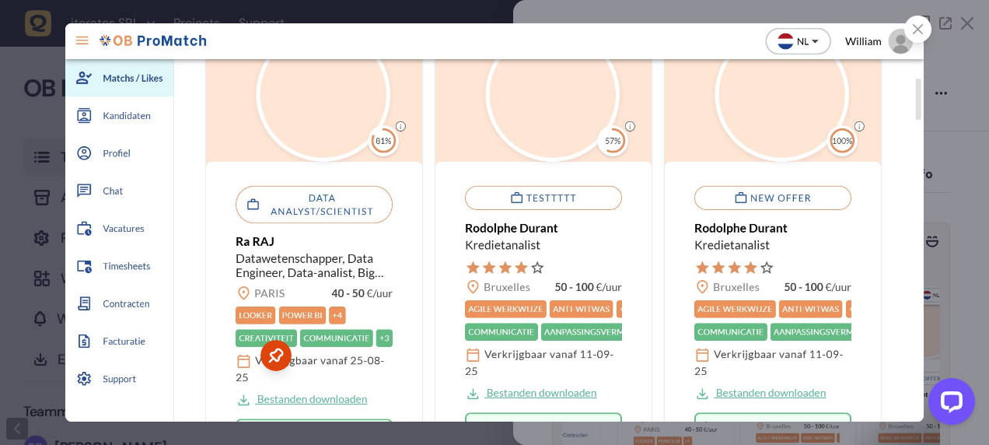
click at [934, 238] on div at bounding box center [494, 222] width 989 height 445
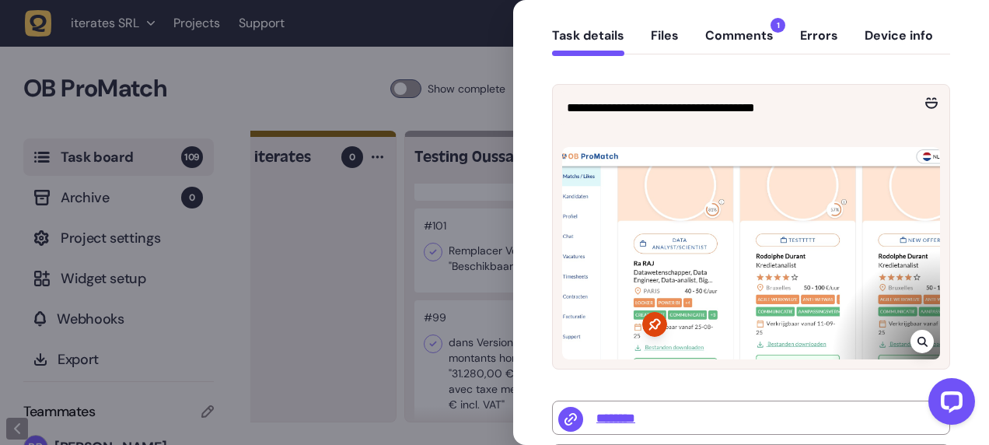
click at [342, 293] on div at bounding box center [494, 222] width 989 height 445
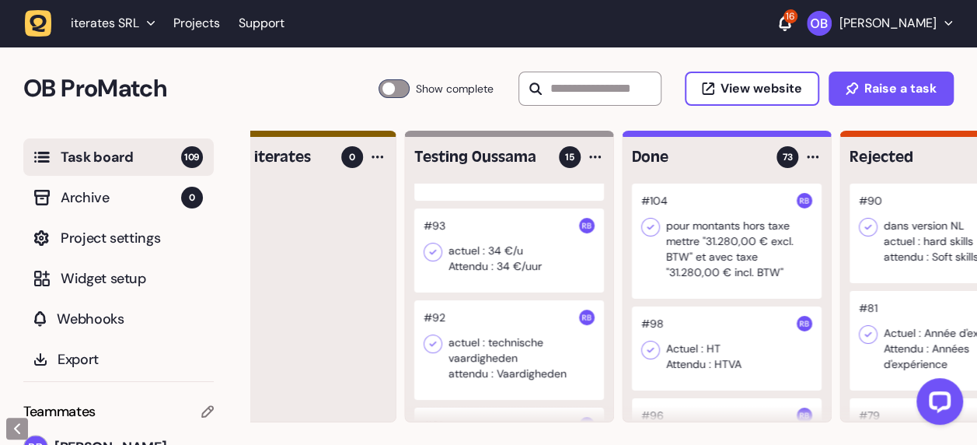
click at [505, 262] on div at bounding box center [509, 250] width 190 height 84
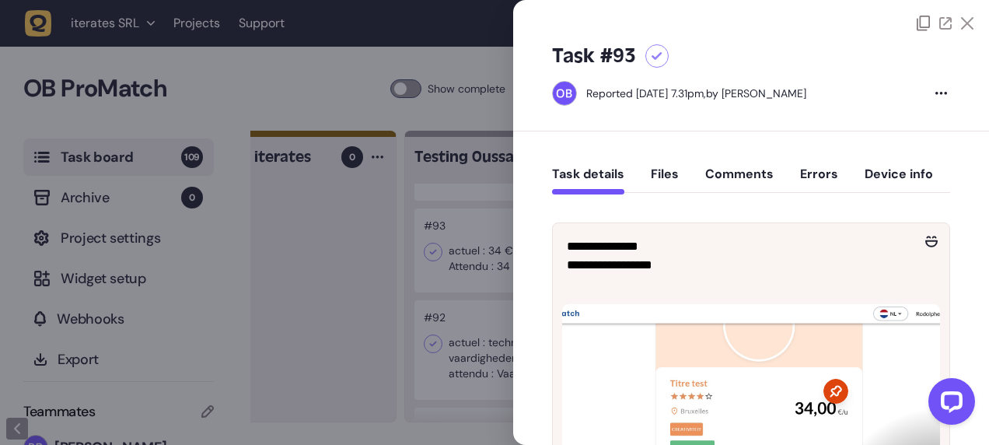
click at [317, 326] on div at bounding box center [494, 222] width 989 height 445
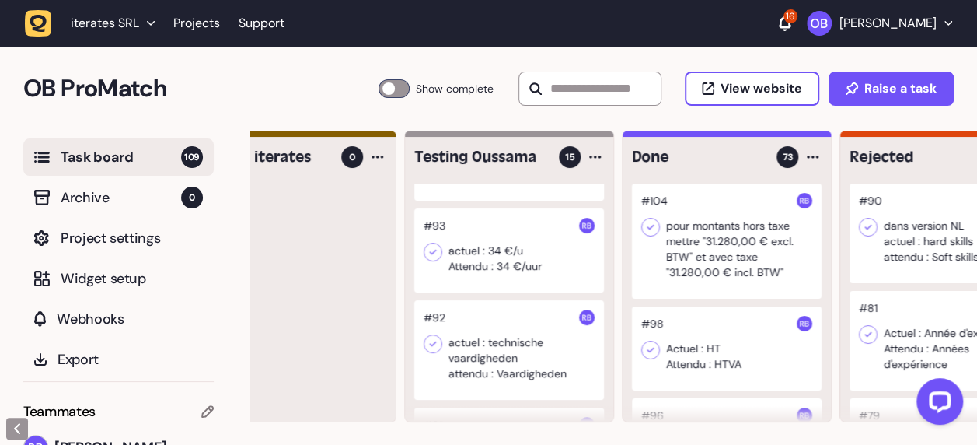
drag, startPoint x: 491, startPoint y: 359, endPoint x: 669, endPoint y: 336, distance: 180.3
click at [465, 368] on div at bounding box center [509, 350] width 190 height 100
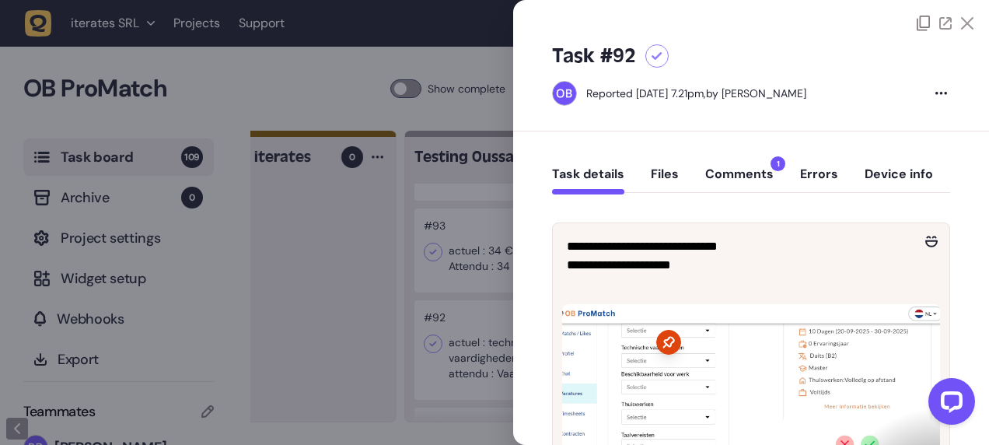
click at [332, 350] on div at bounding box center [494, 222] width 989 height 445
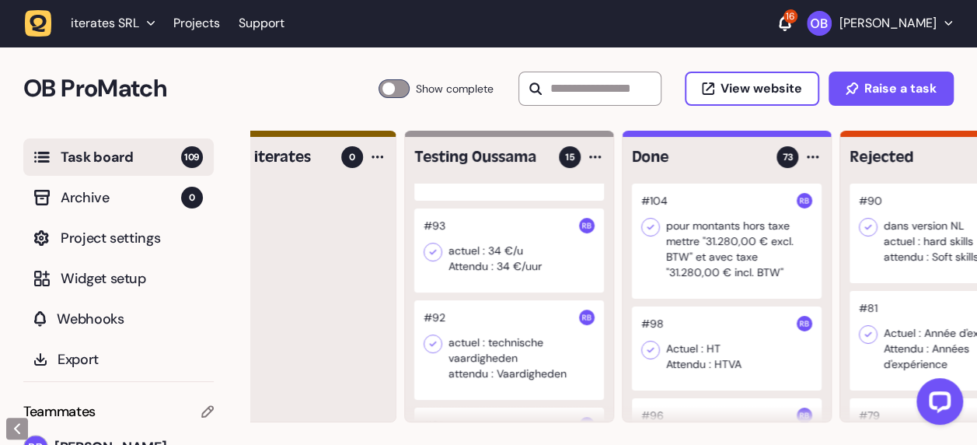
drag, startPoint x: 526, startPoint y: 380, endPoint x: 606, endPoint y: 377, distance: 80.1
drag, startPoint x: 606, startPoint y: 377, endPoint x: 451, endPoint y: 412, distance: 159.4
click at [451, 412] on div "To do 6 #114 dans professions en version FR il faut remplacer responsible par r…" at bounding box center [613, 288] width 727 height 315
drag, startPoint x: 561, startPoint y: 391, endPoint x: 386, endPoint y: 341, distance: 181.9
drag, startPoint x: 386, startPoint y: 341, endPoint x: 362, endPoint y: 356, distance: 27.6
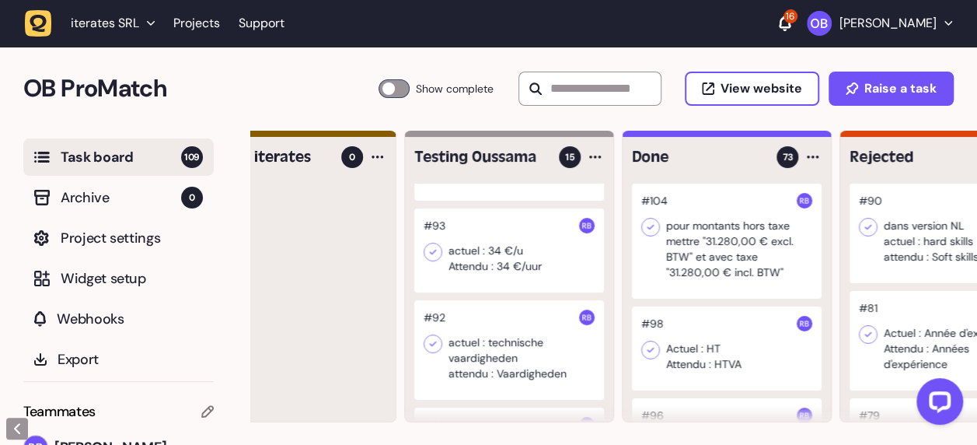
click at [362, 356] on div at bounding box center [291, 303] width 208 height 238
drag, startPoint x: 532, startPoint y: 387, endPoint x: 331, endPoint y: 348, distance: 204.3
click at [331, 348] on div at bounding box center [291, 303] width 208 height 238
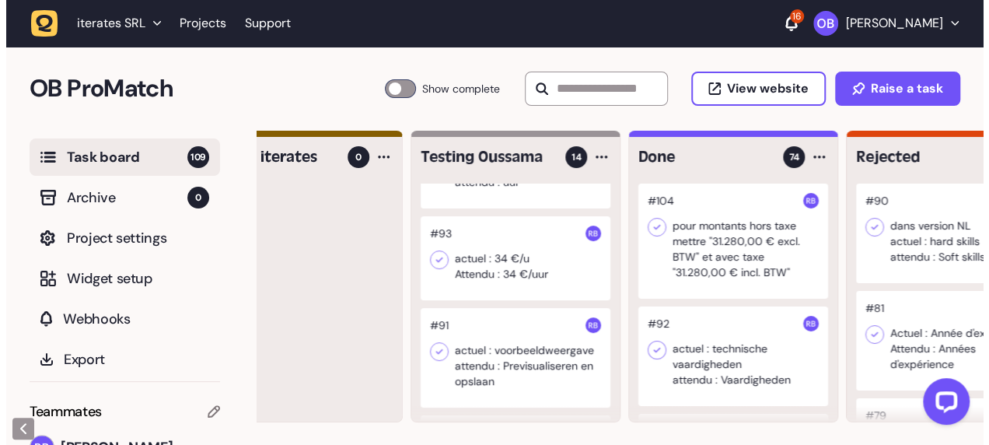
scroll to position [284, 0]
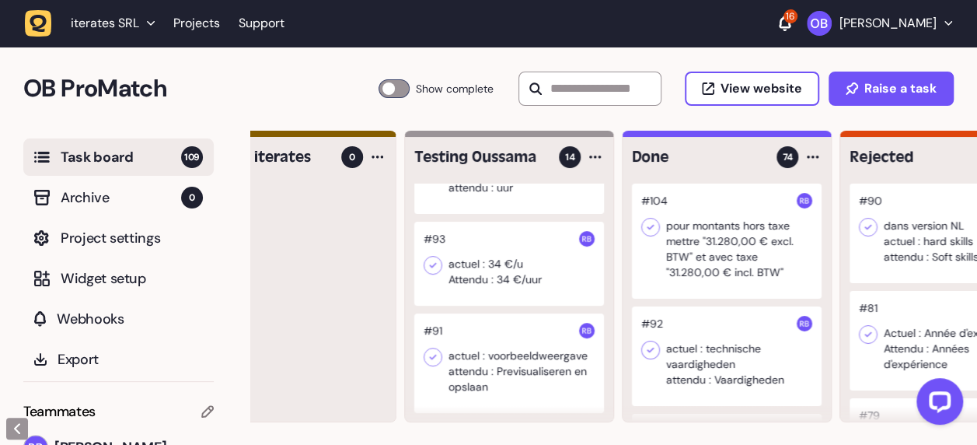
click at [544, 267] on div at bounding box center [509, 264] width 190 height 84
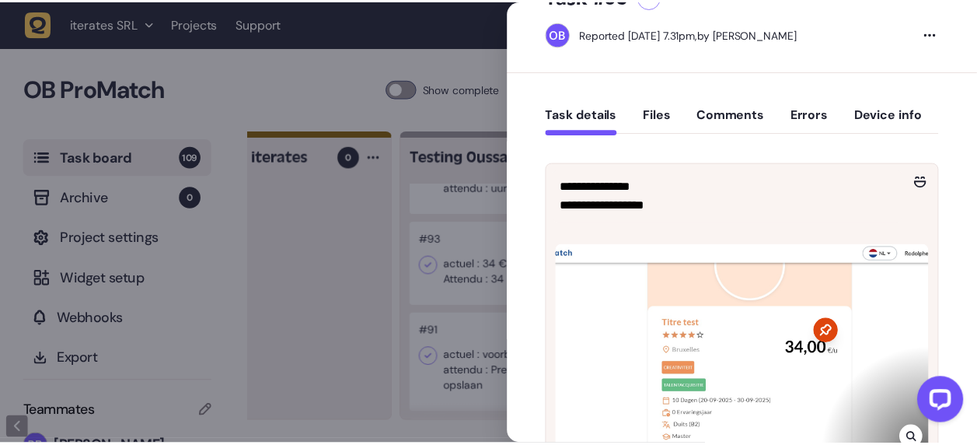
scroll to position [61, 0]
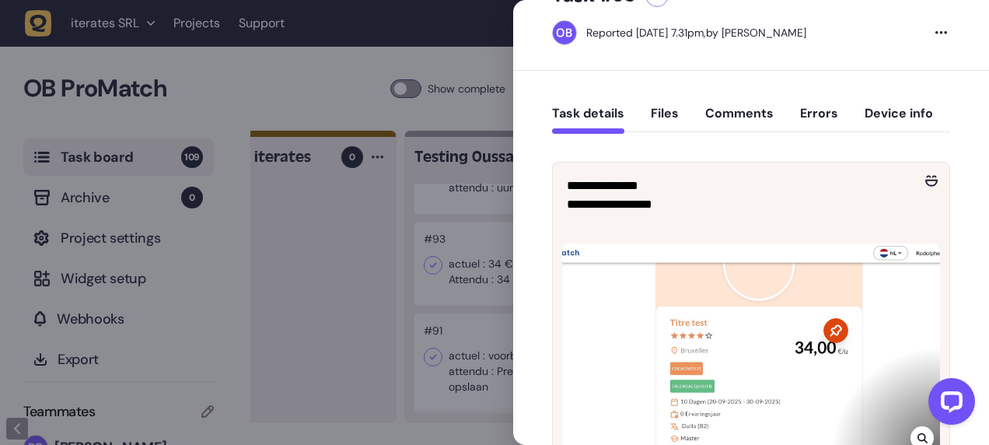
click at [913, 432] on div at bounding box center [922, 437] width 23 height 23
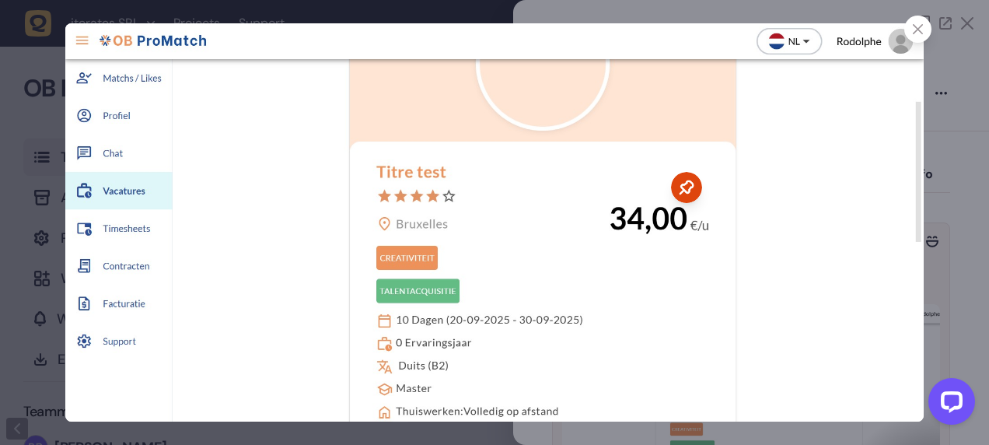
click at [960, 222] on div at bounding box center [494, 222] width 989 height 445
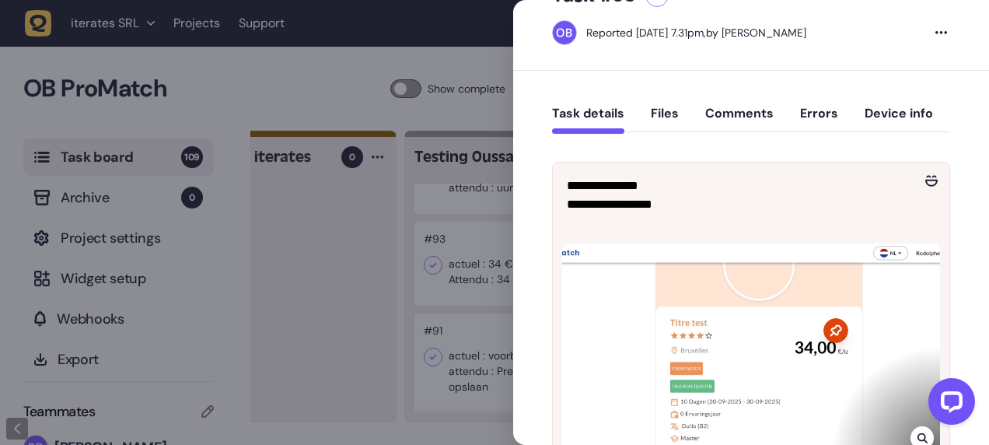
click at [921, 429] on div at bounding box center [948, 404] width 65 height 65
click at [917, 435] on icon at bounding box center [922, 438] width 10 height 10
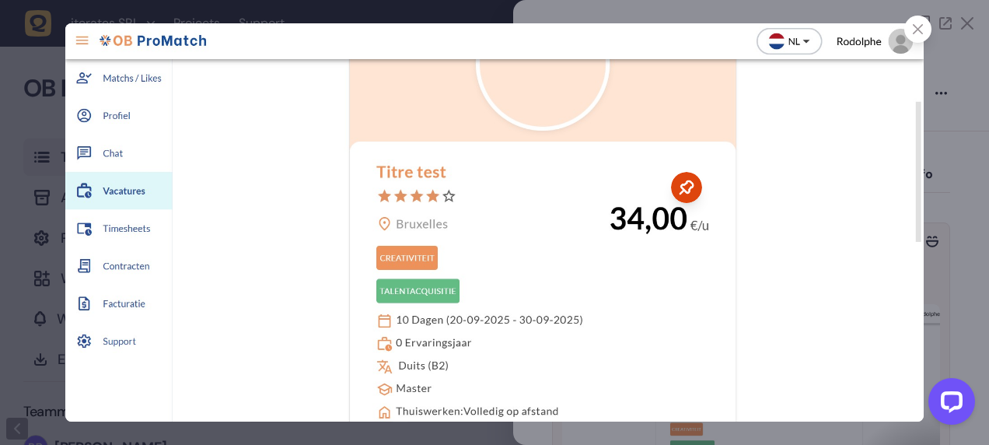
click at [914, 29] on icon at bounding box center [918, 29] width 10 height 10
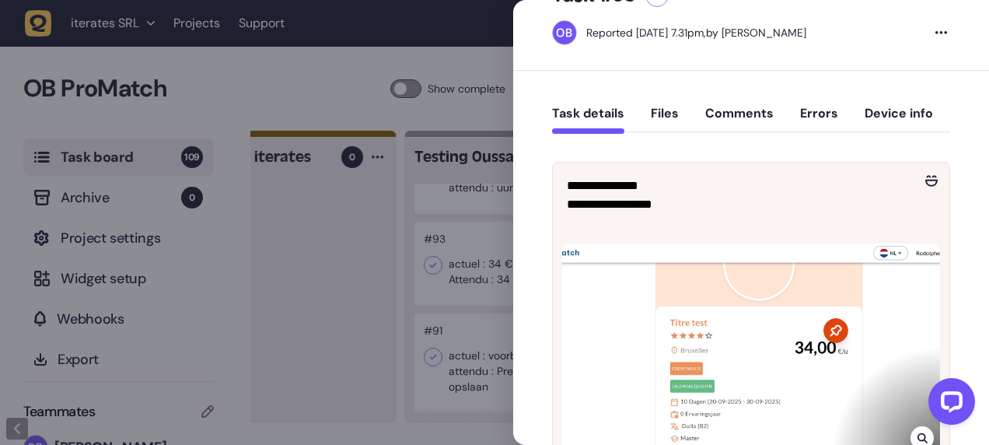
click at [372, 341] on div at bounding box center [494, 222] width 989 height 445
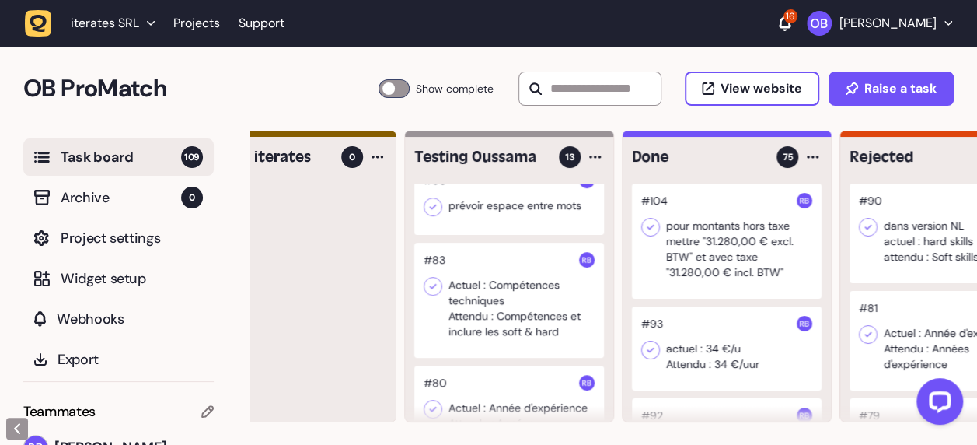
scroll to position [450, 0]
click at [532, 327] on div at bounding box center [509, 299] width 190 height 115
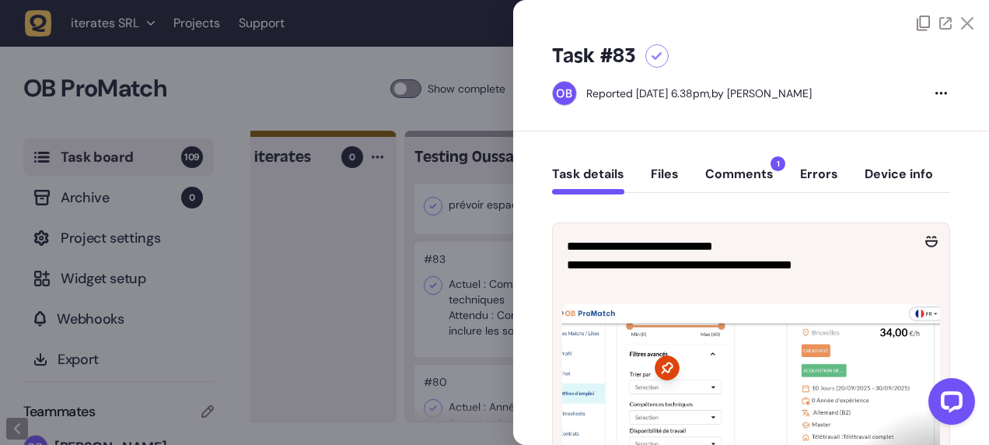
click at [462, 316] on div at bounding box center [494, 222] width 989 height 445
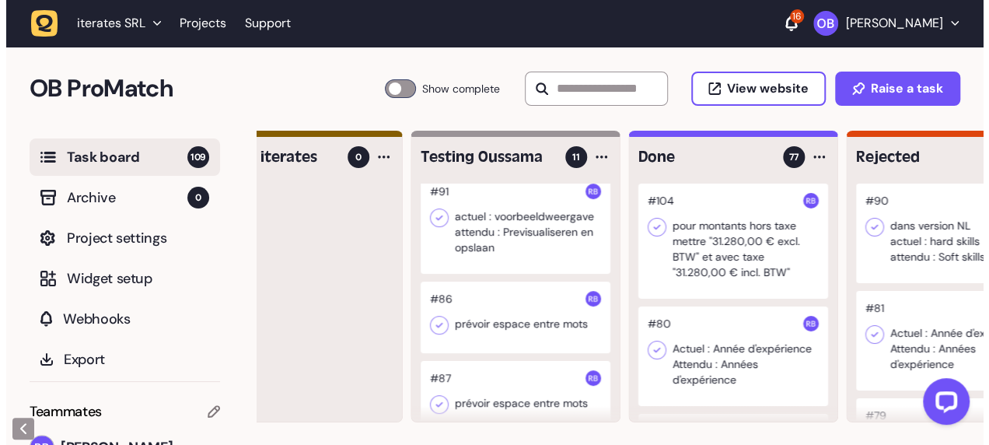
scroll to position [330, 0]
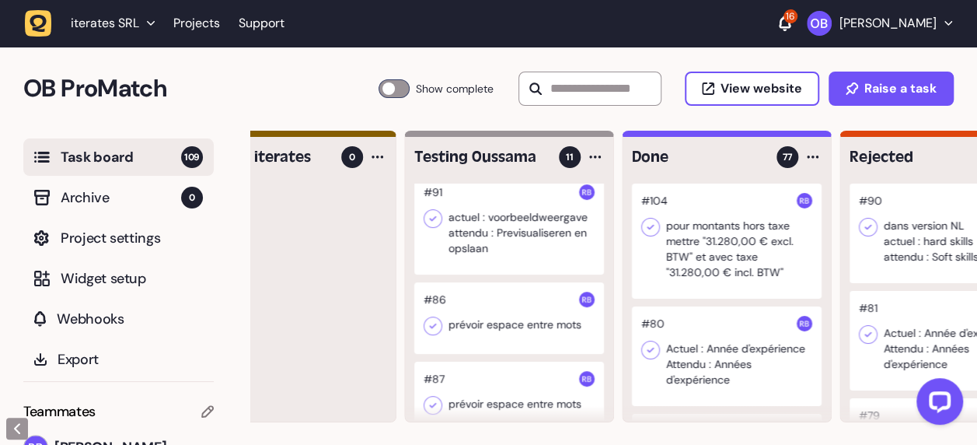
click at [510, 262] on div at bounding box center [509, 225] width 190 height 100
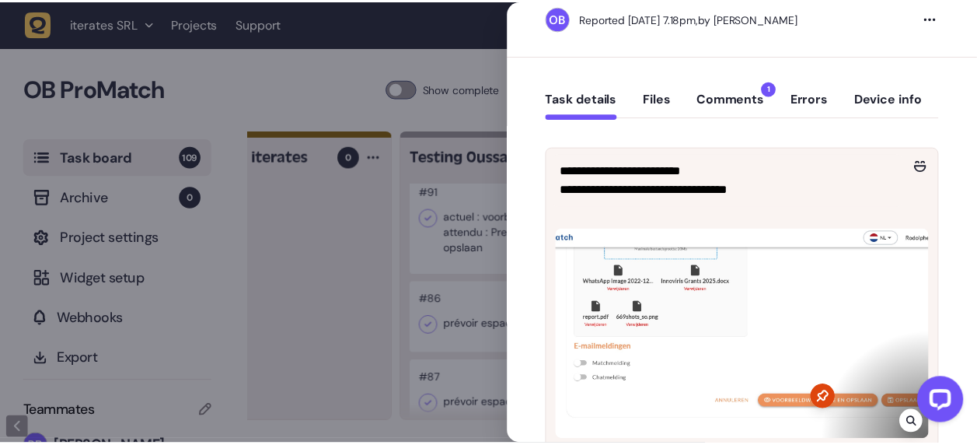
scroll to position [76, 0]
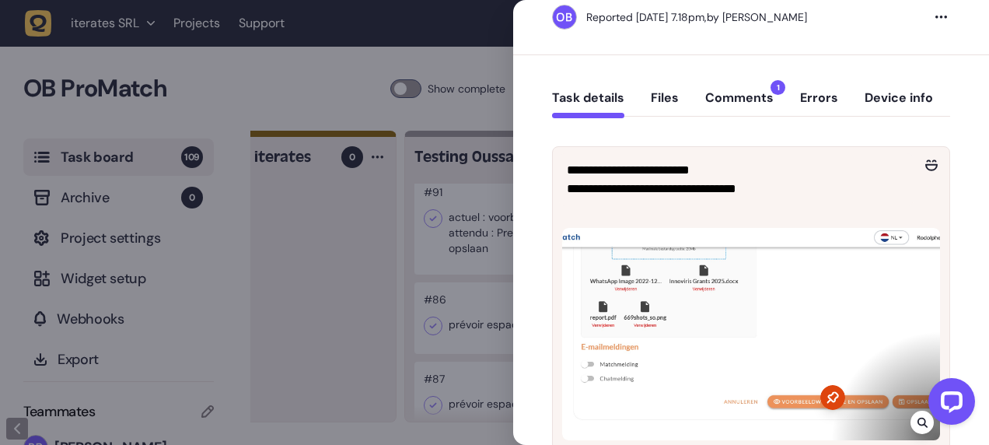
click at [429, 278] on div at bounding box center [494, 222] width 989 height 445
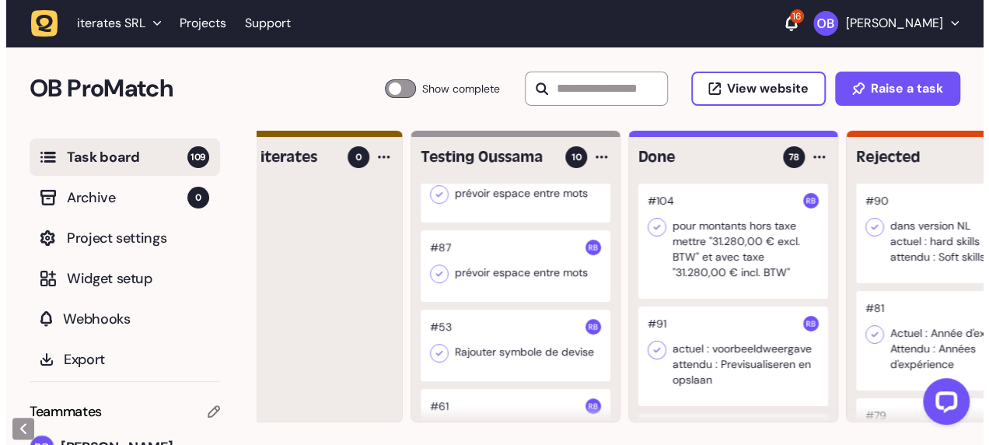
scroll to position [355, 0]
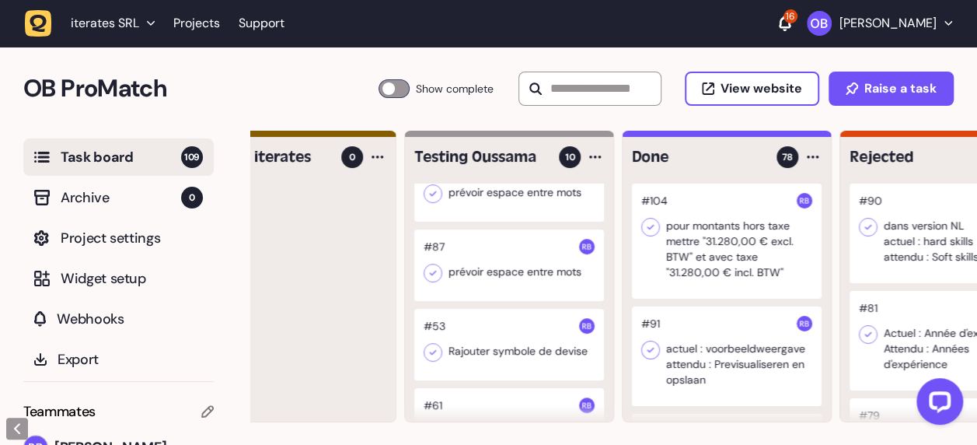
click at [519, 283] on div at bounding box center [509, 265] width 190 height 72
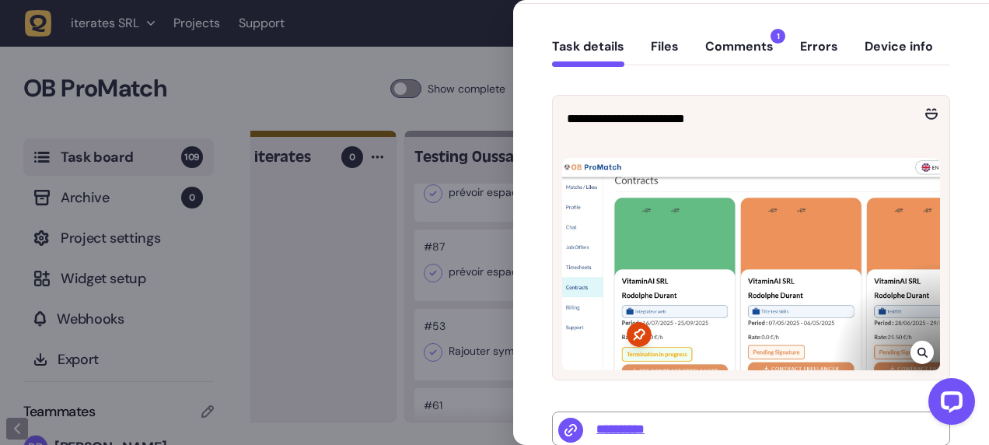
scroll to position [128, 0]
click at [400, 247] on div at bounding box center [494, 222] width 989 height 445
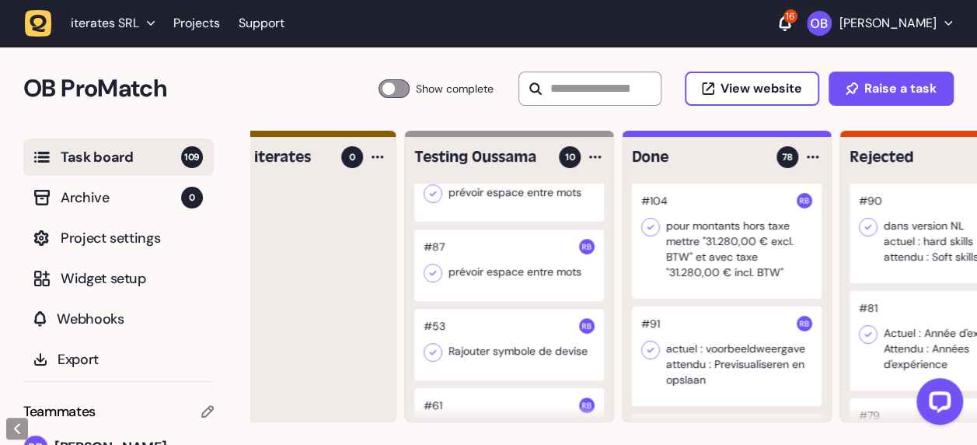
click at [519, 227] on div "#7 Svp je veux exactement la meme chose que sur figma et mettre les * partout e…" at bounding box center [509, 303] width 208 height 238
click at [498, 273] on div at bounding box center [509, 265] width 190 height 72
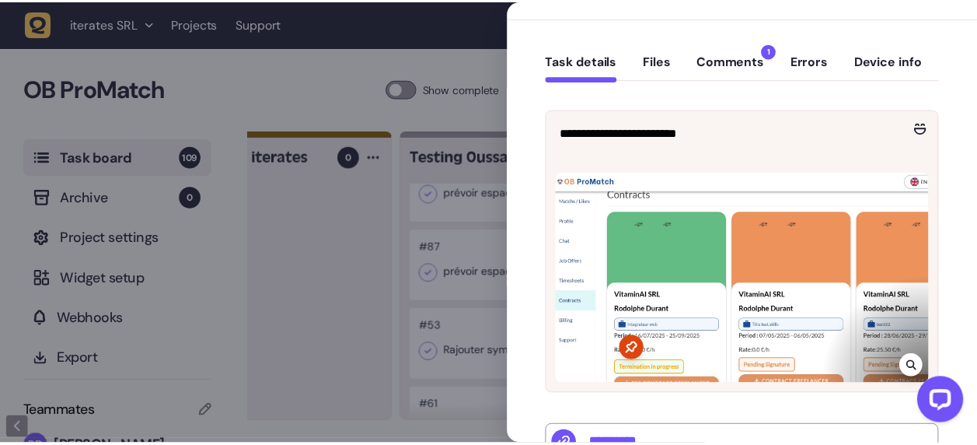
scroll to position [114, 0]
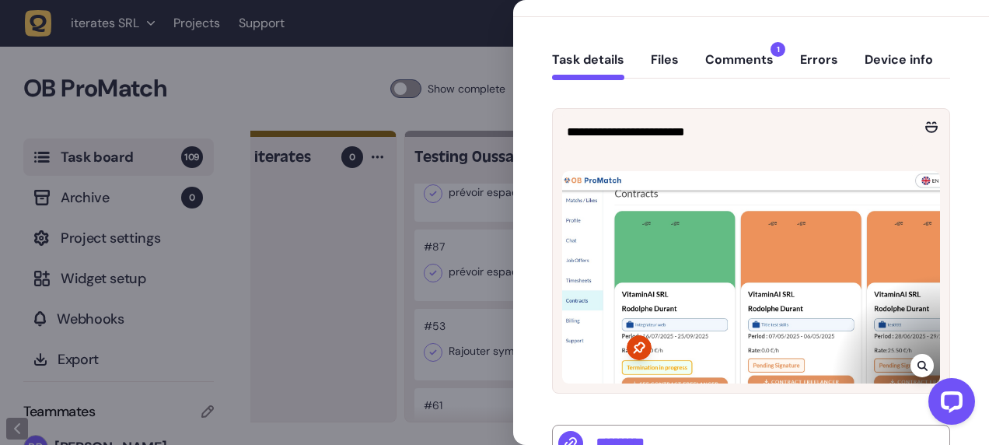
click at [344, 309] on div at bounding box center [494, 222] width 989 height 445
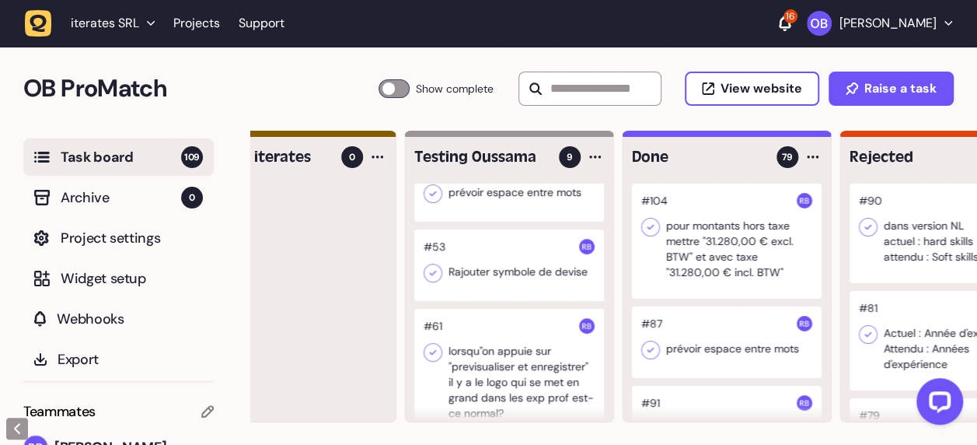
scroll to position [276, 0]
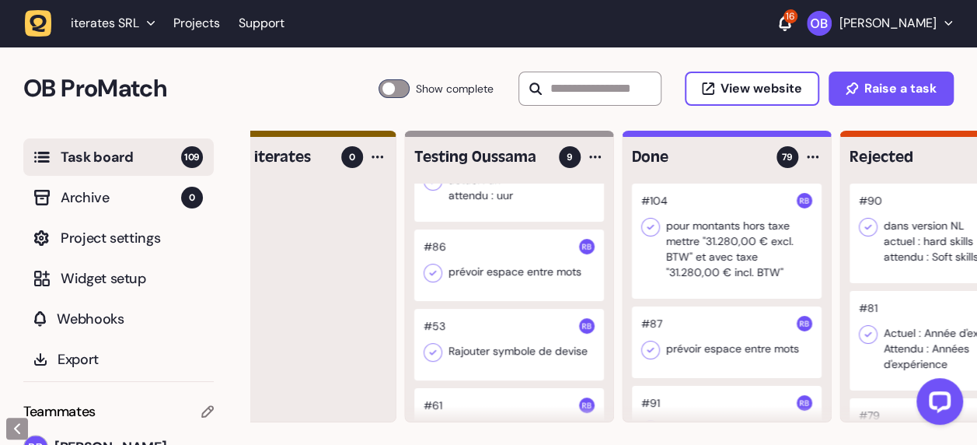
click at [493, 283] on div at bounding box center [509, 265] width 190 height 72
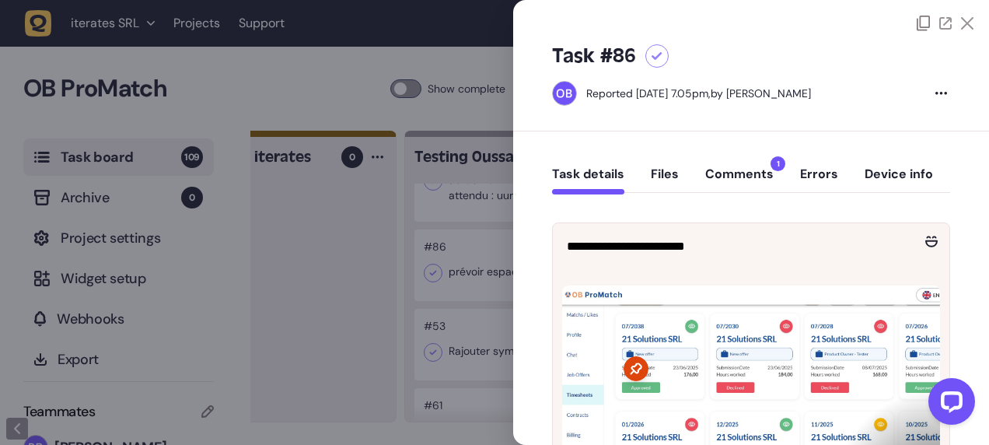
click at [371, 320] on div at bounding box center [494, 222] width 989 height 445
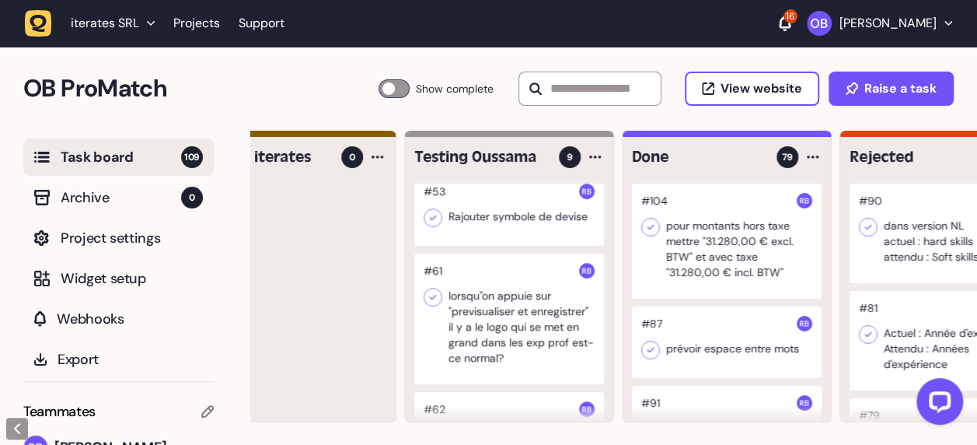
scroll to position [411, 0]
click at [509, 237] on div at bounding box center [509, 209] width 190 height 72
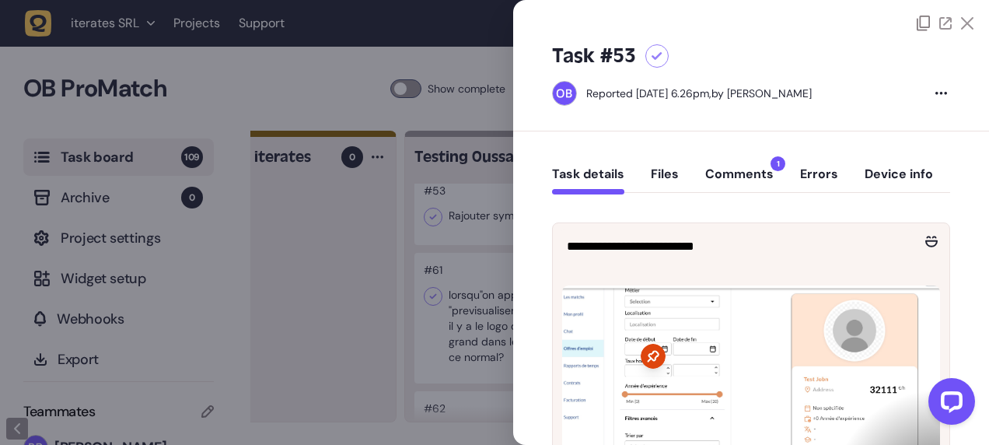
click at [398, 301] on div at bounding box center [494, 222] width 989 height 445
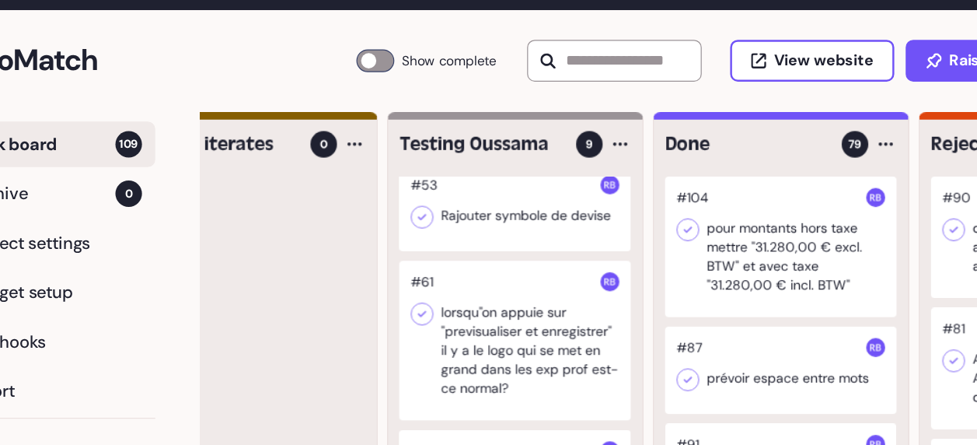
click at [500, 225] on div at bounding box center [509, 209] width 190 height 72
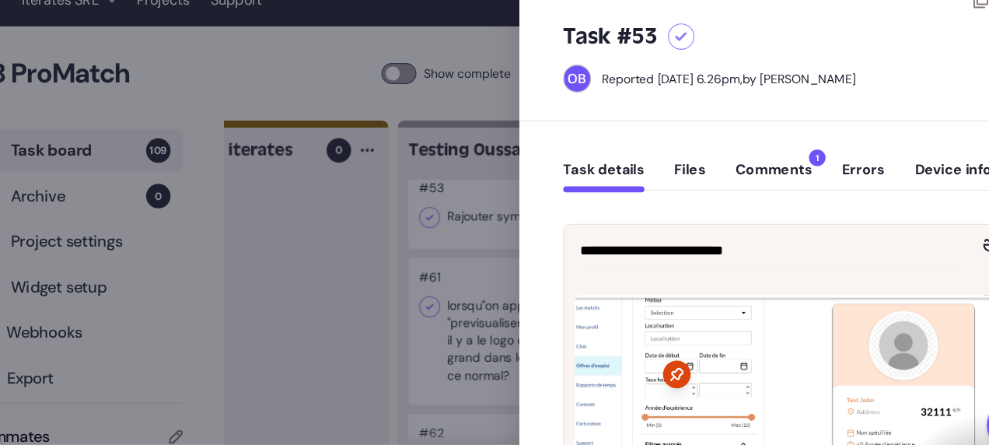
click at [329, 262] on div at bounding box center [494, 222] width 989 height 445
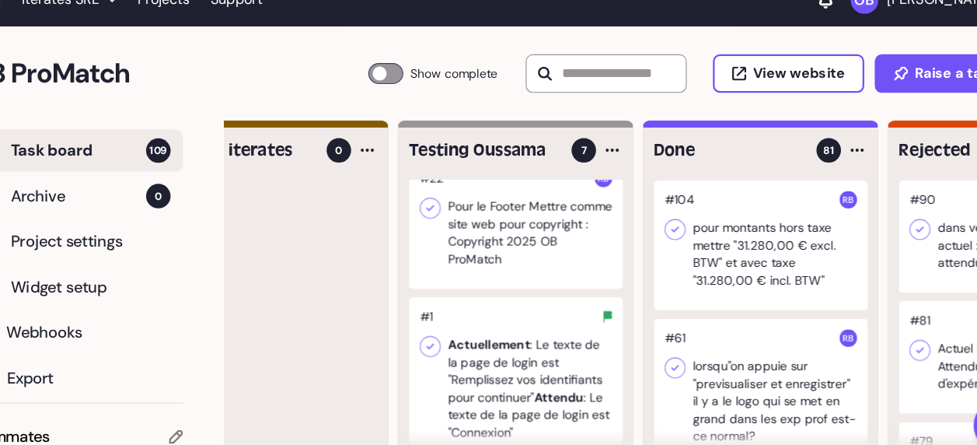
scroll to position [551, 0]
